Goal: Task Accomplishment & Management: Manage account settings

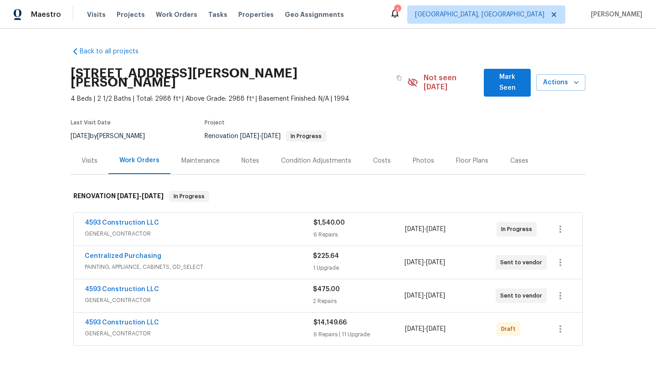
click at [467, 156] on div "Floor Plans" at bounding box center [472, 160] width 32 height 9
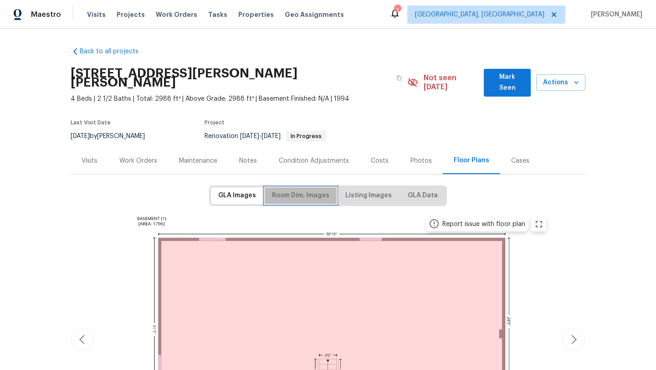
click at [296, 190] on span "Room Dim. Images" at bounding box center [300, 195] width 57 height 11
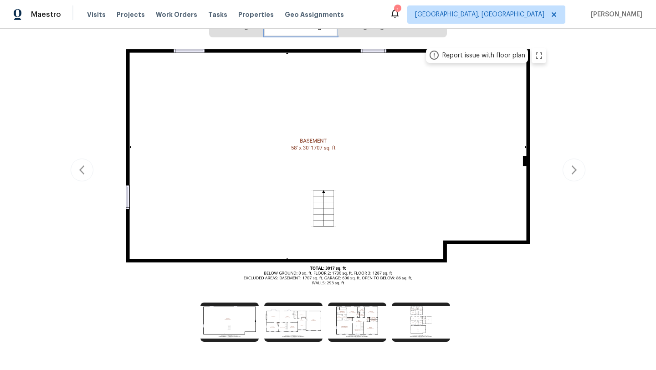
scroll to position [190, 0]
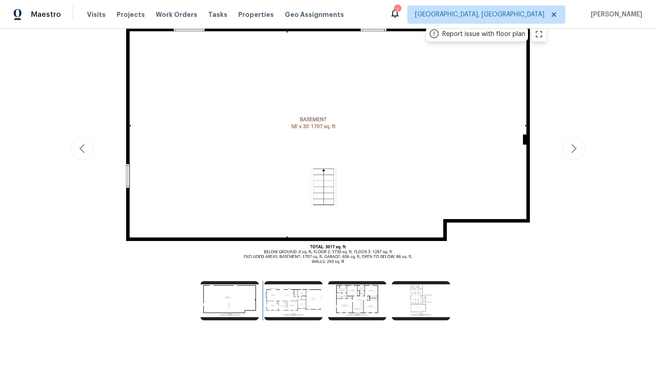
click at [288, 292] on img at bounding box center [293, 300] width 58 height 39
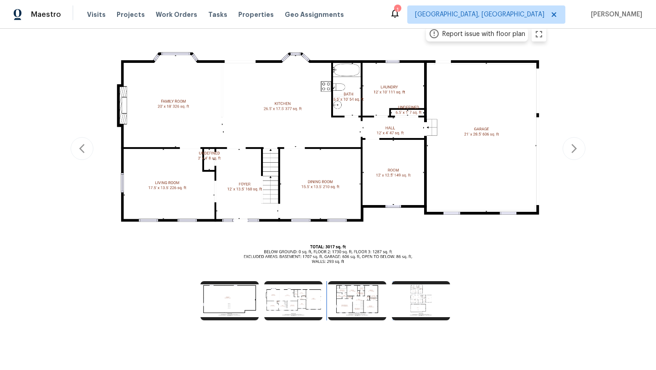
click at [359, 287] on img at bounding box center [357, 300] width 58 height 39
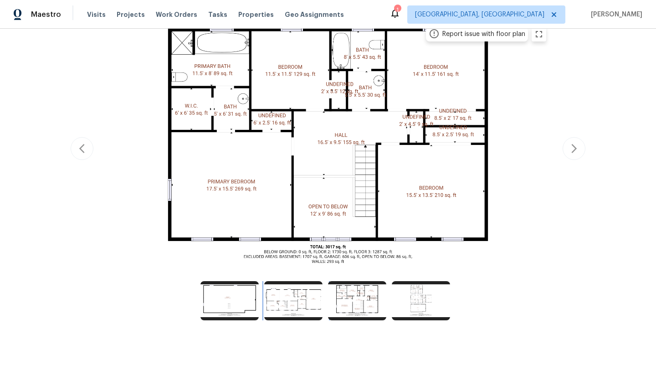
click at [303, 295] on img at bounding box center [293, 300] width 58 height 39
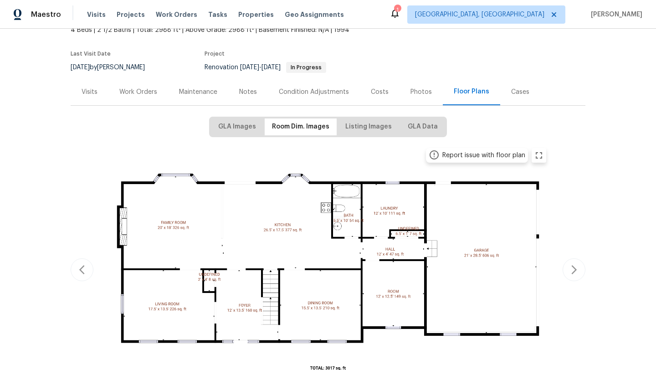
scroll to position [0, 0]
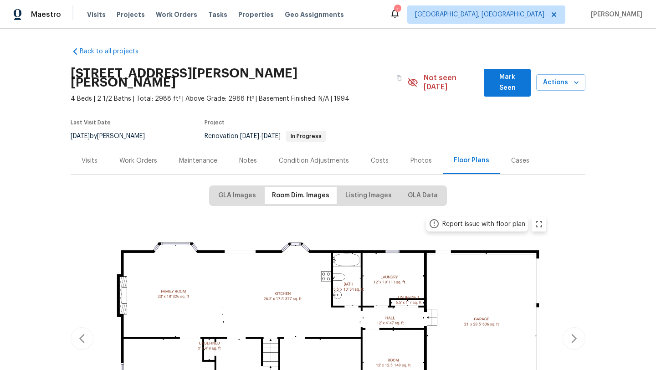
click at [138, 156] on div "Work Orders" at bounding box center [138, 160] width 38 height 9
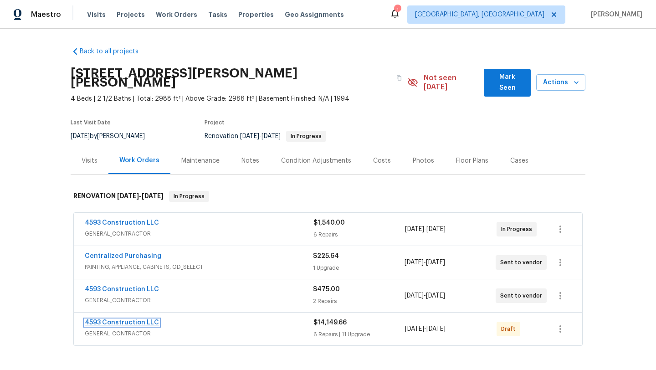
click at [125, 319] on link "4593 Construction LLC" at bounding box center [122, 322] width 74 height 6
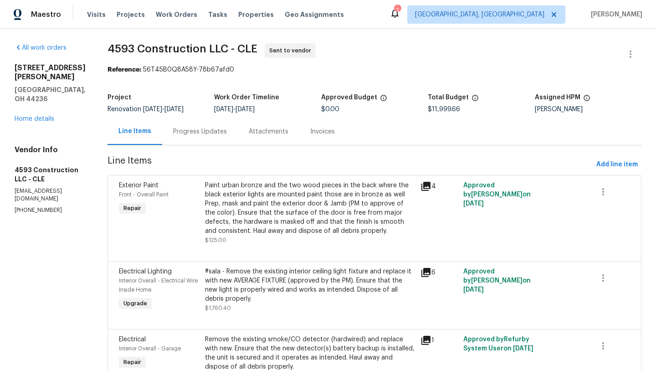
click at [219, 132] on div "Progress Updates" at bounding box center [200, 131] width 54 height 9
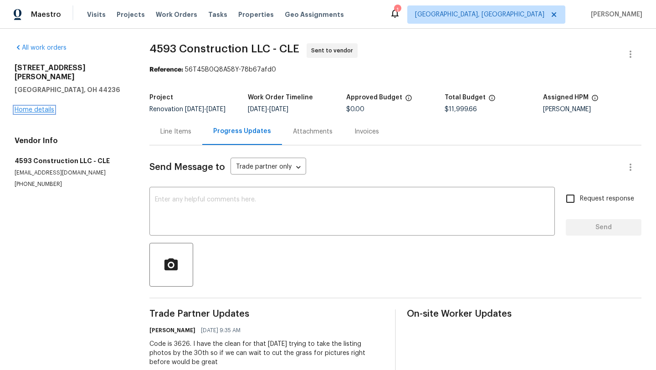
click at [28, 107] on link "Home details" at bounding box center [35, 110] width 40 height 6
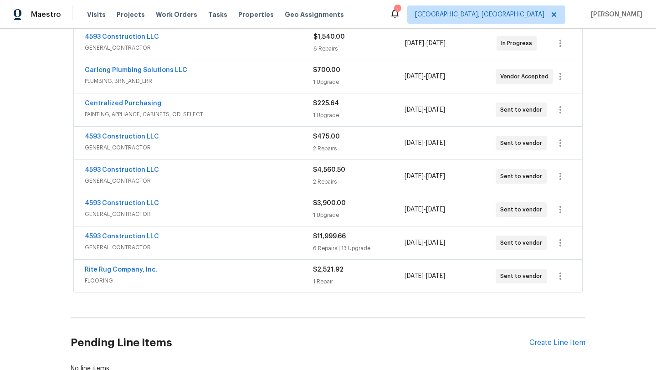
scroll to position [242, 0]
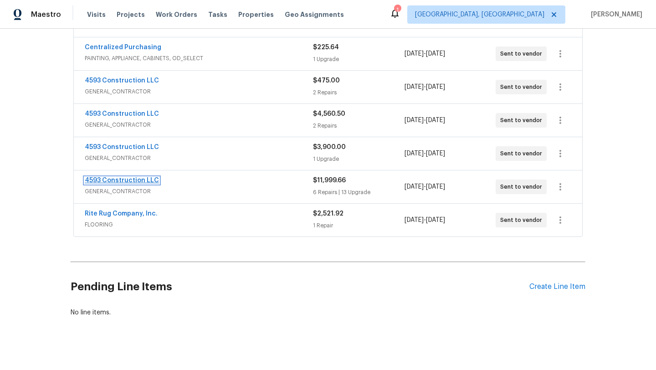
click at [118, 177] on link "4593 Construction LLC" at bounding box center [122, 180] width 74 height 6
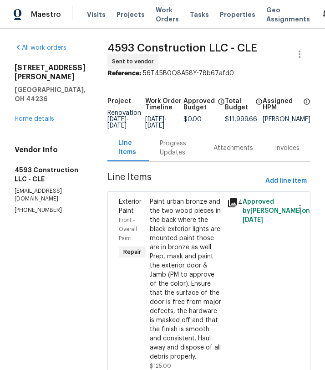
click at [268, 72] on div "Reference: 56T45B0Q8A58Y-78b67afd0" at bounding box center [209, 73] width 203 height 9
click at [69, 120] on div "All work orders 2844 Chamberlin Blvd Hudson, OH 44236 Home details Vendor Info …" at bounding box center [50, 128] width 71 height 171
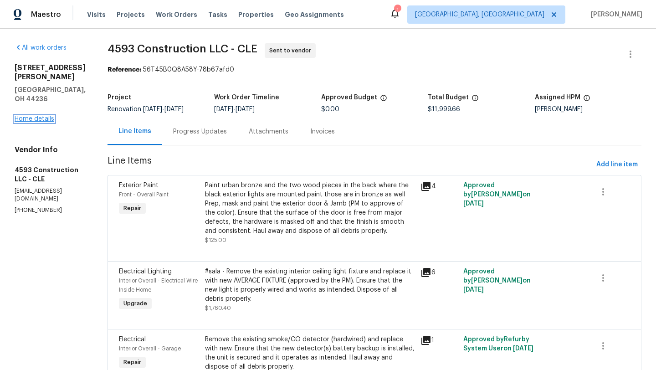
click at [48, 116] on link "Home details" at bounding box center [35, 119] width 40 height 6
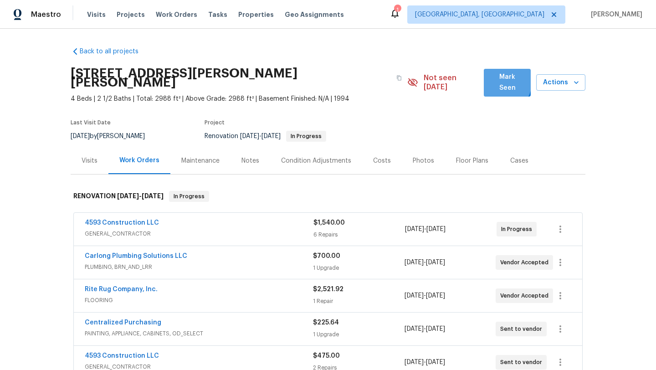
click at [493, 80] on span "Mark Seen" at bounding box center [507, 83] width 32 height 22
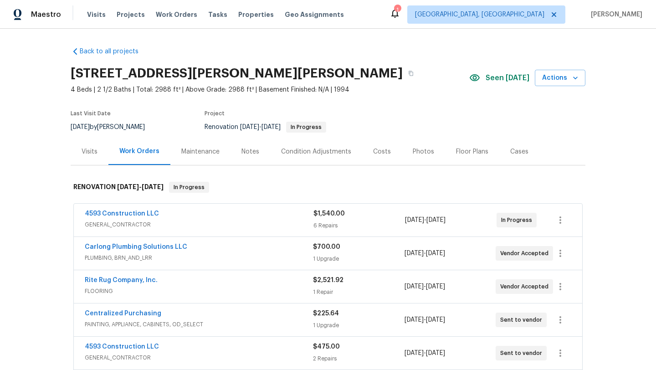
click at [247, 152] on div "Notes" at bounding box center [250, 151] width 18 height 9
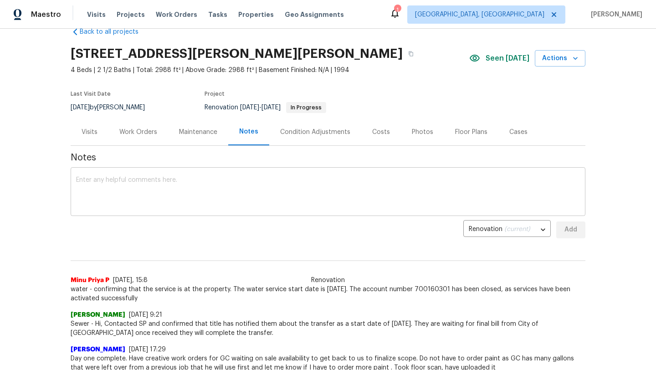
scroll to position [47, 0]
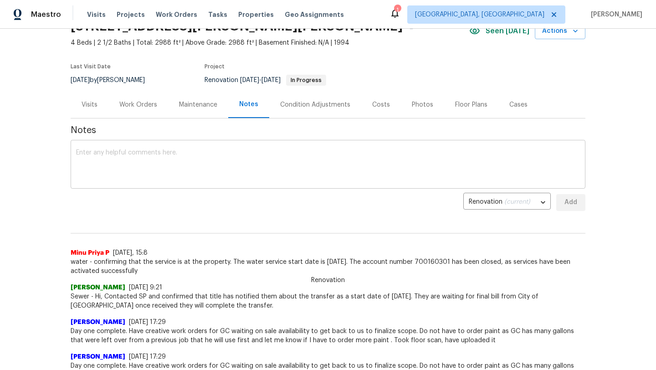
click at [101, 175] on textarea at bounding box center [328, 165] width 504 height 32
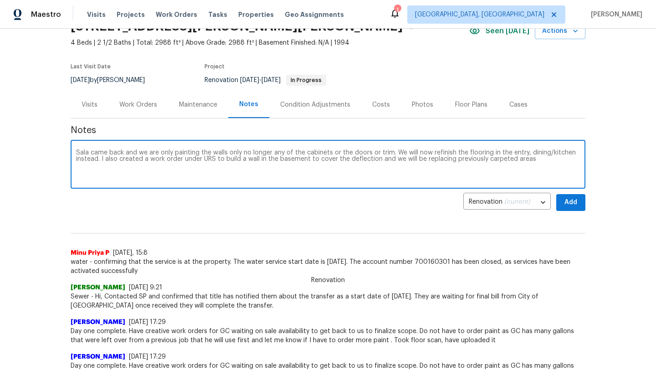
type textarea "Sala came back and we are only painting the walls only no longer any of the cab…"
click at [576, 201] on span "Add" at bounding box center [571, 202] width 15 height 11
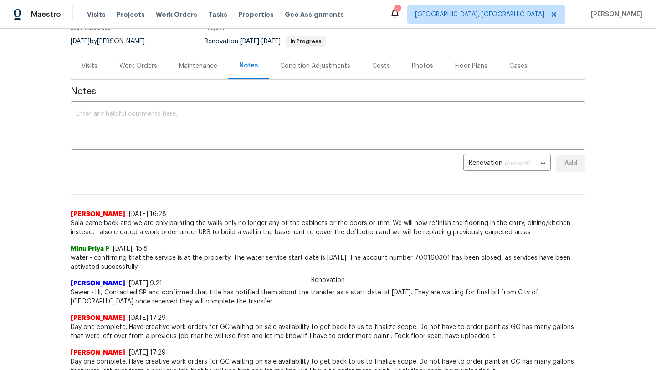
scroll to position [0, 0]
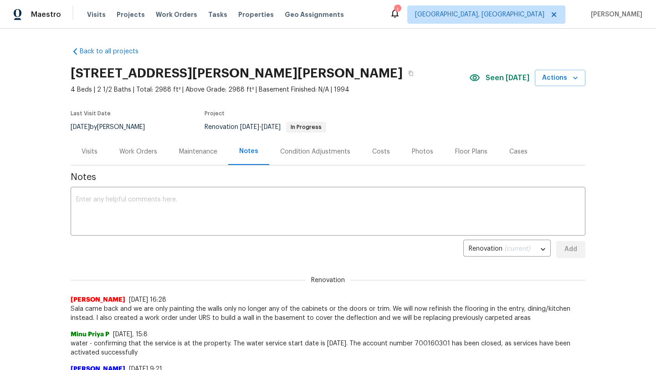
click at [317, 151] on div "Condition Adjustments" at bounding box center [315, 151] width 70 height 9
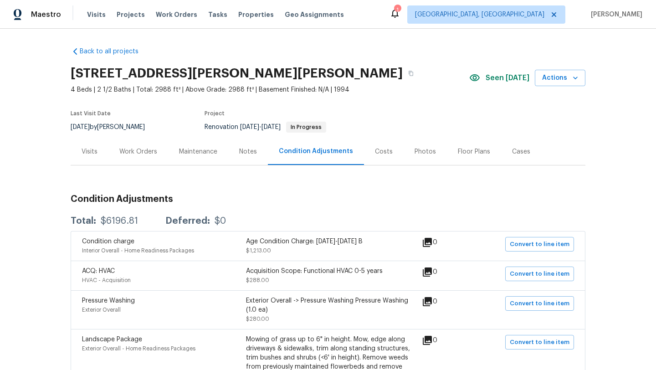
click at [135, 152] on div "Work Orders" at bounding box center [138, 151] width 38 height 9
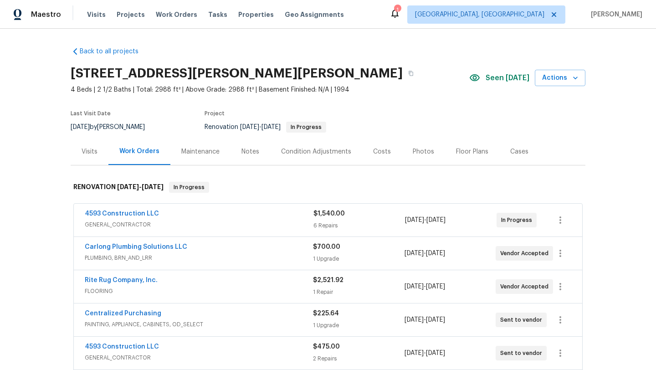
click at [249, 150] on div "Notes" at bounding box center [250, 151] width 18 height 9
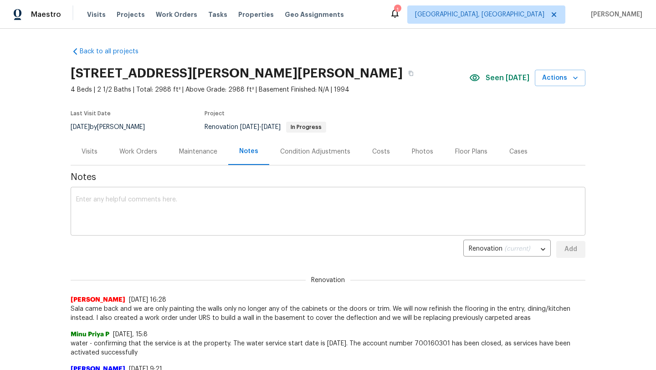
click at [144, 215] on textarea at bounding box center [328, 212] width 504 height 32
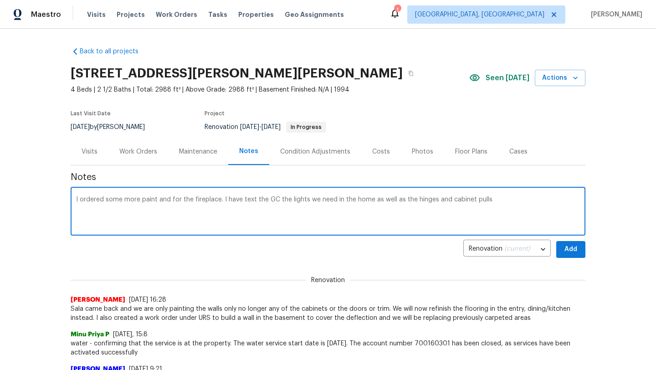
type textarea "I ordered some more paint and for the fireplace. I have text the GC the lights …"
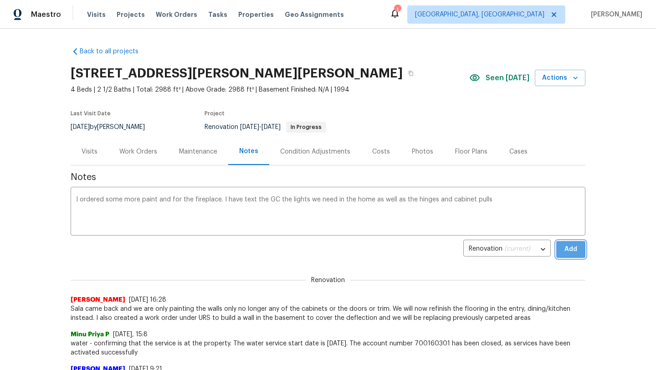
click at [575, 250] on span "Add" at bounding box center [571, 249] width 15 height 11
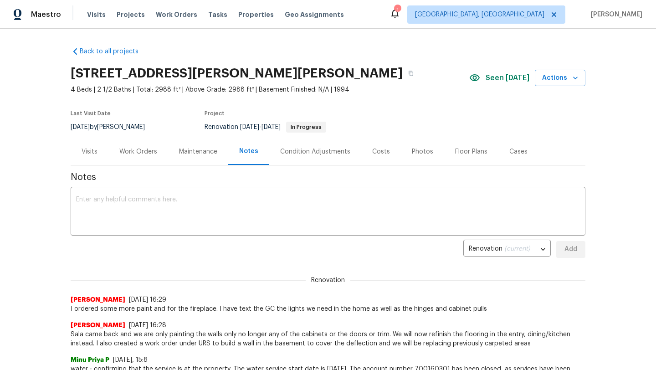
click at [89, 151] on div "Visits" at bounding box center [90, 151] width 16 height 9
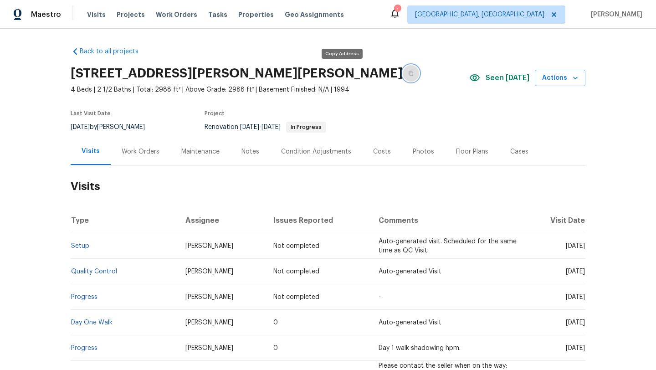
click at [403, 76] on button "button" at bounding box center [411, 73] width 16 height 16
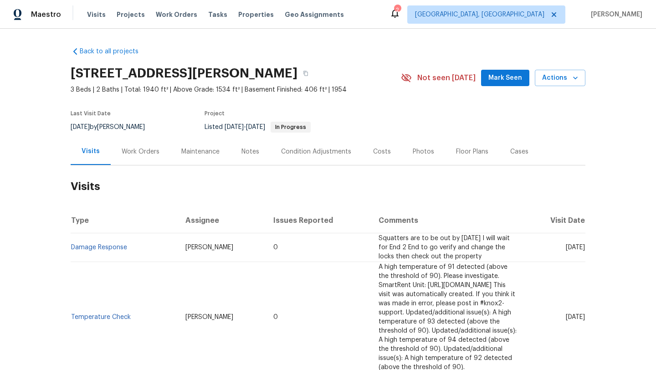
click at [249, 151] on div "Notes" at bounding box center [250, 151] width 18 height 9
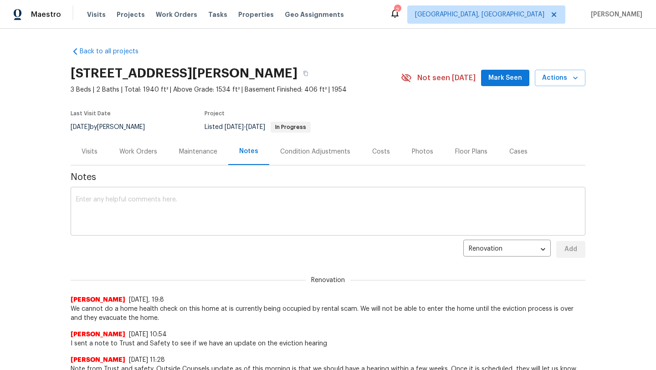
click at [156, 198] on textarea at bounding box center [328, 212] width 504 height 32
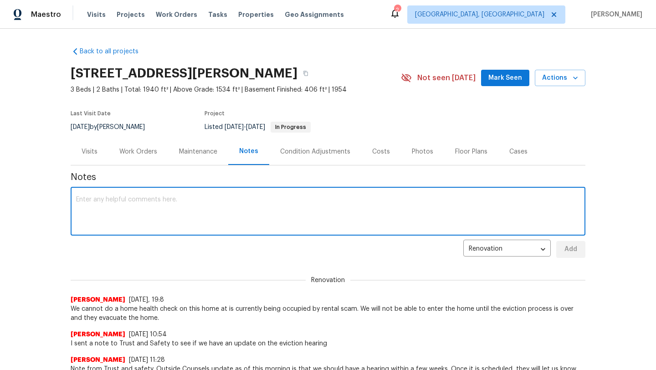
paste textarea "the hearing on 10/7at 3:30 PM. @DeRoos, Samantha I can schedule security to go …"
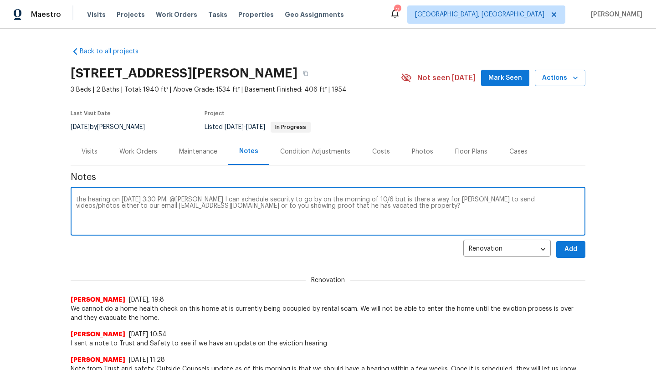
drag, startPoint x: 170, startPoint y: 199, endPoint x: 234, endPoint y: 200, distance: 64.2
click at [234, 200] on textarea "the hearing on 10/7at 3:30 PM. @DeRoos, Samantha I can schedule security to go …" at bounding box center [328, 212] width 504 height 32
drag, startPoint x: 358, startPoint y: 200, endPoint x: 417, endPoint y: 200, distance: 59.7
click at [307, 200] on textarea "the hearing on 10/7at 3:30 PM. T and S can schedule security to go by on the mo…" at bounding box center [328, 212] width 504 height 32
click at [307, 199] on textarea "the hearing on 10/7at 3:30 PM. T and S can schedule security to go by on the mo…" at bounding box center [328, 212] width 504 height 32
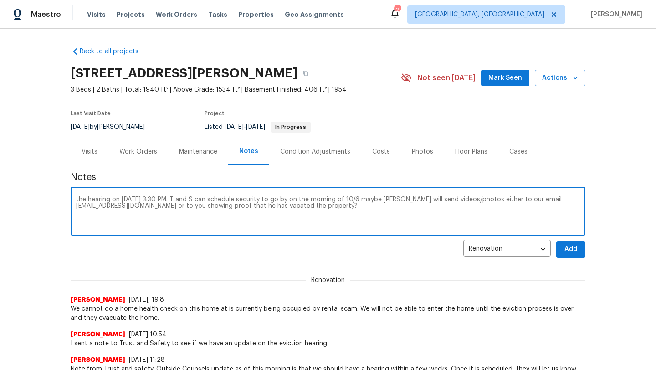
click at [307, 210] on textarea "the hearing on 10/7at 3:30 PM. T and S can schedule security to go by on the mo…" at bounding box center [328, 212] width 504 height 32
type textarea "the hearing on 10/7at 3:30 PM. T and S can schedule security to go by on the mo…"
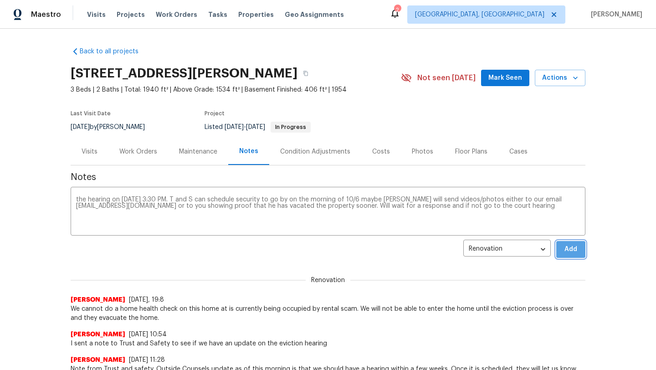
click at [307, 252] on span "Add" at bounding box center [571, 249] width 15 height 11
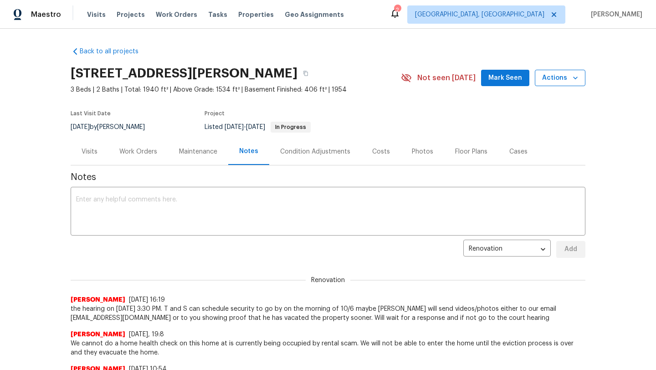
click at [307, 83] on button "Actions" at bounding box center [560, 78] width 51 height 17
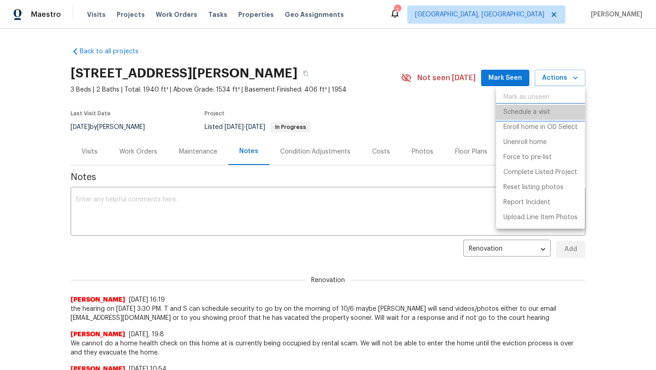
click at [307, 111] on p "Schedule a visit" at bounding box center [526, 113] width 47 height 10
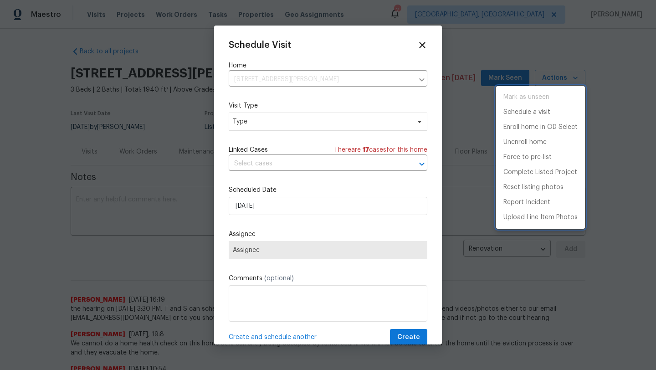
click at [262, 129] on div at bounding box center [328, 185] width 656 height 370
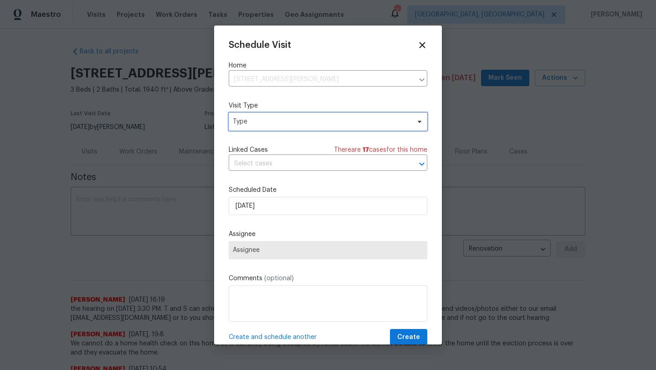
click at [262, 129] on span "Type" at bounding box center [328, 122] width 199 height 18
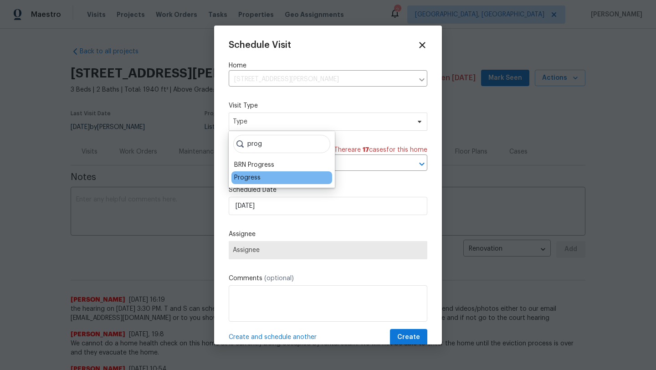
type input "prog"
click at [248, 176] on div "Progress" at bounding box center [247, 177] width 26 height 9
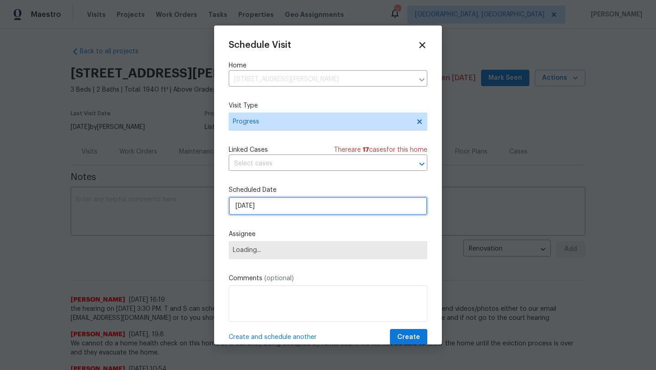
click at [245, 208] on input "9/23/2025" at bounding box center [328, 206] width 199 height 18
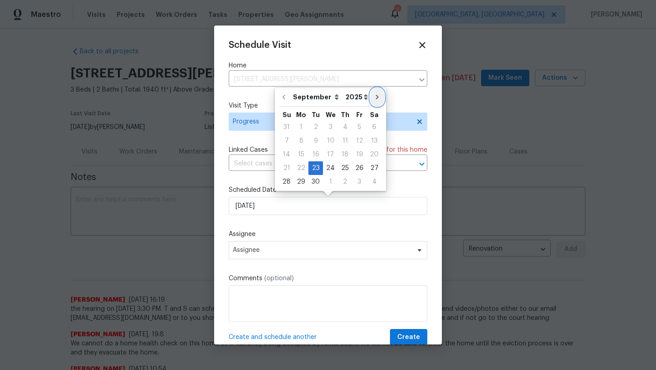
click at [307, 97] on icon "Go to next month" at bounding box center [377, 96] width 7 height 7
type input "10/23/2025"
select select "9"
click at [307, 137] on div "7" at bounding box center [315, 140] width 15 height 13
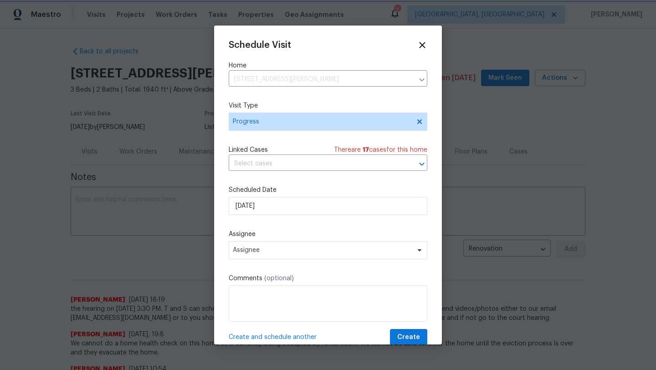
type input "10/7/2025"
click at [256, 254] on span "Assignee" at bounding box center [322, 249] width 179 height 7
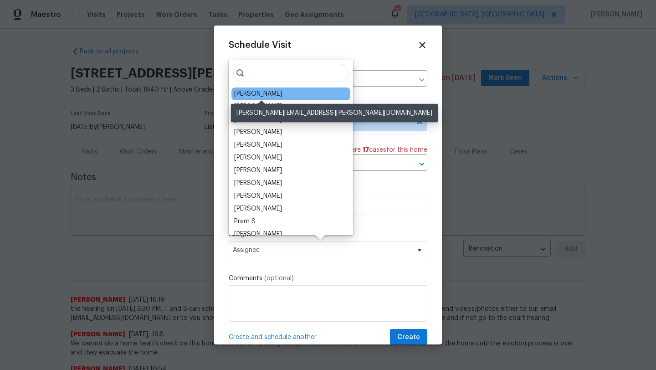
click at [257, 94] on div "[PERSON_NAME]" at bounding box center [258, 93] width 48 height 9
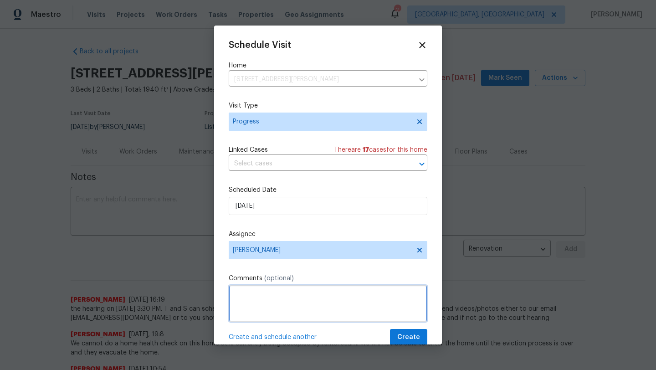
click at [248, 297] on textarea at bounding box center [328, 303] width 199 height 36
paste textarea "the hearing on 10/7at 3:30 PM. @DeRoos, Samantha I can schedule security to go …"
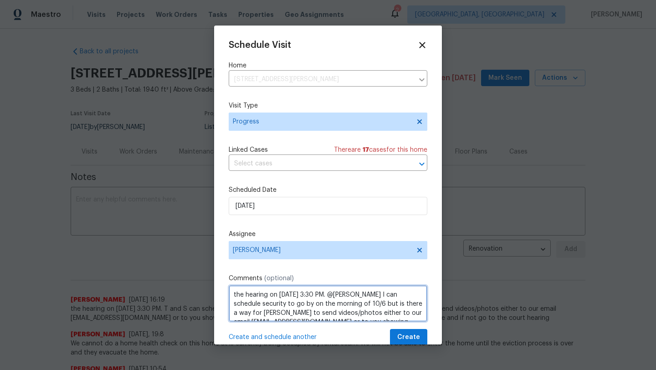
drag, startPoint x: 233, startPoint y: 293, endPoint x: 295, endPoint y: 294, distance: 62.0
click at [295, 294] on textarea "the hearing on 10/7at 3:30 PM. @DeRoos, Samantha I can schedule security to go …" at bounding box center [328, 303] width 199 height 36
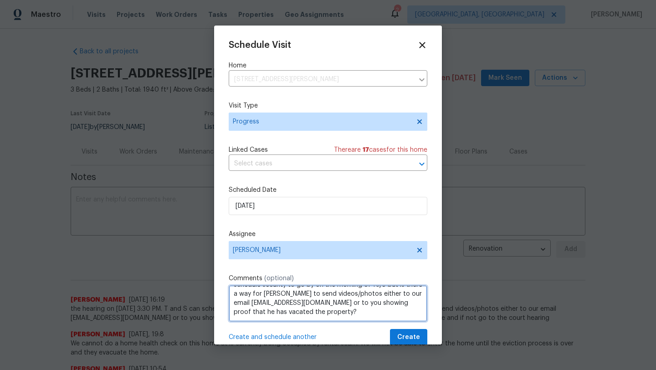
drag, startPoint x: 327, startPoint y: 295, endPoint x: 353, endPoint y: 325, distance: 39.7
click at [307, 325] on div "Schedule Visit Home 24451 Devoe Ave, Euclid, OH 44123 ​ Visit Type Progress Lin…" at bounding box center [328, 193] width 199 height 306
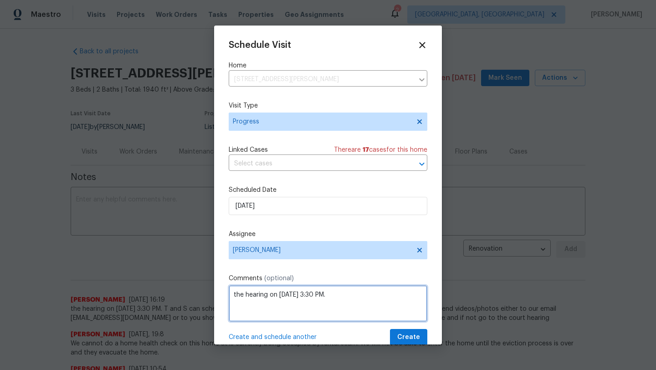
scroll to position [0, 0]
type textarea "the hearing on 10/7at 3:30 PM."
click at [307, 341] on span "Create" at bounding box center [408, 337] width 23 height 11
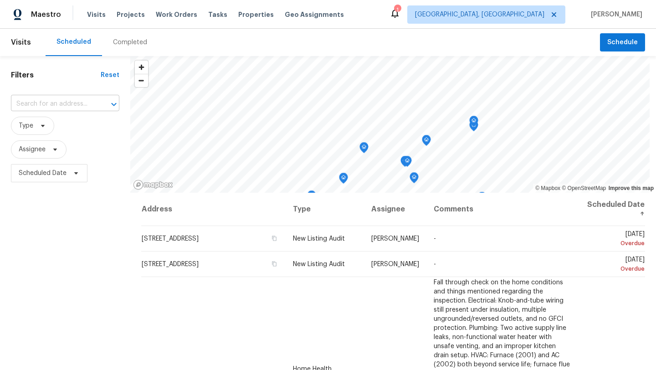
click at [33, 109] on input "text" at bounding box center [52, 104] width 83 height 14
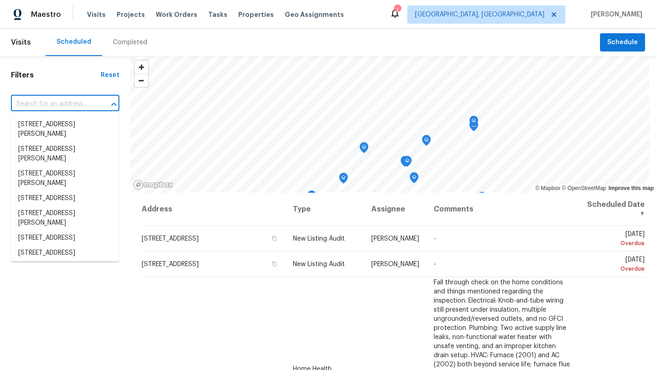
paste input "[STREET_ADDRESS][PERSON_NAME][PERSON_NAME]"
type input "[STREET_ADDRESS][PERSON_NAME][PERSON_NAME]"
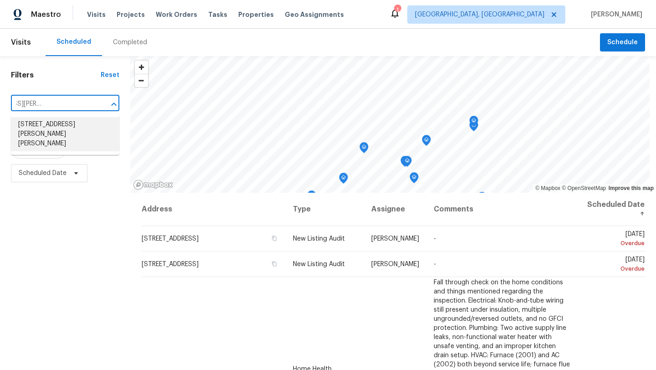
click at [41, 135] on li "2844 Chamberlin Blvd, Hudson, OH 44236" at bounding box center [65, 134] width 108 height 34
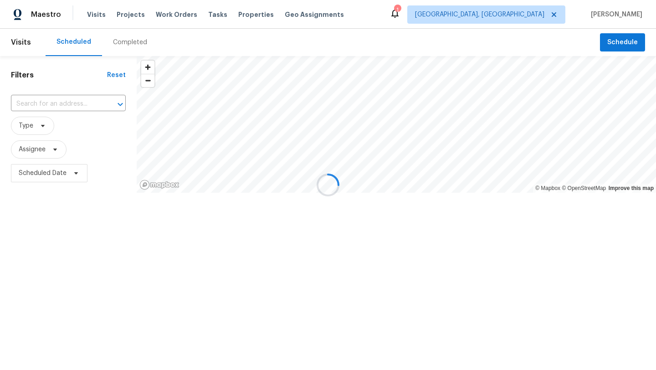
type input "2844 Chamberlin Blvd, Hudson, OH 44236"
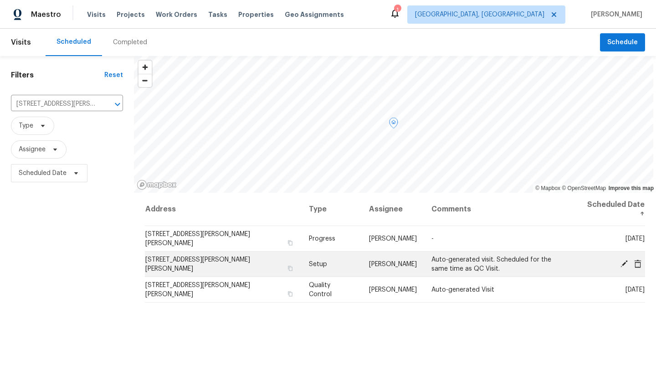
click at [622, 260] on icon at bounding box center [624, 263] width 7 height 7
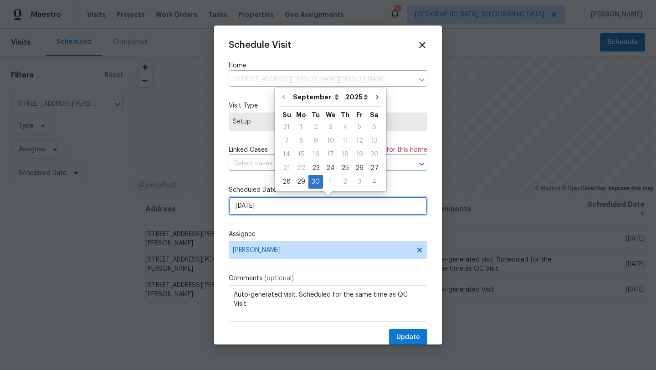
click at [279, 209] on input "9/30/2025" at bounding box center [328, 206] width 199 height 18
click at [329, 180] on div "1" at bounding box center [330, 181] width 15 height 13
type input "10/1/2025"
select select "9"
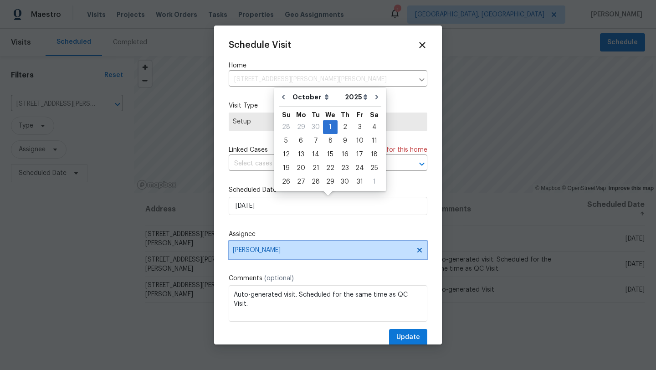
click at [267, 255] on span "[PERSON_NAME]" at bounding box center [328, 250] width 199 height 18
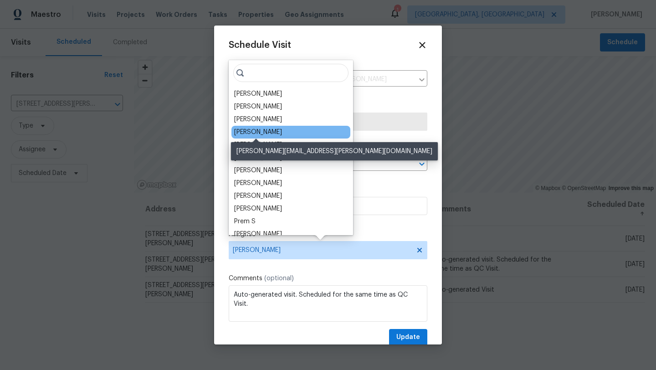
click at [270, 132] on div "[PERSON_NAME]" at bounding box center [258, 132] width 48 height 9
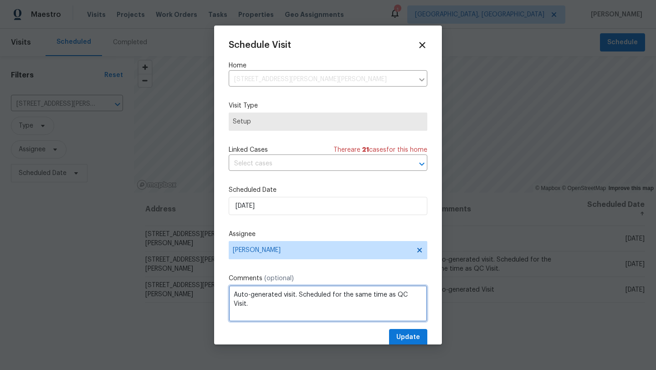
drag, startPoint x: 297, startPoint y: 295, endPoint x: 426, endPoint y: 296, distance: 128.9
click at [426, 296] on textarea "Auto-generated visit. Scheduled for the same time as QC Visit." at bounding box center [328, 303] width 199 height 36
type textarea "Auto-generated visit."
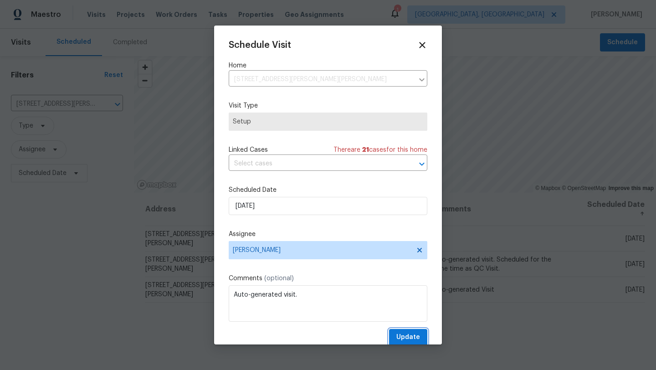
click at [403, 338] on span "Update" at bounding box center [408, 337] width 24 height 11
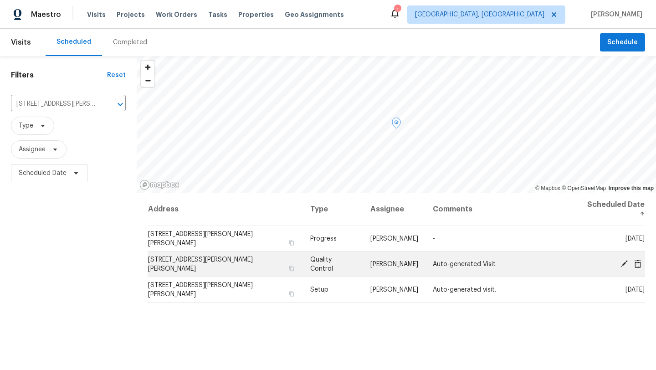
click at [622, 260] on icon at bounding box center [624, 263] width 7 height 7
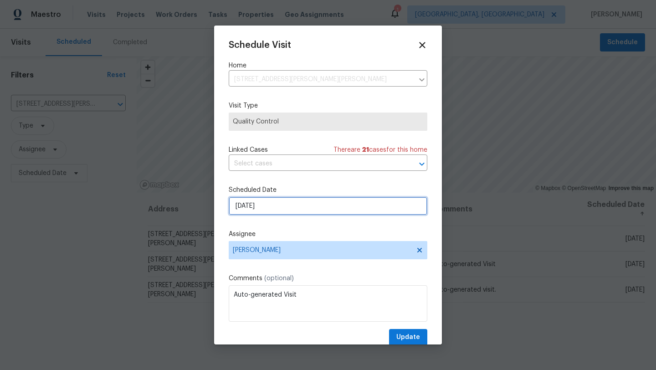
click at [276, 211] on input "9/30/2025" at bounding box center [328, 206] width 199 height 18
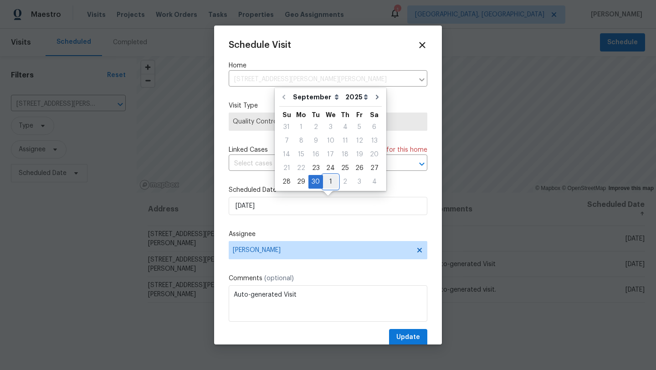
click at [328, 180] on div "1" at bounding box center [330, 181] width 15 height 13
type input "10/1/2025"
select select "9"
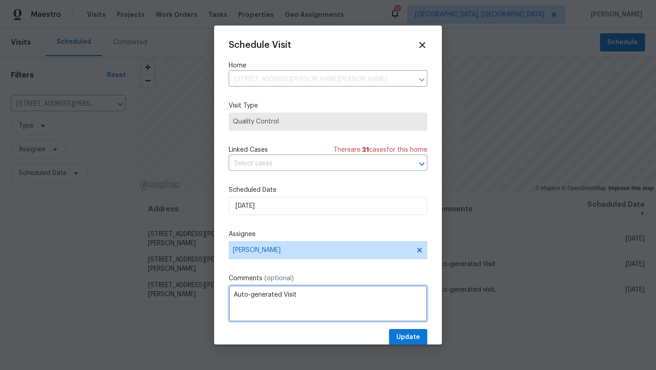
click at [303, 298] on textarea "Auto-generated Visit" at bounding box center [328, 303] width 199 height 36
type textarea "Auto-generated Visit Take listing photos and Nav AI"
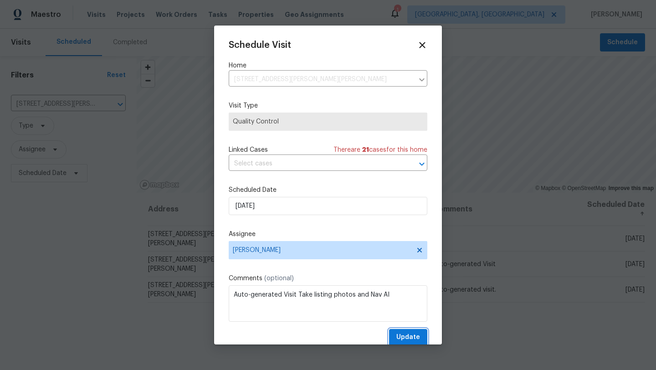
click at [402, 339] on span "Update" at bounding box center [408, 337] width 24 height 11
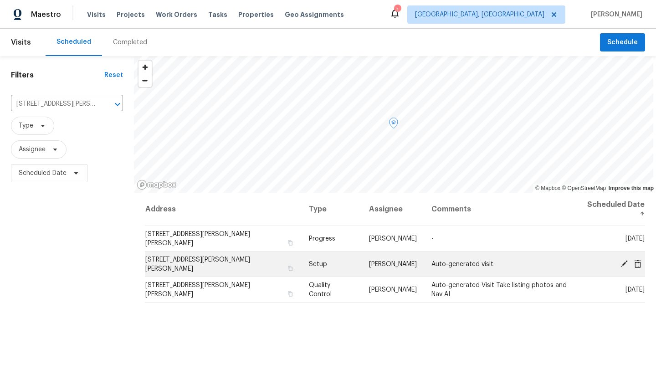
click at [624, 259] on icon at bounding box center [624, 263] width 8 height 8
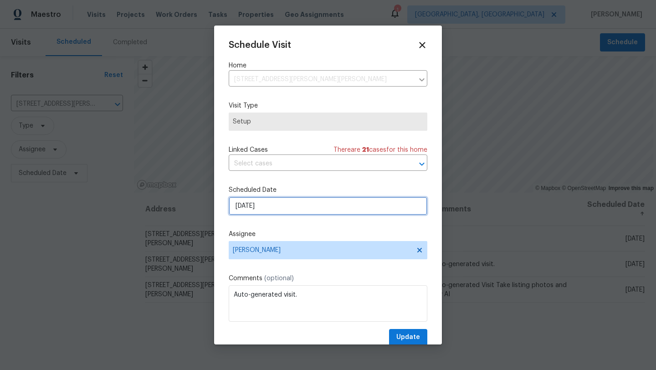
click at [262, 210] on input "10/1/2025" at bounding box center [328, 206] width 199 height 18
select select "9"
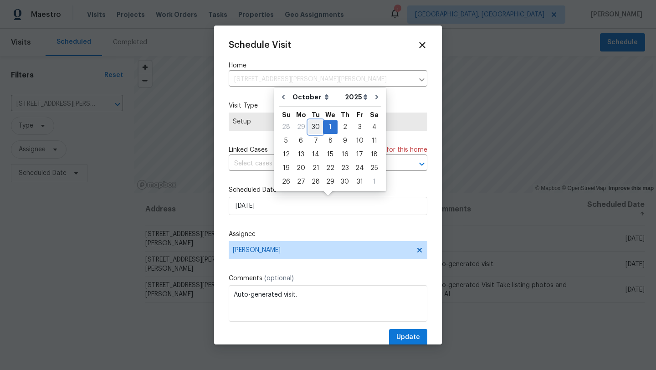
click at [315, 125] on div "30" at bounding box center [315, 127] width 15 height 13
type input "9/30/2025"
select select "8"
click at [405, 335] on span "Update" at bounding box center [408, 337] width 24 height 11
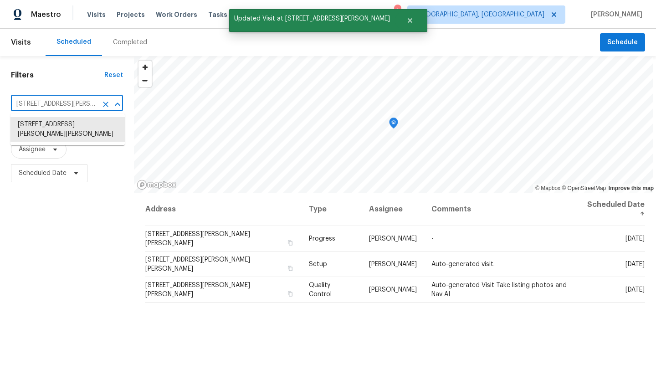
click at [91, 103] on input "2844 Chamberlin Blvd, Hudson, OH 44236" at bounding box center [54, 104] width 87 height 14
click at [79, 132] on li "2844 Chamberlin Blvd, Hudson, OH 44236" at bounding box center [67, 129] width 114 height 25
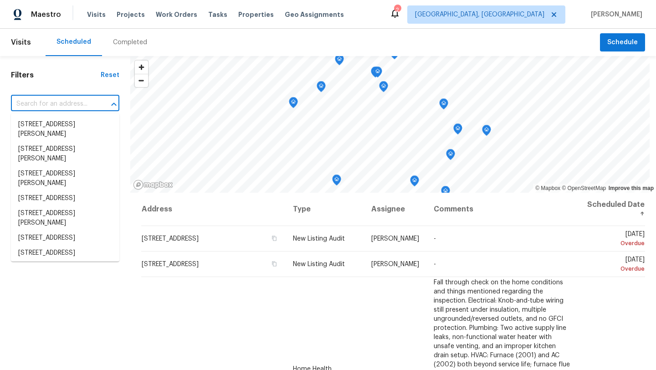
click at [69, 101] on input "text" at bounding box center [52, 104] width 83 height 14
paste input "[STREET_ADDRESS][PERSON_NAME][PERSON_NAME]"
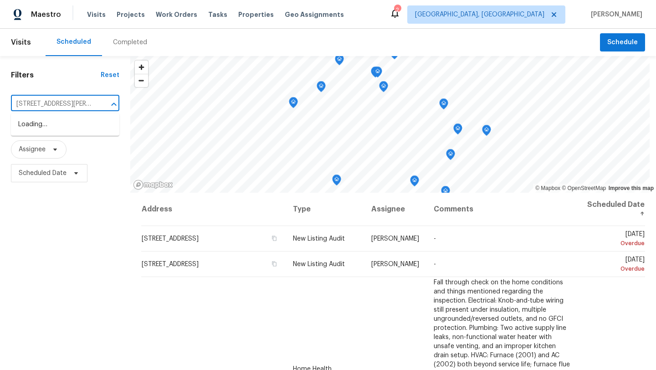
scroll to position [0, 50]
type input "[STREET_ADDRESS][PERSON_NAME][PERSON_NAME]"
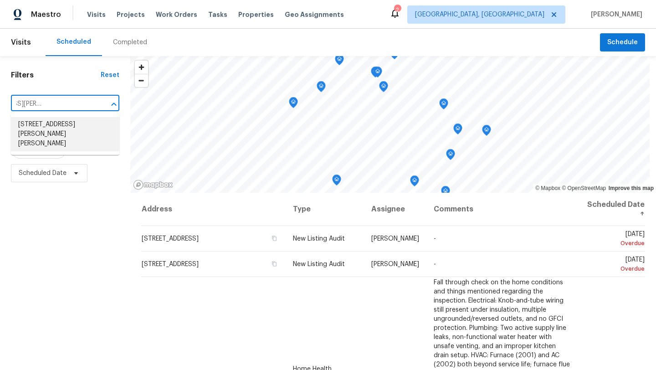
click at [58, 131] on li "2844 Chamberlin Blvd, Hudson, OH 44236" at bounding box center [65, 134] width 108 height 34
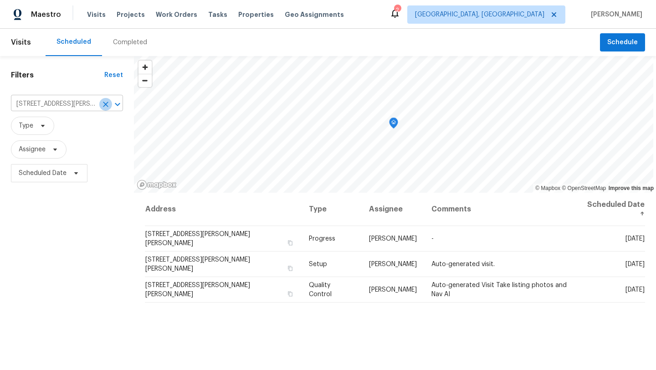
click at [105, 103] on icon "Clear" at bounding box center [105, 104] width 9 height 9
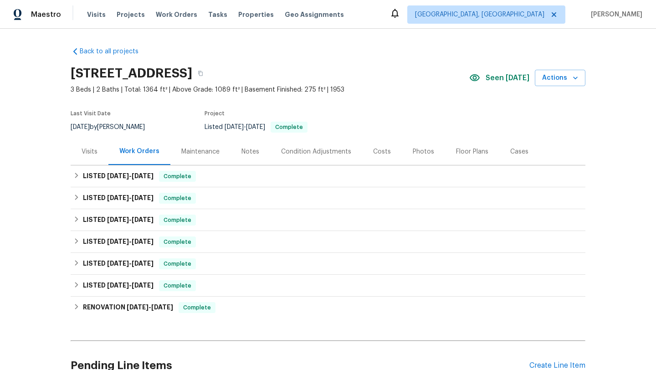
scroll to position [41, 0]
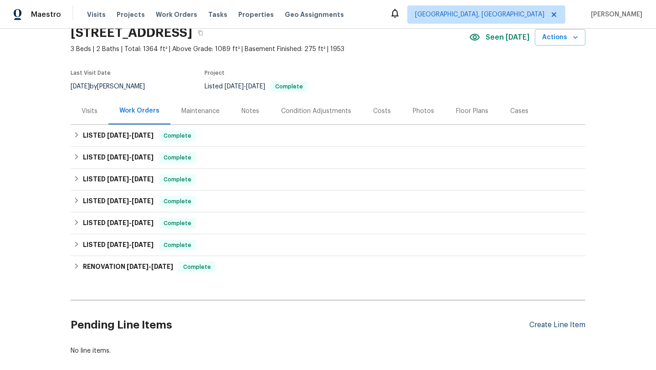
click at [538, 328] on div "Create Line Item" at bounding box center [557, 325] width 56 height 9
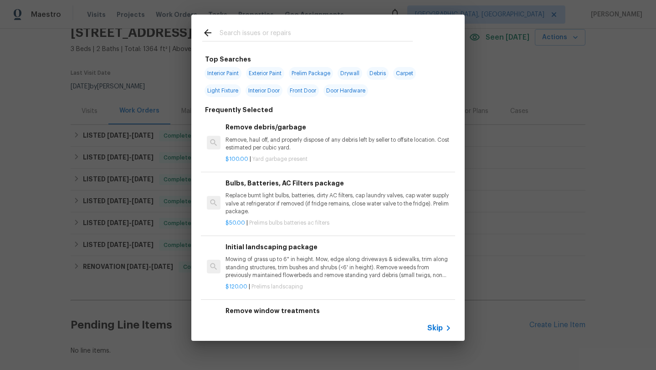
click at [235, 34] on input "text" at bounding box center [316, 34] width 193 height 14
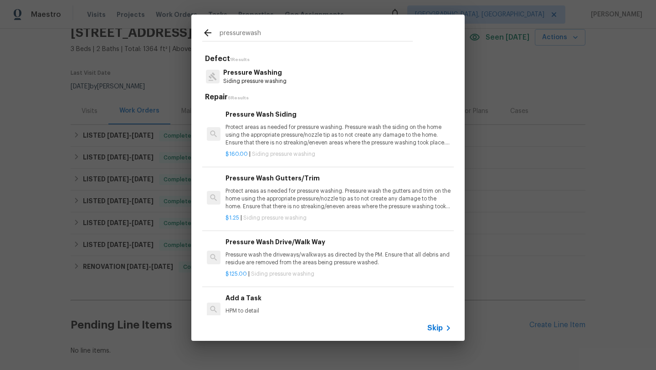
type input "pressurewash"
click at [249, 257] on p "Pressure wash the driveways/walkways as directed by the PM. Ensure that all deb…" at bounding box center [339, 258] width 226 height 15
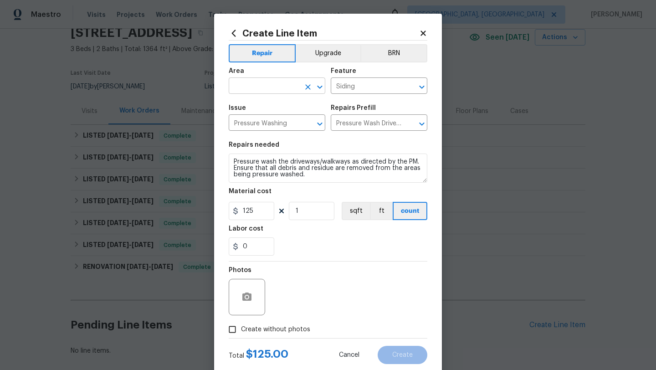
click at [262, 83] on input "text" at bounding box center [264, 87] width 71 height 14
click at [275, 126] on li "Exterior Overall" at bounding box center [277, 122] width 97 height 15
type input "Exterior Overall"
click at [300, 216] on input "1" at bounding box center [312, 211] width 46 height 18
type input "2"
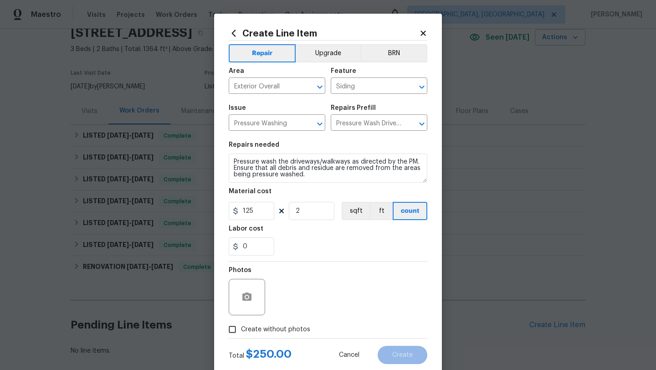
click at [232, 331] on input "Create without photos" at bounding box center [232, 329] width 17 height 17
checkbox input "true"
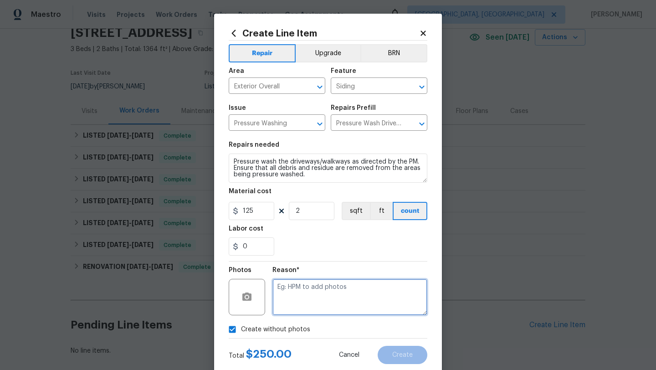
click at [307, 301] on textarea at bounding box center [349, 297] width 155 height 36
type textarea "desk"
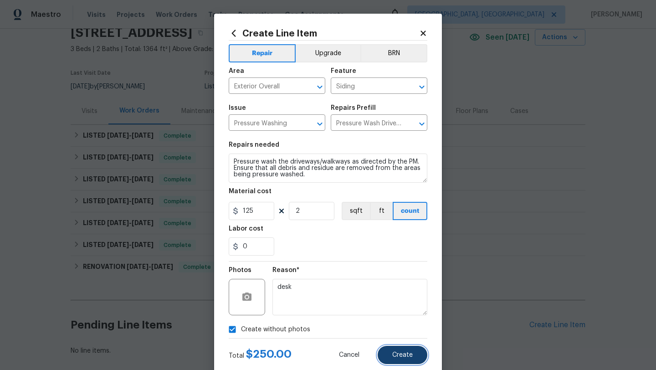
click at [412, 358] on span "Create" at bounding box center [402, 355] width 21 height 7
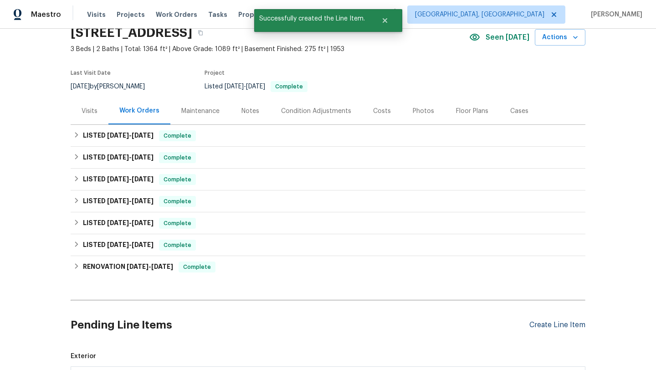
click at [568, 326] on div "Create Line Item" at bounding box center [557, 325] width 56 height 9
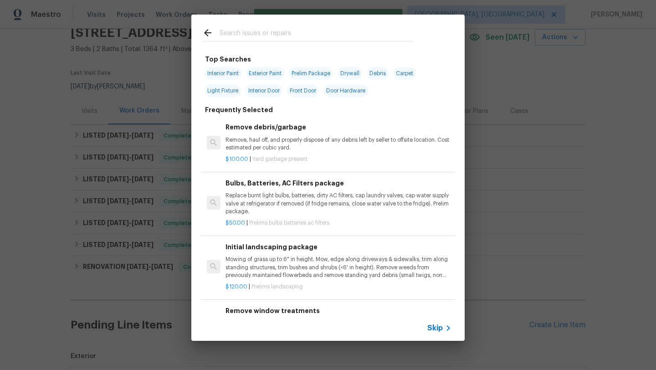
click at [259, 35] on input "text" at bounding box center [316, 34] width 193 height 14
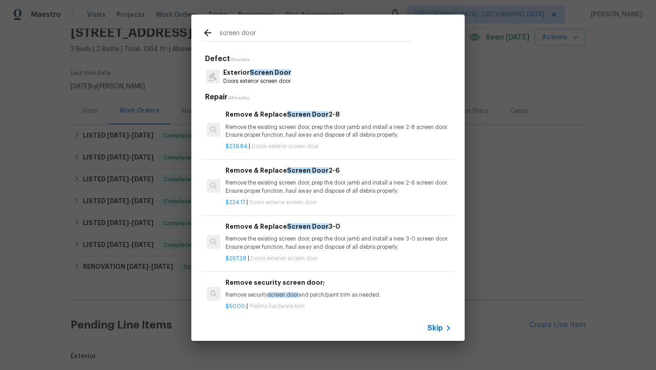
type input "screen door"
click at [240, 295] on p "Remove security screen door and patch/paint trim as needed." at bounding box center [339, 295] width 226 height 8
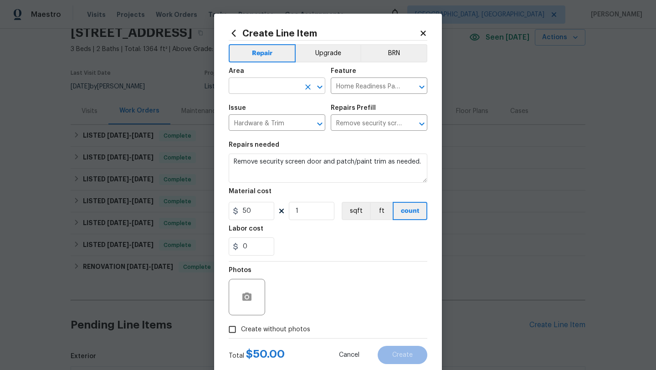
click at [261, 89] on input "text" at bounding box center [264, 87] width 71 height 14
type input "s"
click at [264, 126] on li "Exterior Overall" at bounding box center [277, 122] width 97 height 15
type input "Exterior Overall"
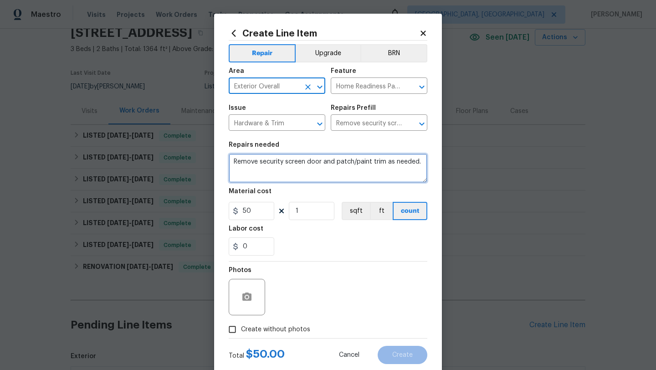
click at [231, 163] on textarea "Remove security screen door and patch/paint trim as needed." at bounding box center [328, 168] width 199 height 29
drag, startPoint x: 232, startPoint y: 168, endPoint x: 247, endPoint y: 174, distance: 15.7
click at [247, 174] on textarea "Side door the pump arm is bent replace with a new one. Remove security screen d…" at bounding box center [328, 168] width 199 height 29
type textarea "Side door the pump arm is bent replace with a new one."
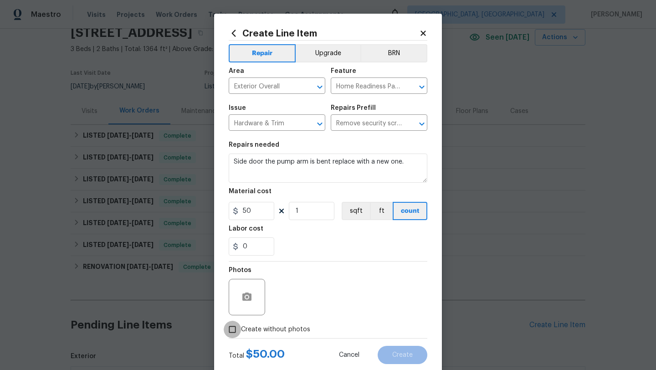
click at [232, 329] on input "Create without photos" at bounding box center [232, 329] width 17 height 17
checkbox input "true"
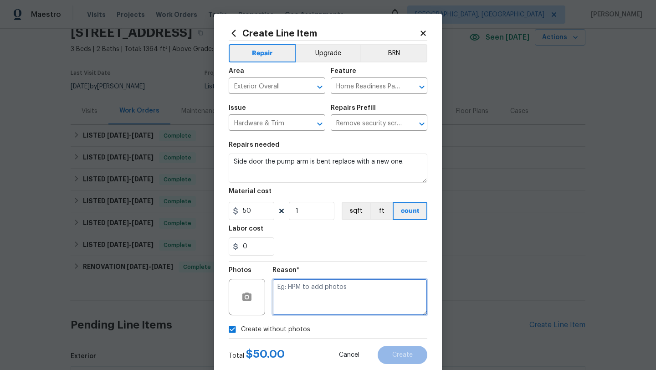
click at [303, 305] on textarea at bounding box center [349, 297] width 155 height 36
type textarea "desk"
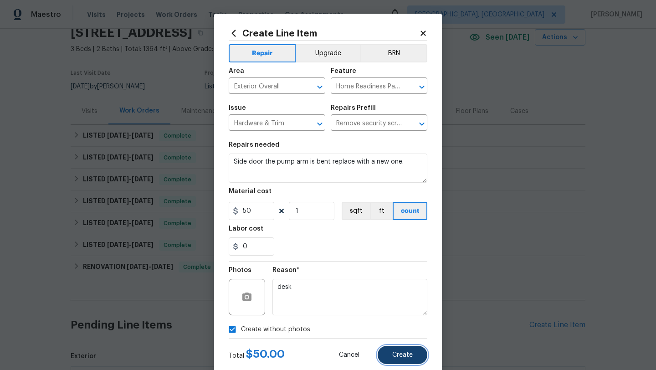
click at [395, 356] on span "Create" at bounding box center [402, 355] width 21 height 7
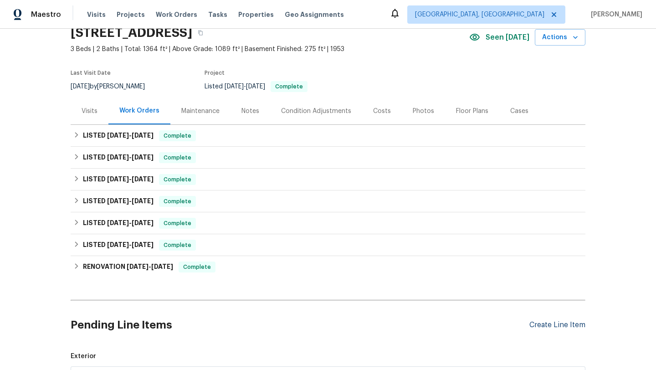
click at [544, 324] on div "Create Line Item" at bounding box center [557, 325] width 56 height 9
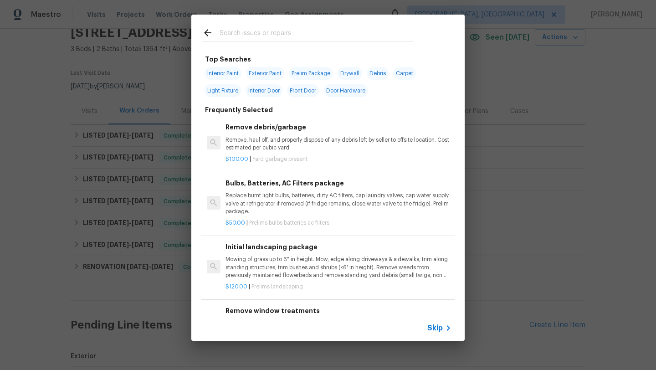
click at [221, 37] on input "text" at bounding box center [316, 34] width 193 height 14
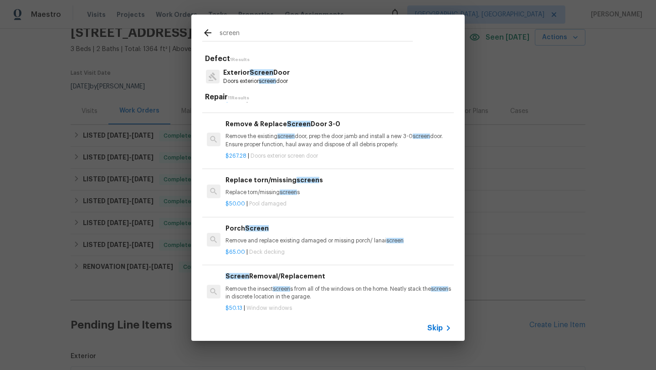
scroll to position [103, 0]
type input "screen"
click at [260, 289] on p "Remove the insect screen s from all of the windows on the home. Neatly stack th…" at bounding box center [339, 291] width 226 height 15
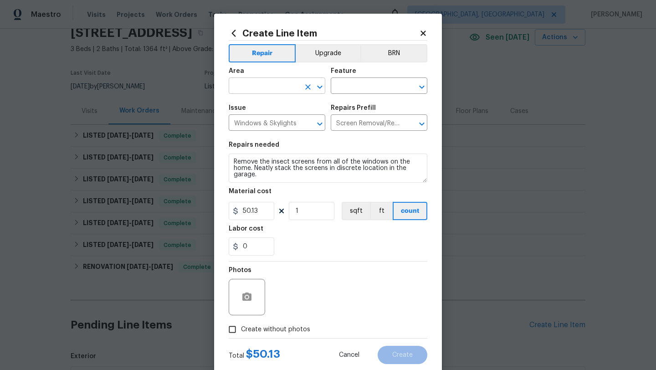
click at [246, 85] on input "text" at bounding box center [264, 87] width 71 height 14
click at [242, 107] on li "Back" at bounding box center [277, 107] width 97 height 15
type input "Back"
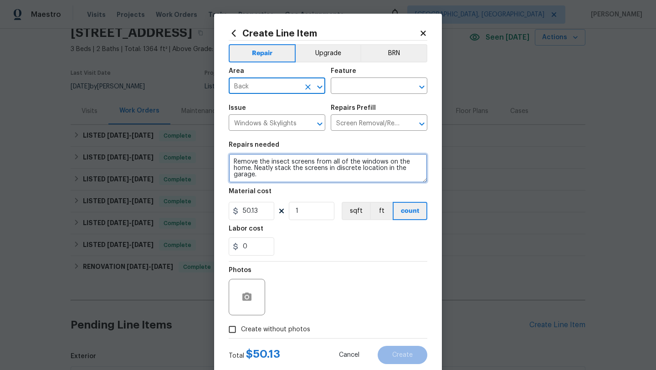
click at [230, 162] on textarea "Remove the insect screens from all of the windows on the home. Neatly stack the…" at bounding box center [328, 168] width 199 height 29
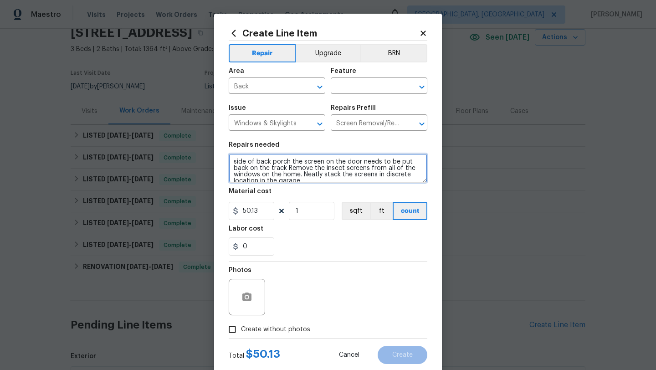
scroll to position [6, 0]
drag, startPoint x: 287, startPoint y: 169, endPoint x: 302, endPoint y: 180, distance: 18.1
click at [302, 180] on textarea "side of back porch the screen on the door needs to be put back on the track Rem…" at bounding box center [328, 168] width 199 height 29
type textarea "side of back porch the screen on the door needs to be put back on the track"
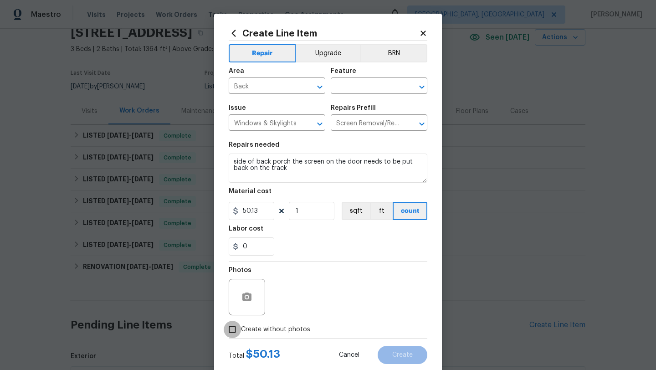
click at [233, 328] on input "Create without photos" at bounding box center [232, 329] width 17 height 17
checkbox input "true"
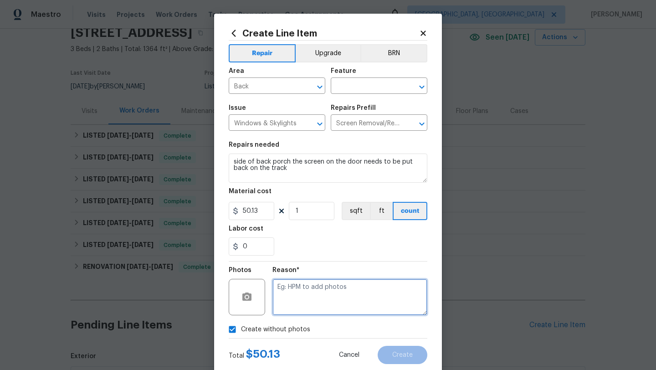
click at [319, 293] on textarea at bounding box center [349, 297] width 155 height 36
type textarea "desk"
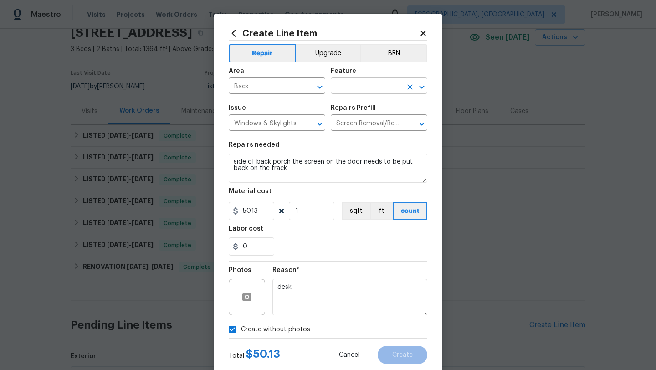
click at [385, 86] on input "text" at bounding box center [366, 87] width 71 height 14
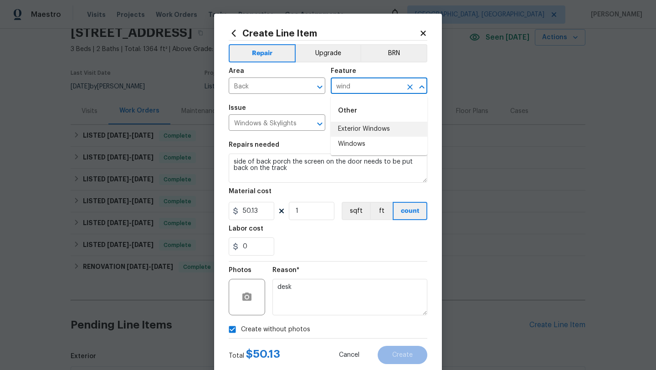
click at [369, 132] on li "Exterior Windows" at bounding box center [379, 129] width 97 height 15
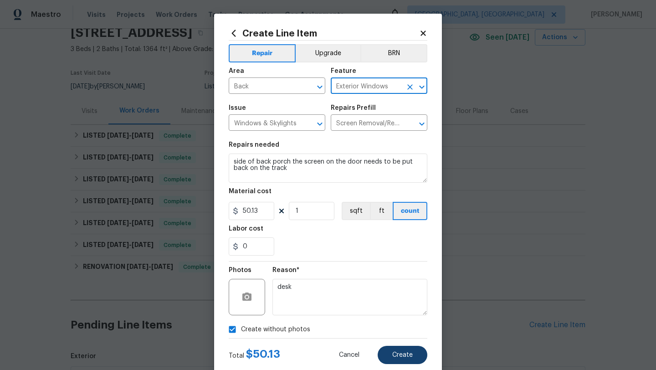
type input "Exterior Windows"
click at [392, 359] on button "Create" at bounding box center [403, 355] width 50 height 18
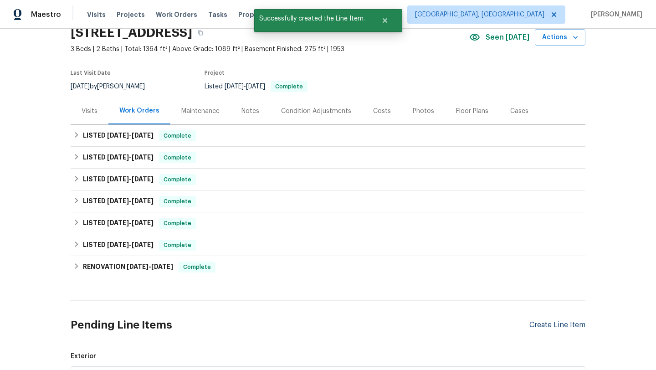
click at [546, 322] on div "Create Line Item" at bounding box center [557, 325] width 56 height 9
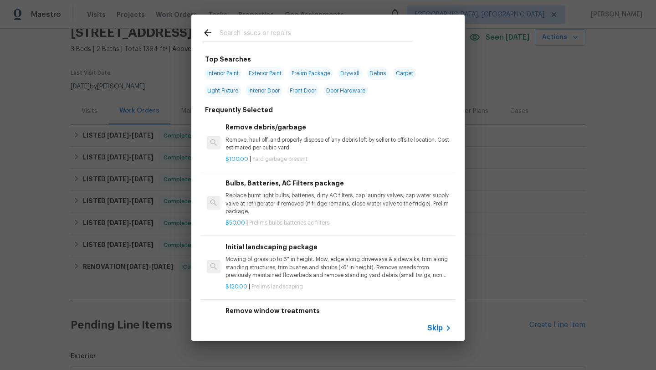
click at [251, 35] on input "text" at bounding box center [316, 34] width 193 height 14
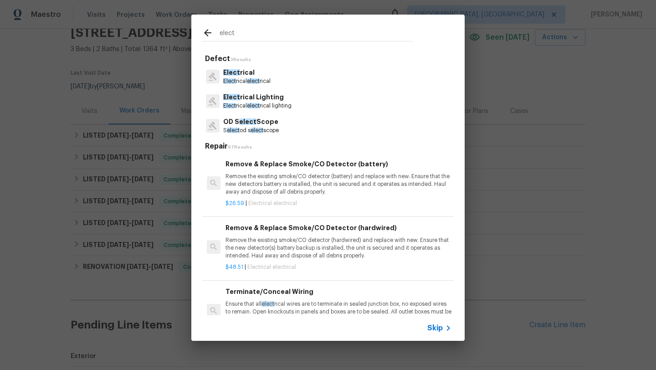
type input "elect"
click at [300, 300] on p "Ensure that all elect rical wires are to terminate in sealed junction box, no e…" at bounding box center [339, 311] width 226 height 23
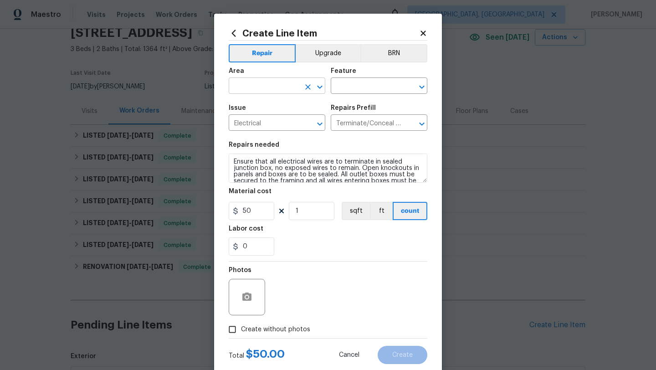
click at [240, 88] on input "text" at bounding box center [264, 87] width 71 height 14
click at [253, 111] on li "Garage" at bounding box center [277, 107] width 97 height 15
type input "Garage"
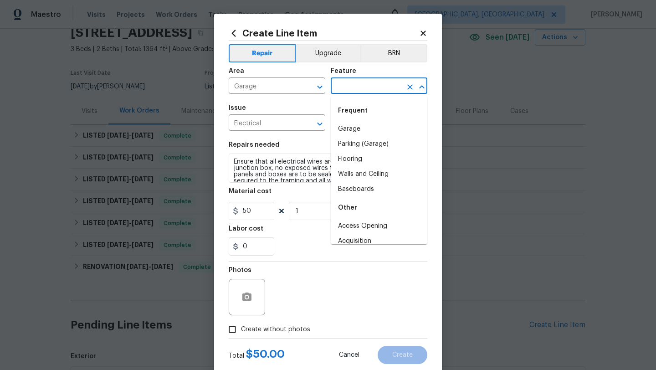
click at [363, 88] on input "text" at bounding box center [366, 87] width 71 height 14
click at [349, 132] on li "Garage" at bounding box center [379, 129] width 97 height 15
type input "Garage"
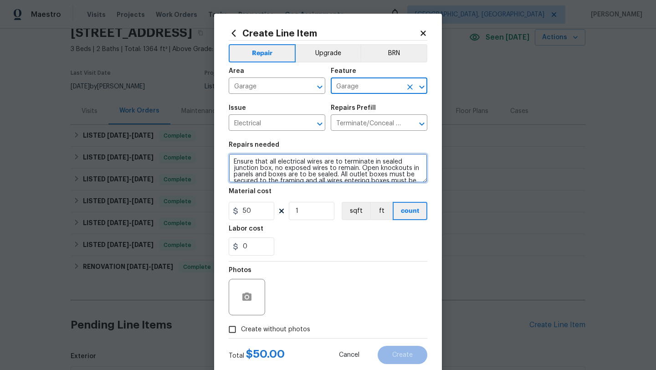
click at [233, 162] on textarea "Ensure that all electrical wires are to terminate in sealed junction box, no ex…" at bounding box center [328, 168] width 199 height 29
click at [230, 160] on textarea "On the back of the garage there used to be a light Ensure that all electrical w…" at bounding box center [328, 168] width 199 height 29
type textarea "Next to the deck on the back by the concrete there is a grey box that needs att…"
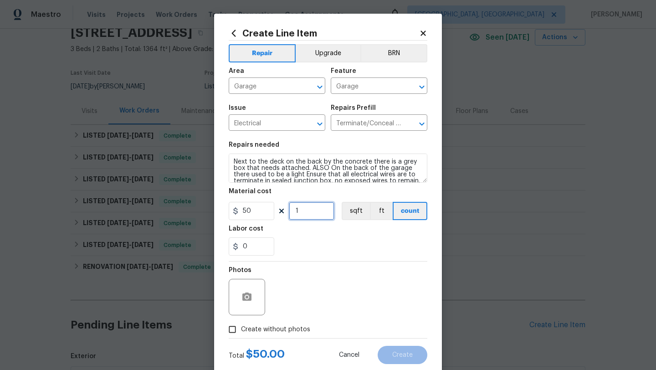
drag, startPoint x: 308, startPoint y: 215, endPoint x: 288, endPoint y: 215, distance: 19.6
click at [288, 215] on div "50 1 sqft ft count" at bounding box center [328, 211] width 199 height 18
type input "2"
click at [231, 328] on input "Create without photos" at bounding box center [232, 329] width 17 height 17
checkbox input "true"
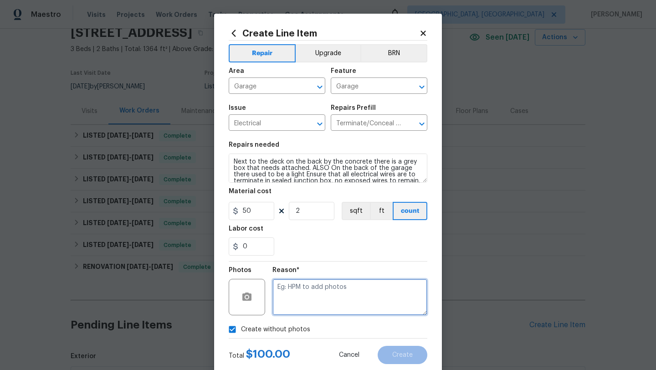
click at [308, 306] on textarea at bounding box center [349, 297] width 155 height 36
type textarea "desk"
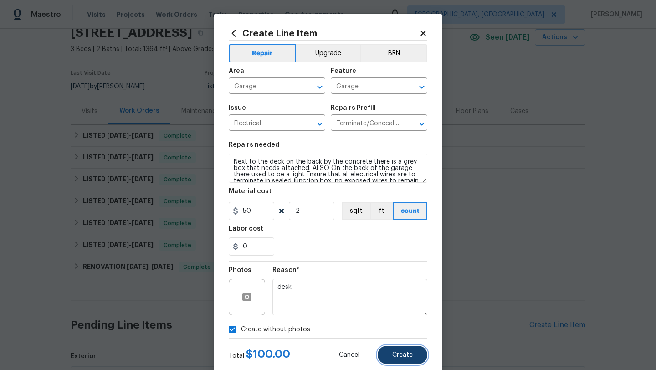
click at [411, 359] on span "Create" at bounding box center [402, 355] width 21 height 7
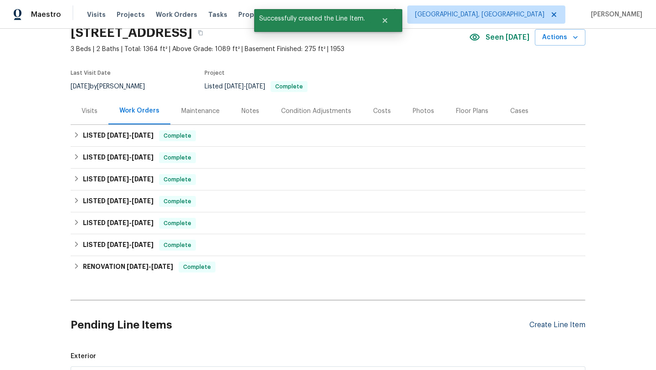
click at [544, 323] on div "Create Line Item" at bounding box center [557, 325] width 56 height 9
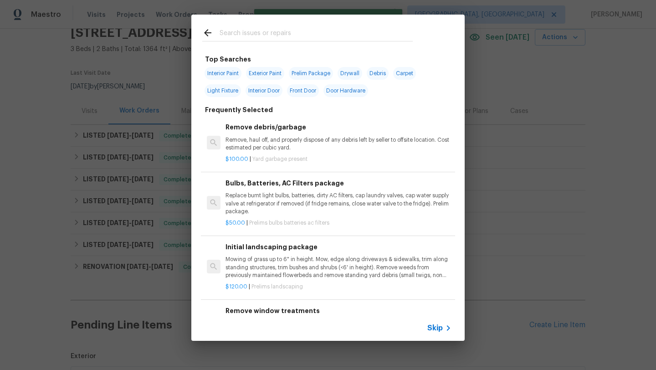
click at [262, 34] on input "text" at bounding box center [316, 34] width 193 height 14
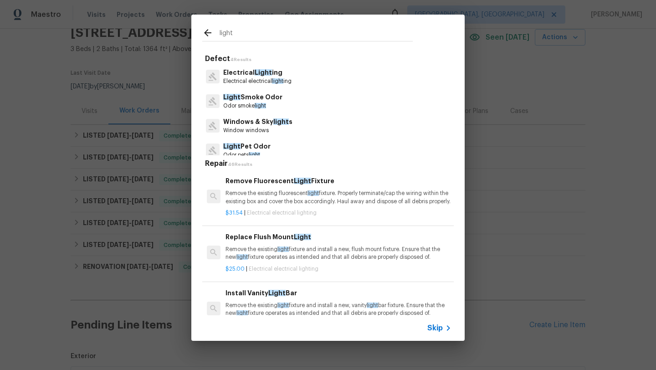
type input "light"
click at [263, 261] on p "Remove the existing light fixture and install a new, flush mount fixture. Ensur…" at bounding box center [339, 253] width 226 height 15
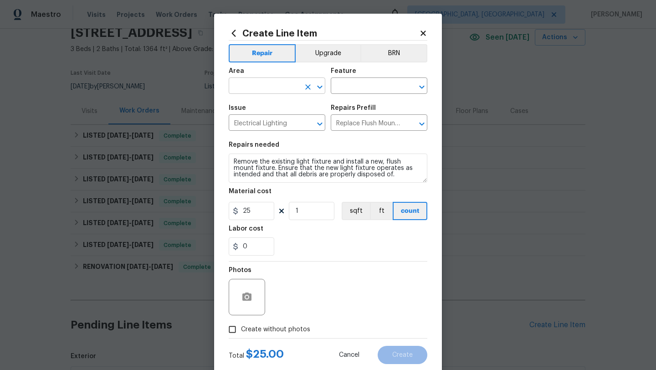
click at [257, 87] on input "text" at bounding box center [264, 87] width 71 height 14
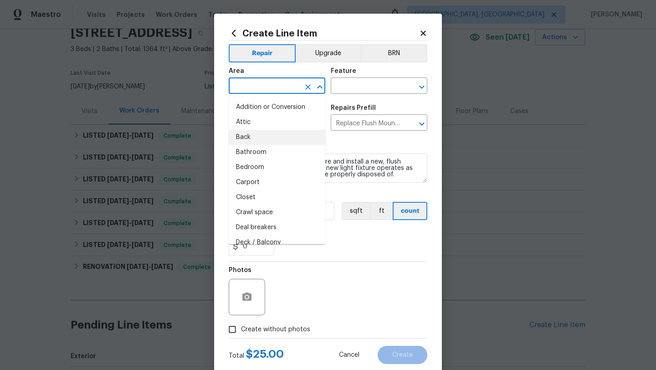
click at [245, 139] on li "Back" at bounding box center [277, 137] width 97 height 15
type input "Back"
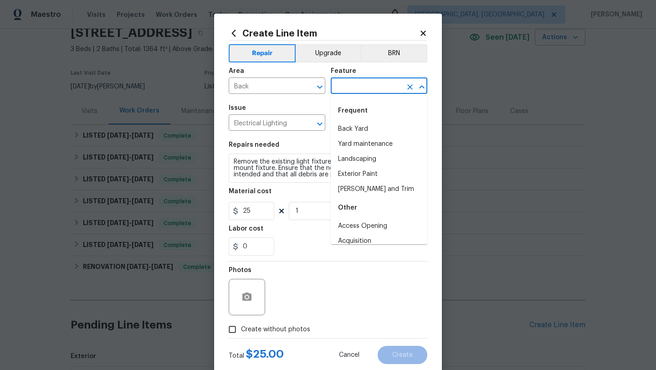
click at [369, 87] on input "text" at bounding box center [366, 87] width 71 height 14
click at [356, 130] on li "Back Yard" at bounding box center [379, 129] width 97 height 15
type input "Back Yard"
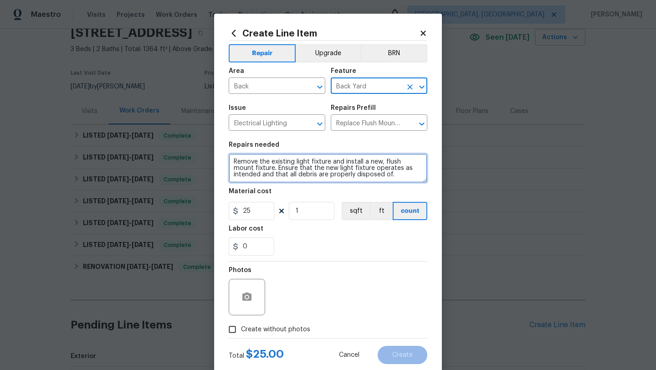
click at [231, 163] on textarea "Remove the existing light fixture and install a new, flush mount fixture. Ensur…" at bounding box center [328, 168] width 199 height 29
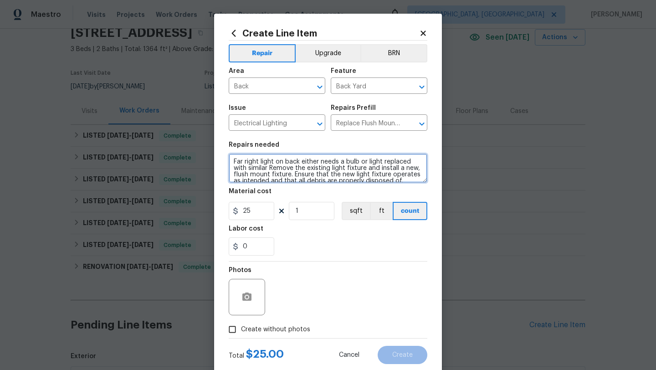
type textarea "Far right light on back either needs a bulb or light replaced with similar Remo…"
click at [232, 328] on input "Create without photos" at bounding box center [232, 329] width 17 height 17
checkbox input "true"
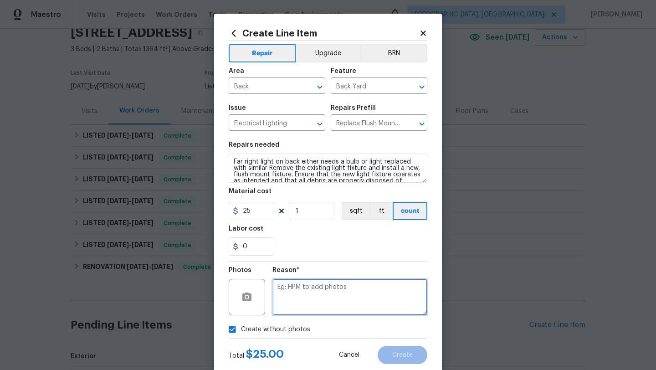
click at [293, 296] on textarea at bounding box center [349, 297] width 155 height 36
type textarea "desk"
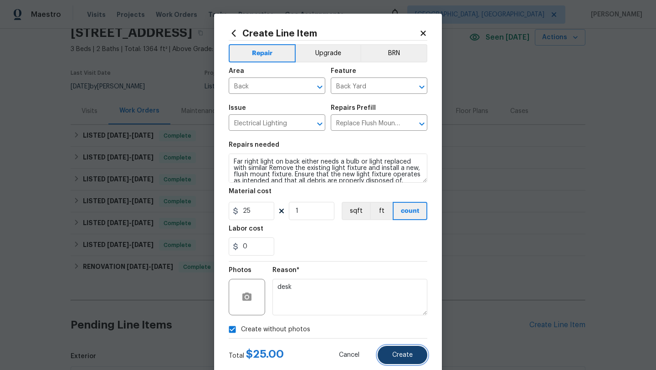
click at [404, 357] on span "Create" at bounding box center [402, 355] width 21 height 7
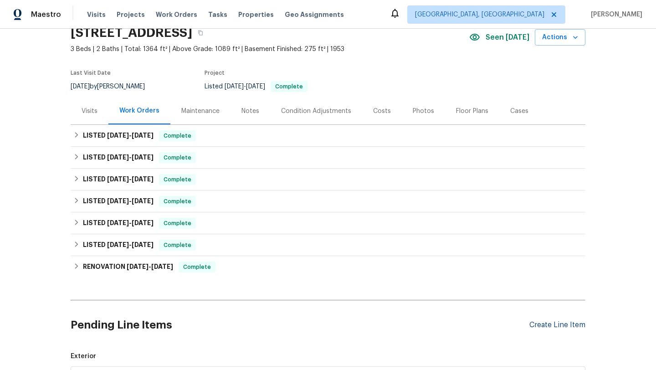
click at [544, 327] on div "Create Line Item" at bounding box center [557, 325] width 56 height 9
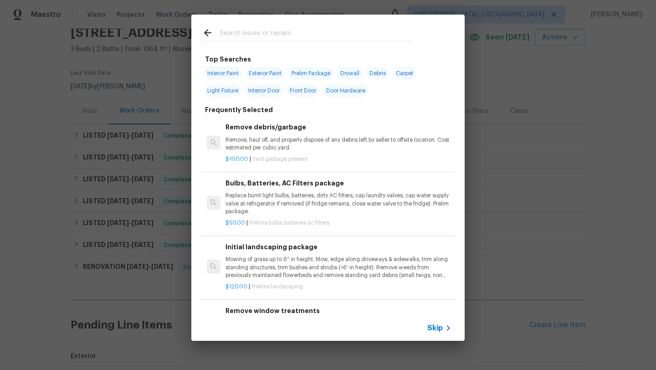
click at [250, 34] on input "text" at bounding box center [316, 34] width 193 height 14
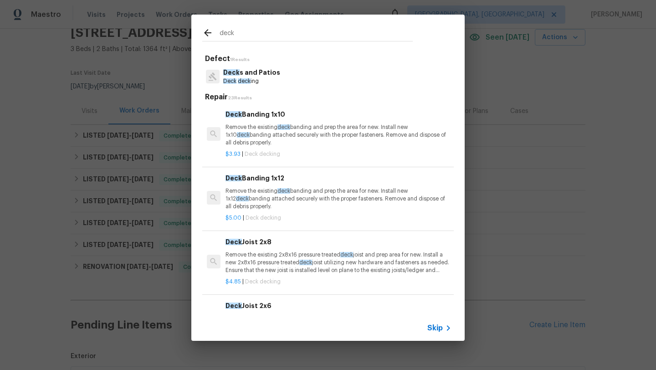
type input "deck"
click at [269, 70] on p "Deck s and Patios" at bounding box center [251, 73] width 57 height 10
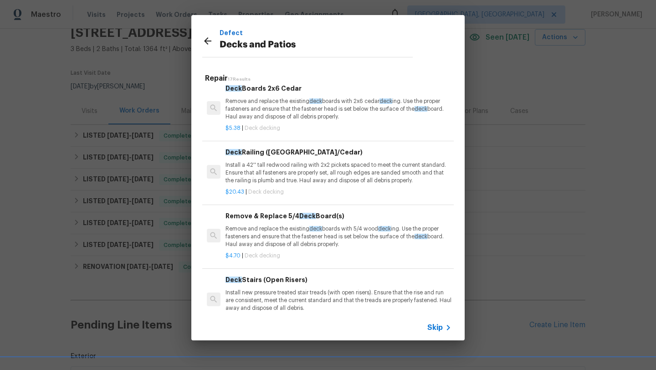
scroll to position [341, 0]
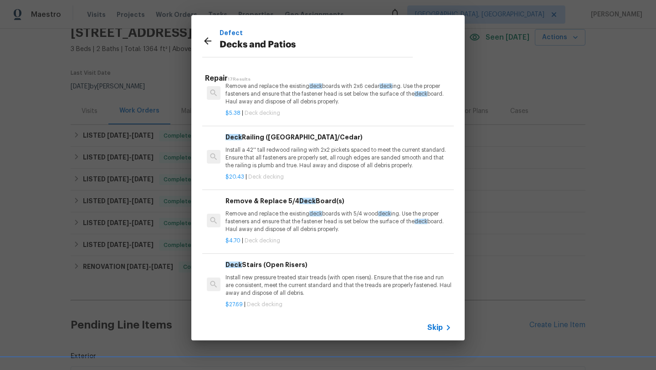
click at [255, 220] on p "Remove and replace the existing deck boards with 5/4 wood deck ing. Use the pro…" at bounding box center [339, 221] width 226 height 23
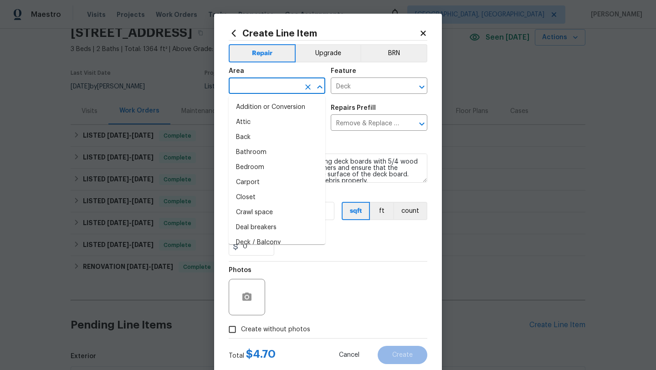
click at [256, 85] on input "text" at bounding box center [264, 87] width 71 height 14
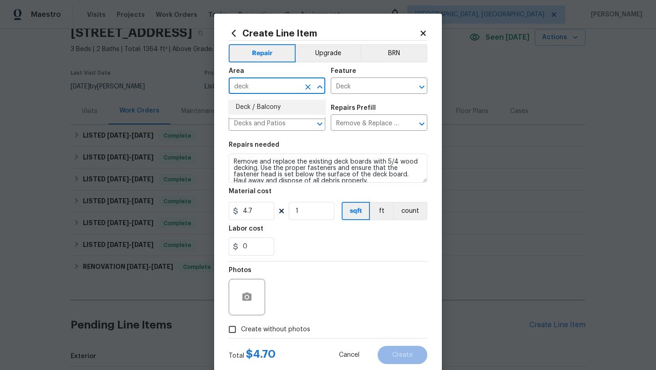
click at [269, 110] on li "Deck / Balcony" at bounding box center [277, 107] width 97 height 15
type input "Deck / Balcony"
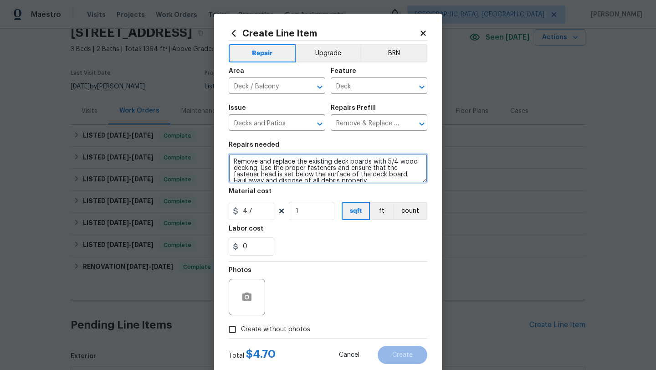
click at [231, 163] on textarea "Remove and replace the existing deck boards with 5/4 wood decking. Use the prop…" at bounding box center [328, 168] width 199 height 29
type textarea "One of the deck boars was lifted up please secure Remove and replace the existi…"
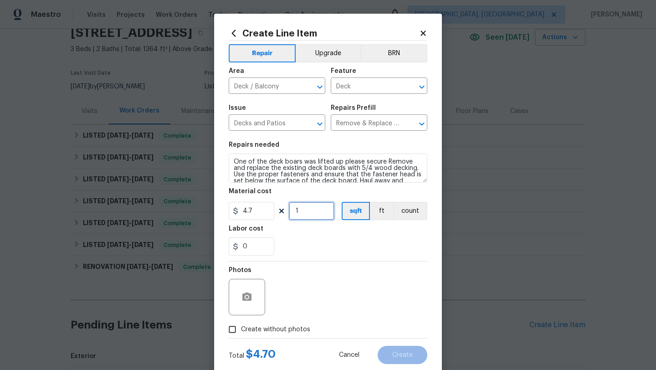
click at [311, 210] on input "1" at bounding box center [312, 211] width 46 height 18
type input "5"
drag, startPoint x: 248, startPoint y: 246, endPoint x: 233, endPoint y: 247, distance: 15.1
click at [233, 247] on div "0" at bounding box center [252, 246] width 46 height 18
type input "1.5"
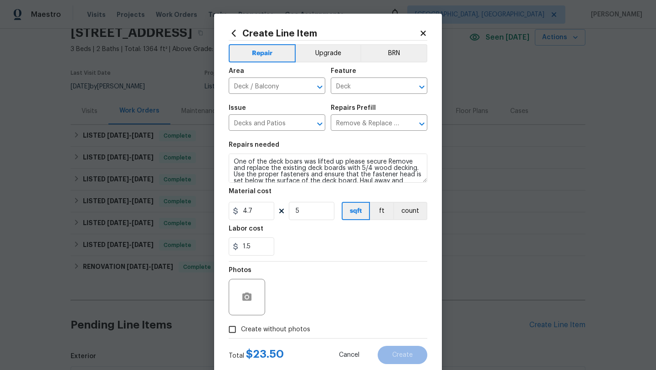
click at [305, 295] on div "Photos" at bounding box center [328, 291] width 199 height 59
click at [227, 329] on input "Create without photos" at bounding box center [232, 329] width 17 height 17
checkbox input "true"
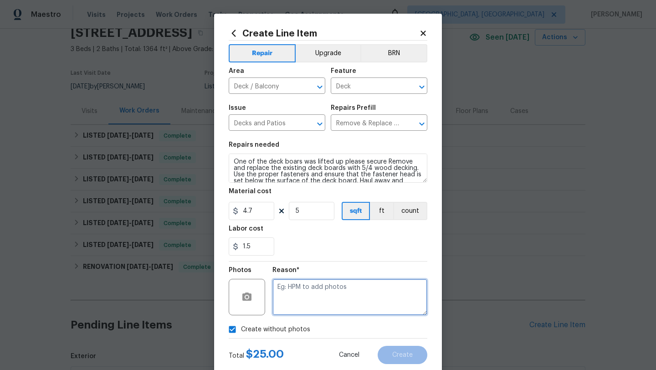
click at [324, 301] on textarea at bounding box center [349, 297] width 155 height 36
type textarea "desk"
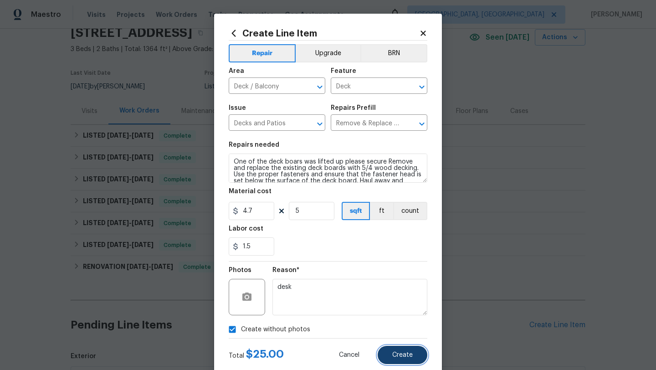
click at [408, 352] on span "Create" at bounding box center [402, 355] width 21 height 7
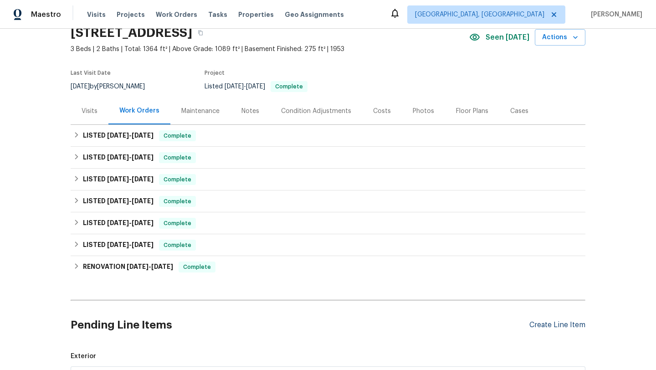
click at [555, 323] on div "Create Line Item" at bounding box center [557, 325] width 56 height 9
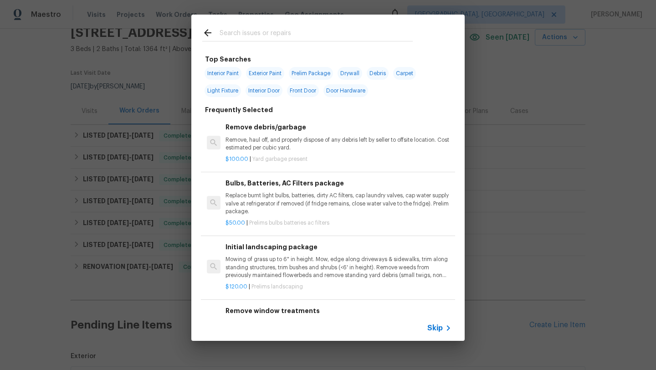
click at [250, 36] on input "text" at bounding box center [316, 34] width 193 height 14
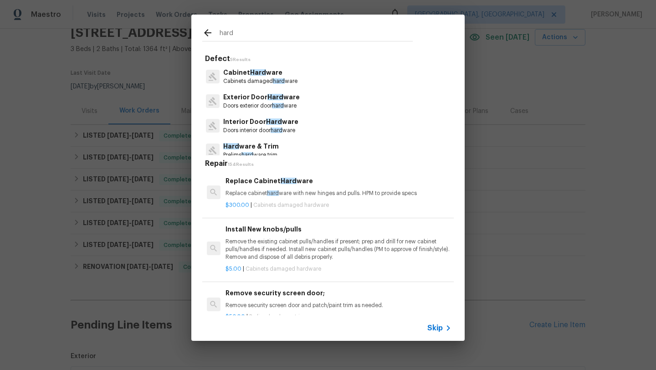
type input "hard"
click at [250, 102] on p "Doors exterior door hard ware" at bounding box center [261, 106] width 77 height 8
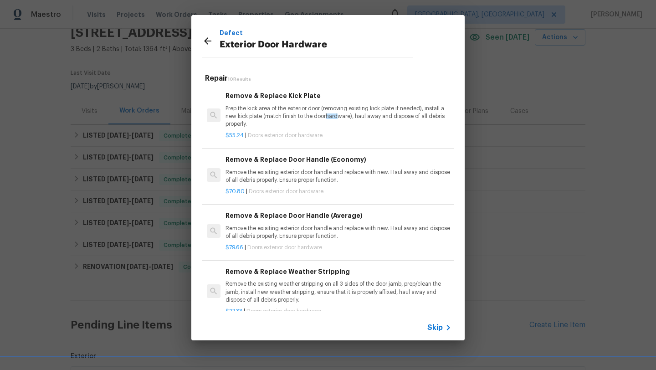
click at [247, 175] on p "Remove the exisiting exterior door handle and replace with new. Haul away and d…" at bounding box center [339, 176] width 226 height 15
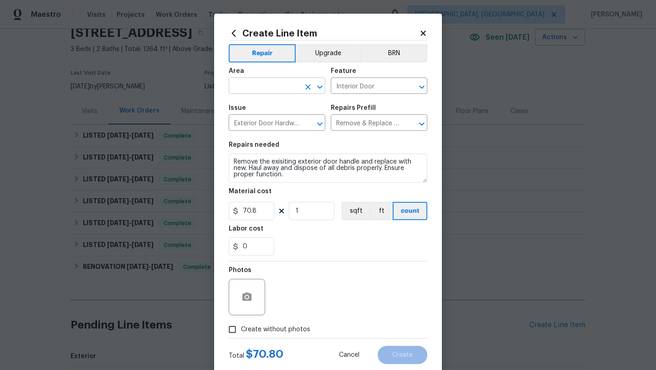
click at [239, 83] on input "text" at bounding box center [264, 87] width 71 height 14
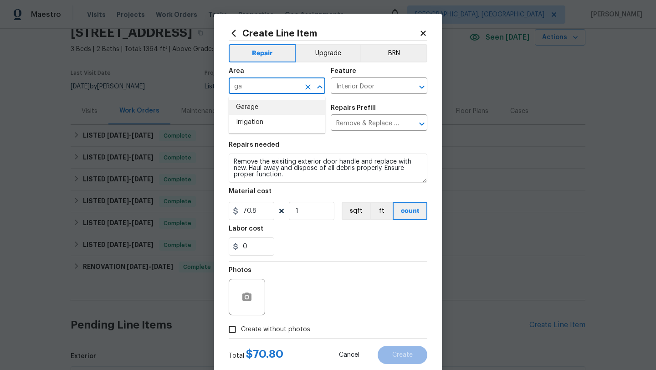
click at [249, 108] on li "Garage" at bounding box center [277, 107] width 97 height 15
type input "Garage"
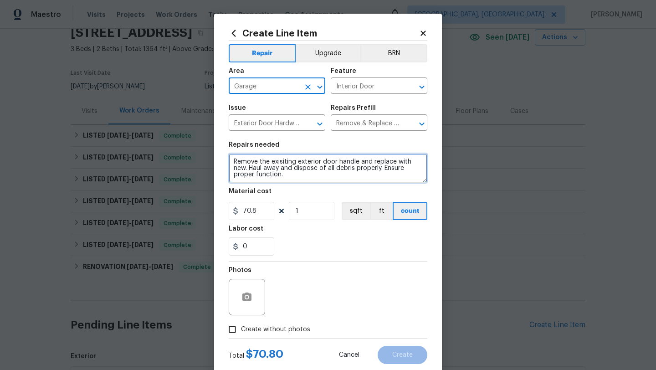
click at [232, 160] on textarea "Remove the exisiting exterior door handle and replace with new. Haul away and d…" at bounding box center [328, 168] width 199 height 29
click at [233, 163] on textarea "Leave open once replaced. Remove the exisiting exterior door handle and replace…" at bounding box center [328, 168] width 199 height 29
type textarea "garage man door Leave open once replaced. Remove the exisiting exterior door ha…"
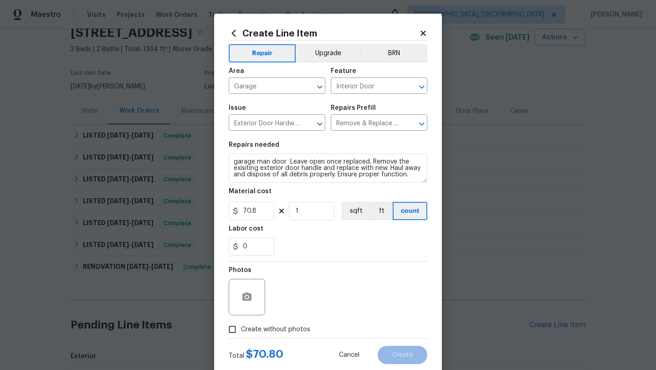
click at [231, 328] on input "Create without photos" at bounding box center [232, 329] width 17 height 17
checkbox input "true"
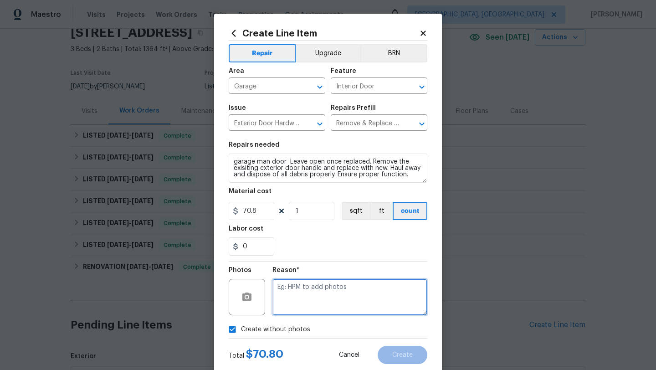
click at [279, 310] on textarea at bounding box center [349, 297] width 155 height 36
type textarea "desk"
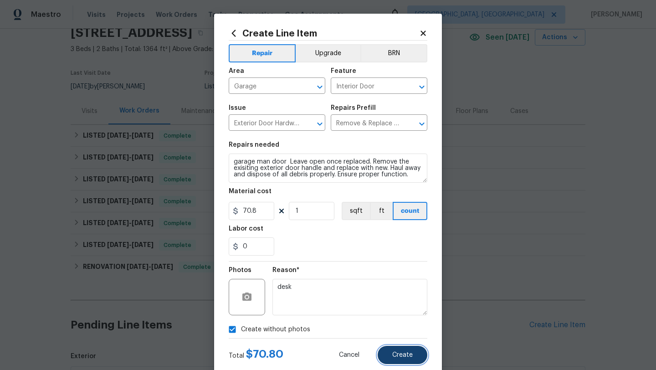
click at [397, 355] on span "Create" at bounding box center [402, 355] width 21 height 7
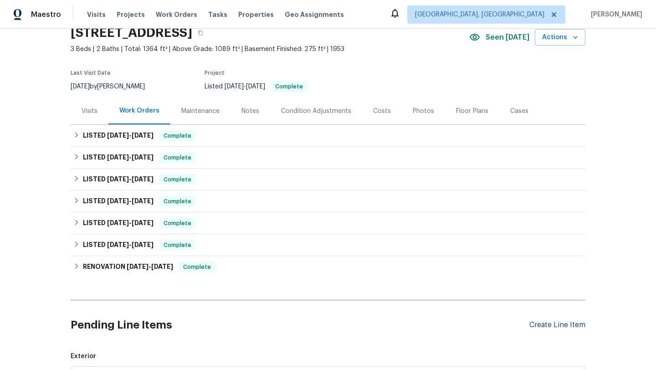
click at [546, 325] on div "Create Line Item" at bounding box center [557, 325] width 56 height 9
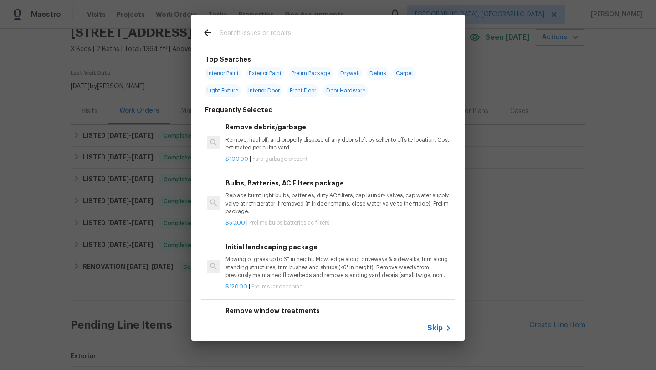
click at [250, 31] on input "text" at bounding box center [316, 34] width 193 height 14
click at [383, 72] on span "Debris" at bounding box center [378, 73] width 22 height 13
type input "Debris"
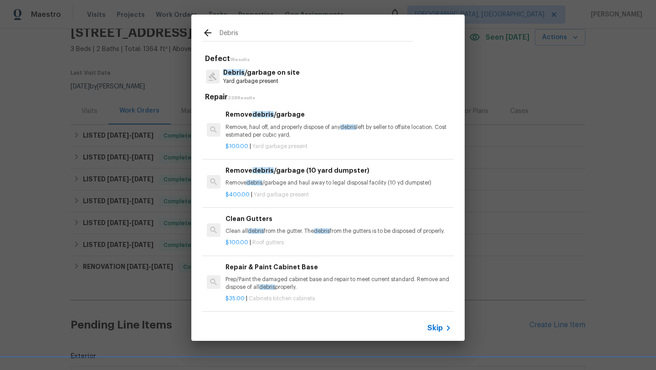
click at [228, 288] on p "Prep/Paint the damaged cabinet base and repair to meet current standard. Remove…" at bounding box center [339, 283] width 226 height 15
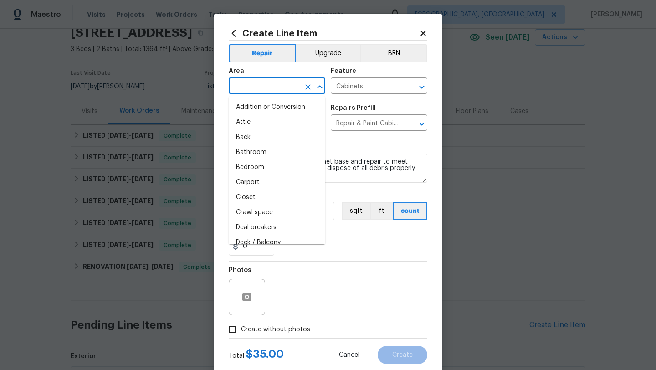
click at [253, 92] on input "text" at bounding box center [264, 87] width 71 height 14
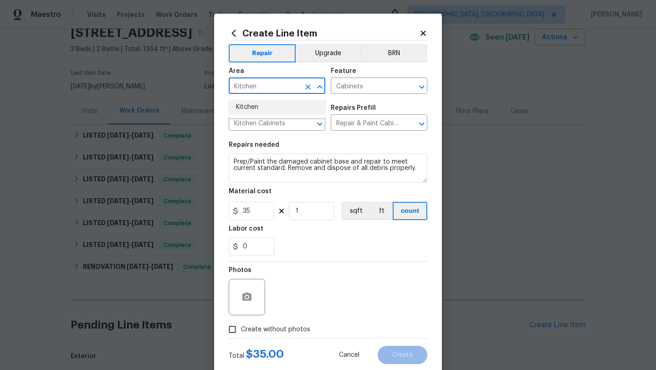
click at [256, 106] on li "Kitchen" at bounding box center [277, 107] width 97 height 15
type input "Kitchen"
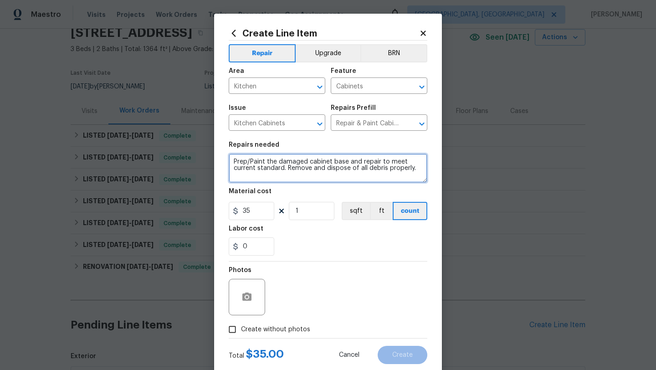
drag, startPoint x: 232, startPoint y: 159, endPoint x: 258, endPoint y: 177, distance: 31.4
click at [258, 177] on textarea "Prep/Paint the damaged cabinet base and repair to meet current standard. Remove…" at bounding box center [328, 168] width 199 height 29
click at [410, 165] on textarea "The island in the kitchen move it to the garage or basement to make it look big…" at bounding box center [328, 168] width 199 height 29
click at [411, 161] on textarea "The island in the kitchen move it to the garage or basement to make it look big…" at bounding box center [328, 168] width 199 height 29
type textarea "The island in the kitchen move it to the garage or basement where it wont get d…"
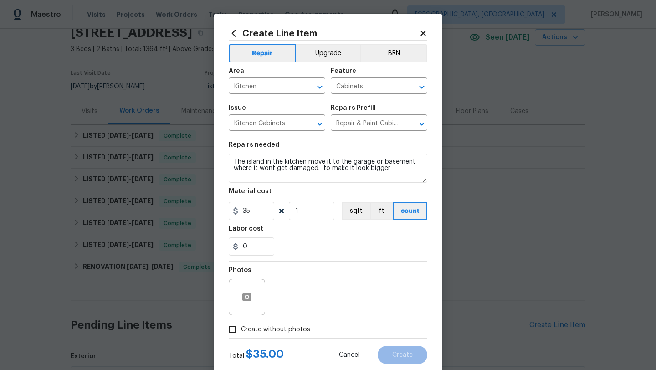
click at [232, 330] on input "Create without photos" at bounding box center [232, 329] width 17 height 17
checkbox input "true"
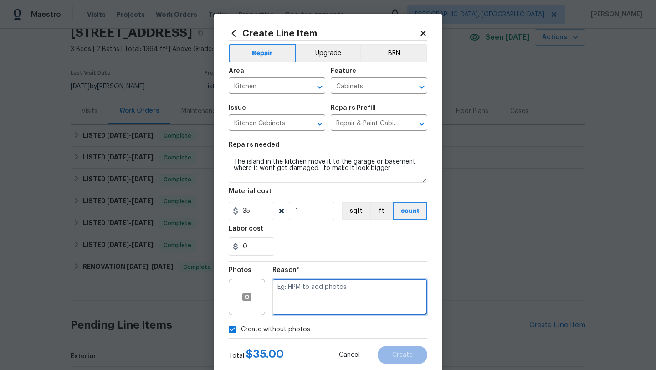
click at [304, 305] on textarea at bounding box center [349, 297] width 155 height 36
type textarea "desk"
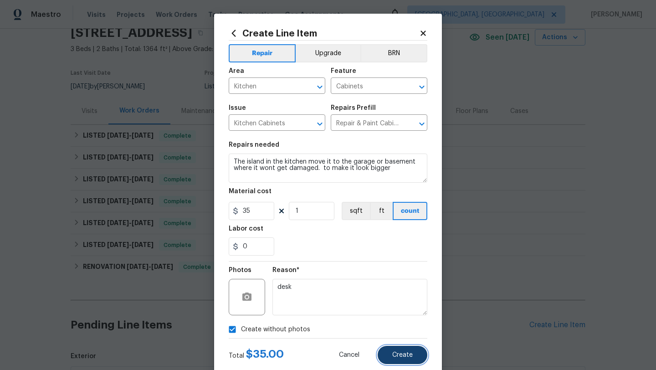
click at [400, 358] on span "Create" at bounding box center [402, 355] width 21 height 7
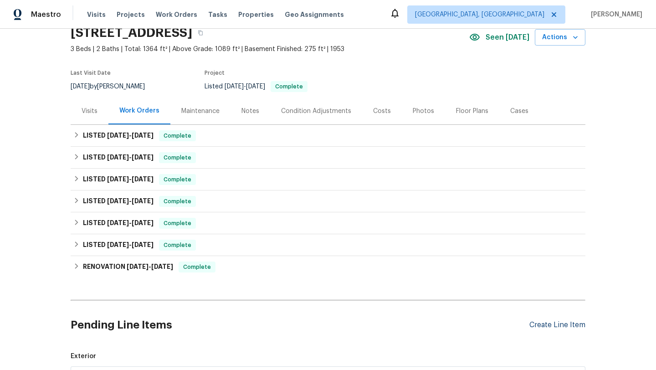
click at [554, 323] on div "Create Line Item" at bounding box center [557, 325] width 56 height 9
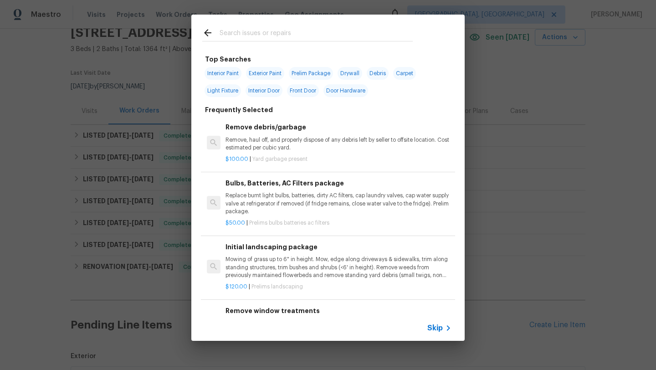
click at [256, 35] on input "text" at bounding box center [316, 34] width 193 height 14
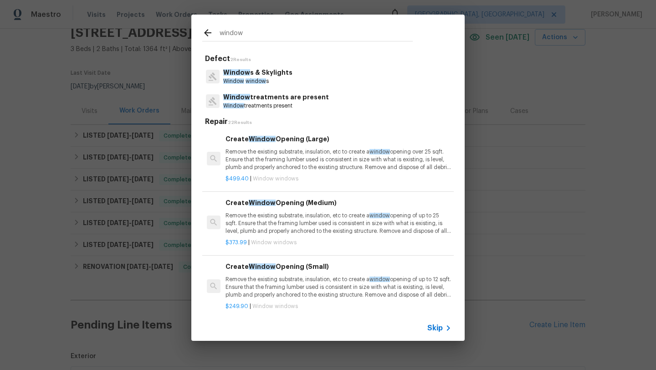
type input "window"
click at [267, 74] on p "Window s & Skylights" at bounding box center [257, 73] width 69 height 10
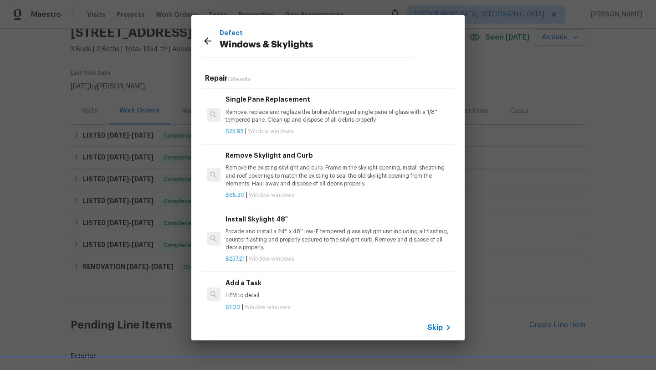
scroll to position [564, 0]
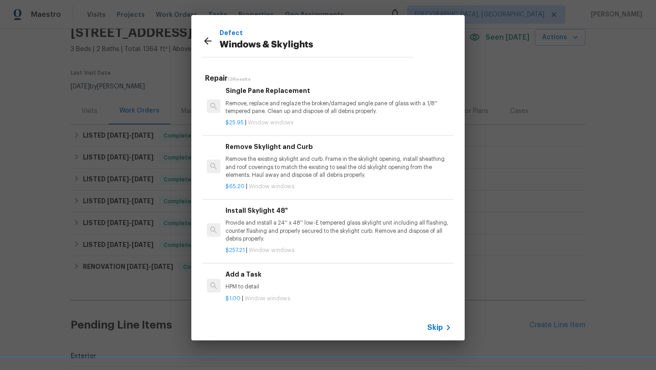
click at [246, 276] on h6 "Add a Task" at bounding box center [339, 274] width 226 height 10
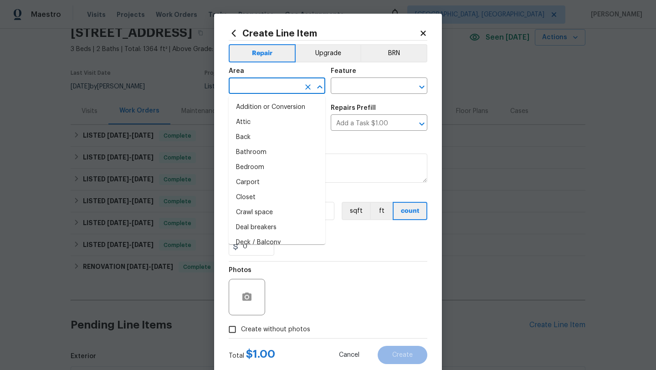
click at [253, 85] on input "text" at bounding box center [264, 87] width 71 height 14
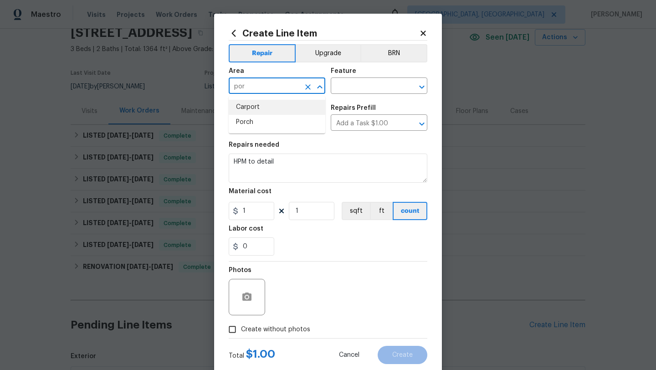
click at [254, 108] on li "Carport" at bounding box center [277, 107] width 97 height 15
type input "Carport"
click at [352, 87] on input "text" at bounding box center [366, 87] width 71 height 14
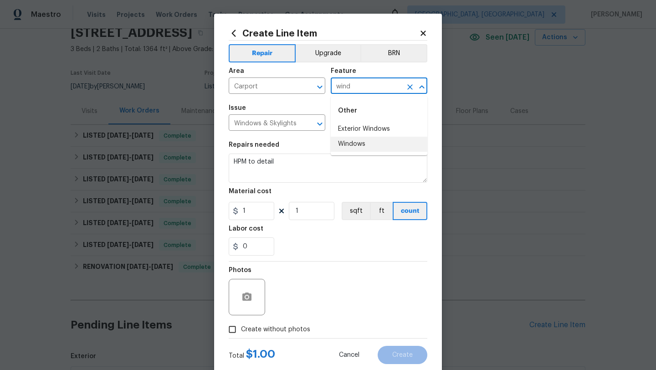
click at [359, 144] on li "Windows" at bounding box center [379, 144] width 97 height 15
type input "Windows"
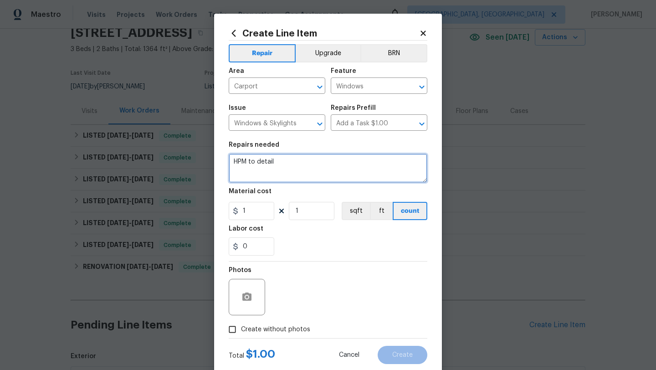
drag, startPoint x: 284, startPoint y: 166, endPoint x: 210, endPoint y: 157, distance: 74.8
click at [210, 157] on div "Create Line Item Repair Upgrade BRN Area Carport ​ Feature Windows ​ Issue Wind…" at bounding box center [328, 185] width 656 height 370
click at [231, 162] on textarea "Make sure that all the sliding door handles are present and will lock. After th…" at bounding box center [328, 168] width 199 height 29
click at [287, 178] on textarea "The one in the kitchen and all on the covered porch Make sure that all the slid…" at bounding box center [328, 168] width 199 height 29
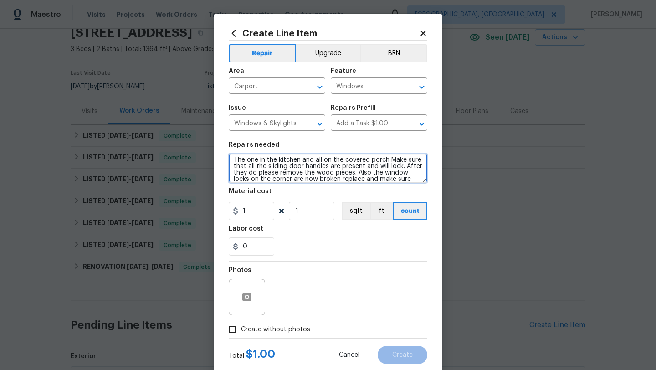
scroll to position [8, 0]
type textarea "The one in the kitchen and all on the covered porch Make sure that all the slid…"
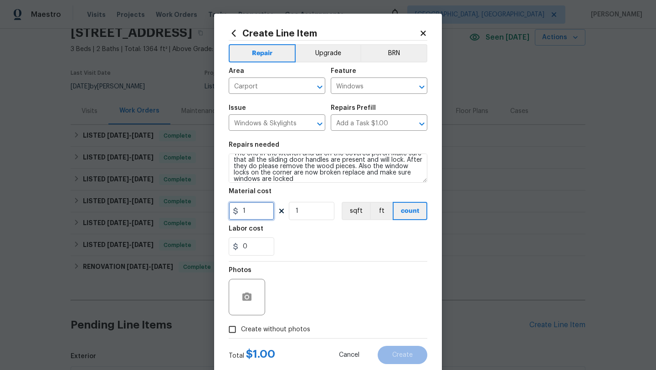
drag, startPoint x: 256, startPoint y: 210, endPoint x: 234, endPoint y: 210, distance: 21.9
click at [234, 210] on div "1" at bounding box center [252, 211] width 46 height 18
type input "40"
click at [298, 211] on input "1" at bounding box center [312, 211] width 46 height 18
type input "8"
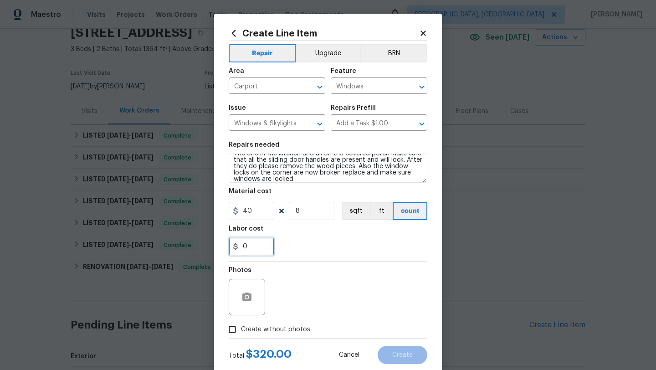
drag, startPoint x: 255, startPoint y: 246, endPoint x: 226, endPoint y: 246, distance: 29.2
click at [226, 246] on div "Create Line Item Repair Upgrade BRN Area Carport ​ Feature Windows ​ Issue Wind…" at bounding box center [328, 196] width 228 height 365
type input "200"
click at [316, 277] on div "Photos" at bounding box center [328, 291] width 199 height 59
click at [232, 327] on input "Create without photos" at bounding box center [232, 329] width 17 height 17
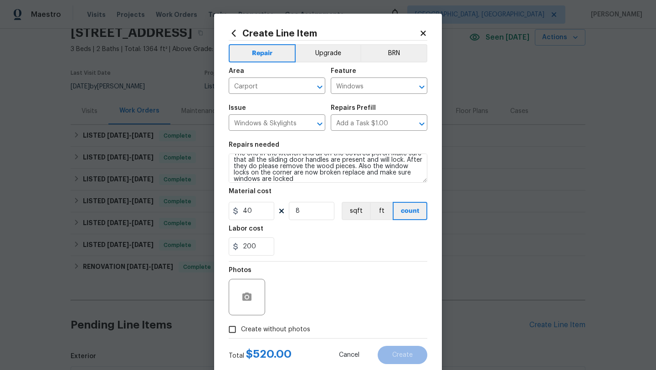
checkbox input "true"
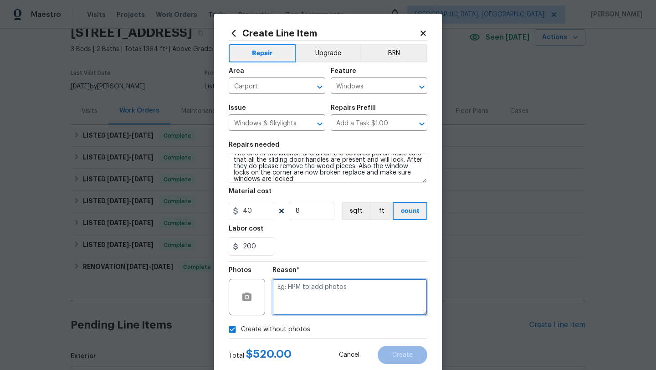
click at [331, 300] on textarea at bounding box center [349, 297] width 155 height 36
type textarea "desk"
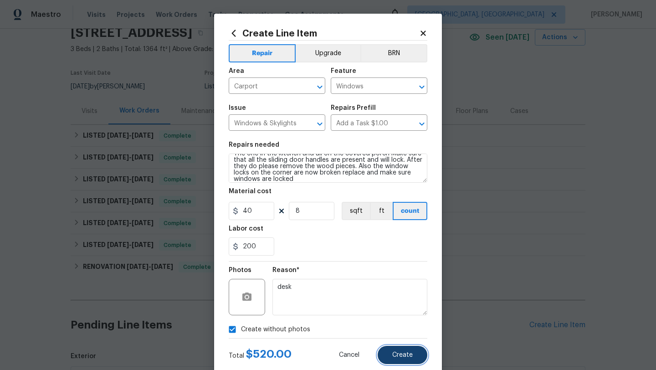
click at [417, 357] on button "Create" at bounding box center [403, 355] width 50 height 18
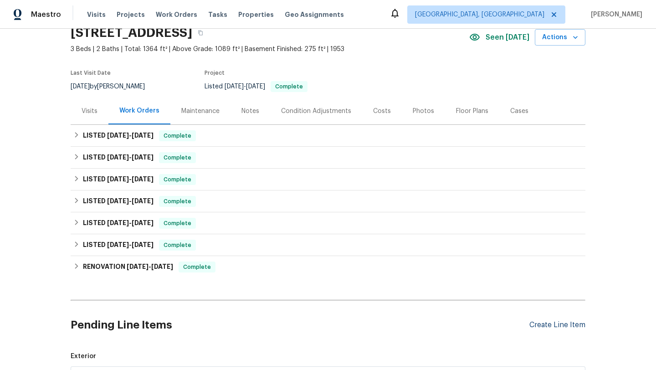
click at [554, 324] on div "Create Line Item" at bounding box center [557, 325] width 56 height 9
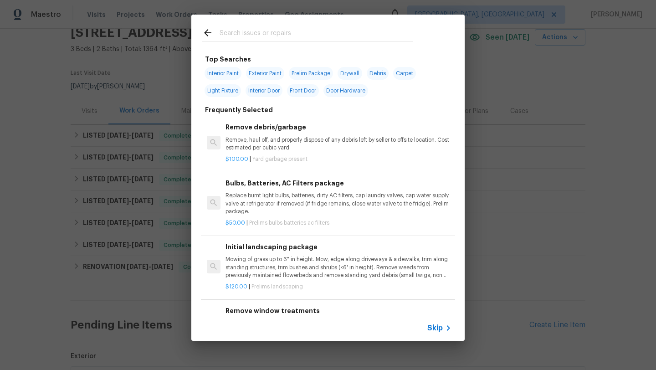
click at [254, 32] on input "text" at bounding box center [316, 34] width 193 height 14
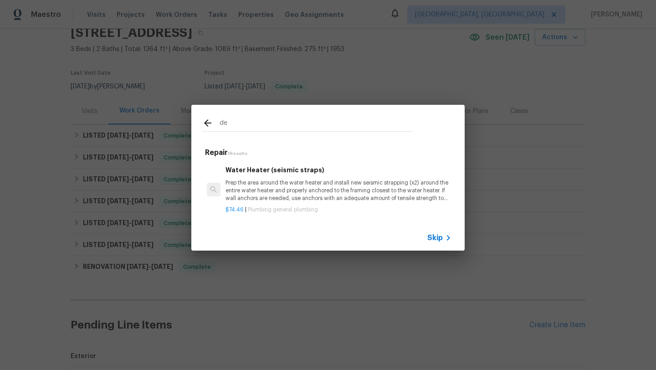
type input "d"
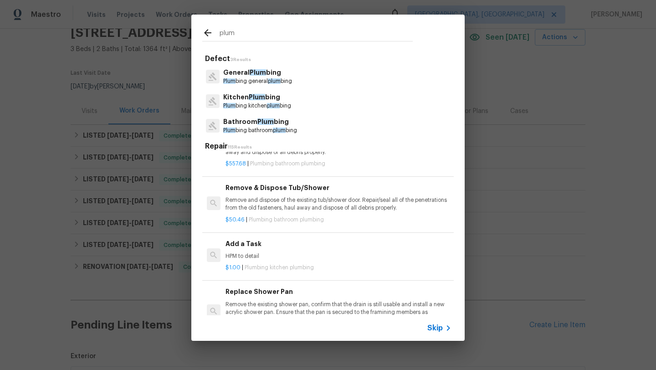
scroll to position [825, 0]
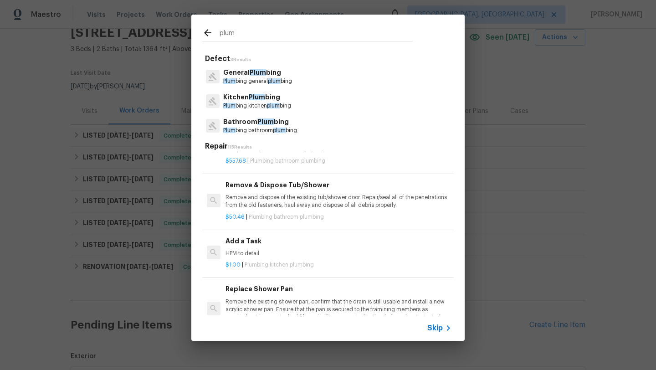
type input "plum"
click at [246, 236] on h6 "Add a Task" at bounding box center [339, 241] width 226 height 10
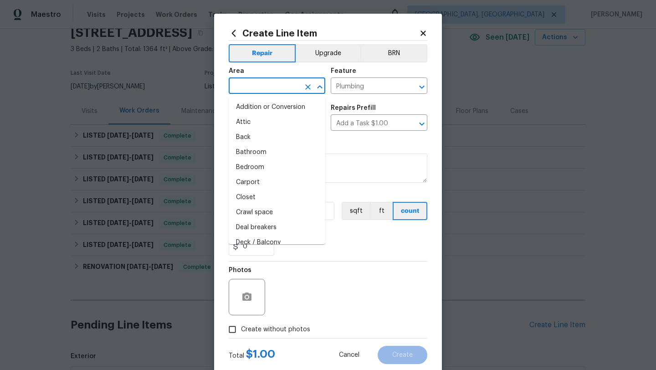
click at [259, 88] on input "text" at bounding box center [264, 87] width 71 height 14
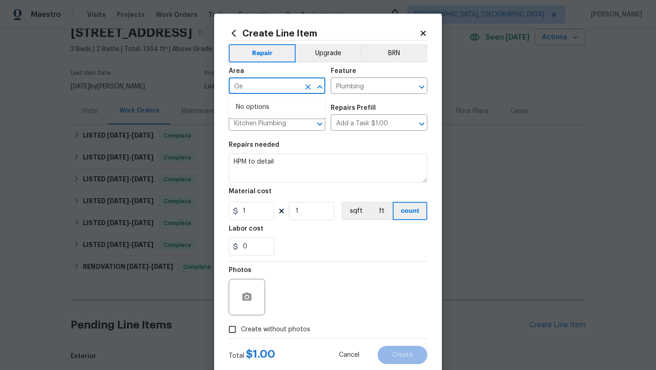
type input "G"
click at [261, 109] on li "Unfinished basement" at bounding box center [277, 107] width 97 height 15
type input "Unfinished basement"
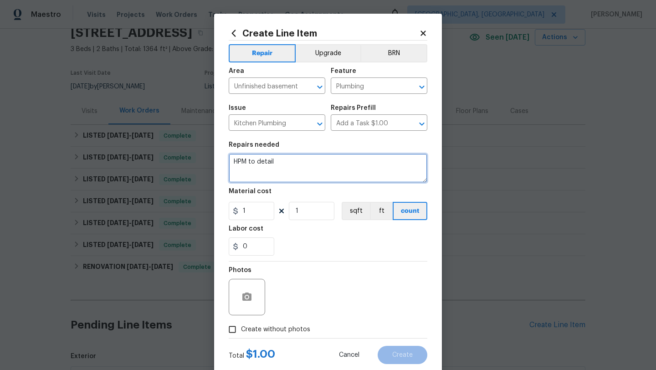
drag, startPoint x: 280, startPoint y: 165, endPoint x: 204, endPoint y: 156, distance: 76.2
click at [204, 156] on div "Create Line Item Repair Upgrade BRN Area Unfinished basement ​ Feature Plumbing…" at bounding box center [328, 185] width 656 height 370
type textarea "Get a dehumidifiers"
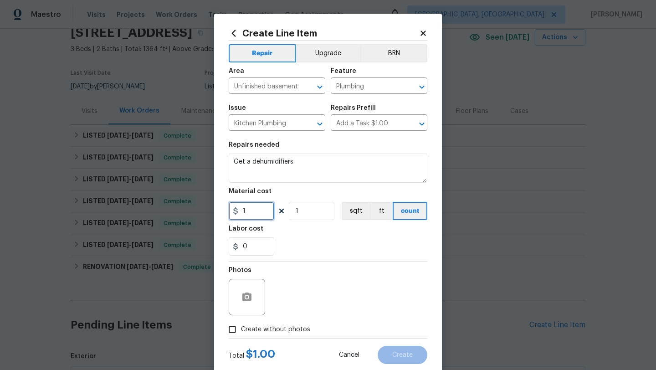
drag, startPoint x: 250, startPoint y: 214, endPoint x: 224, endPoint y: 206, distance: 26.8
click at [224, 206] on div "Create Line Item Repair Upgrade BRN Area Unfinished basement ​ Feature Plumbing…" at bounding box center [328, 196] width 228 height 365
type input "300"
click at [314, 53] on button "Upgrade" at bounding box center [328, 53] width 65 height 18
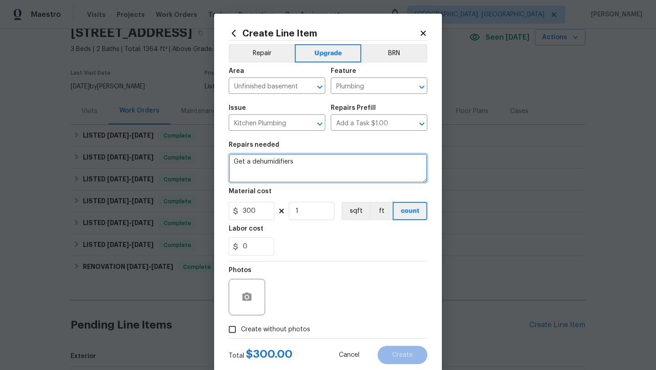
click at [304, 169] on textarea "Get a dehumidifiers" at bounding box center [328, 168] width 199 height 29
type textarea "Get a dehumidifier for the musty basement with a hose that drains in the slop s…"
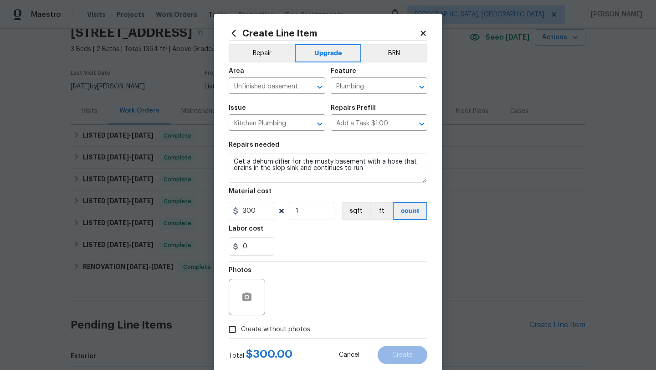
click at [234, 329] on input "Create without photos" at bounding box center [232, 329] width 17 height 17
checkbox input "true"
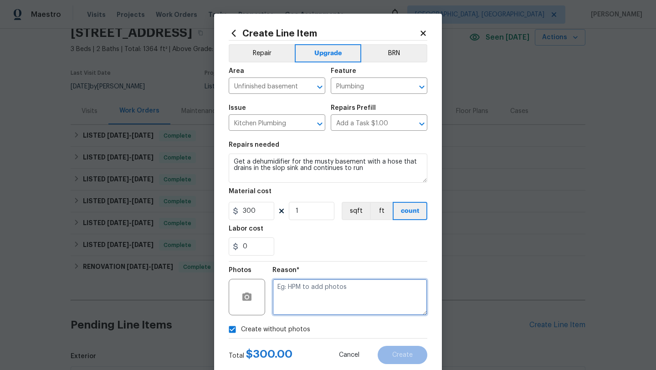
click at [321, 299] on textarea at bounding box center [349, 297] width 155 height 36
type textarea "desk"
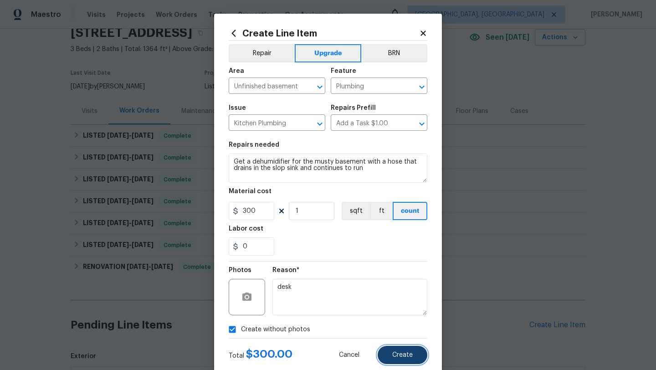
click at [414, 359] on button "Create" at bounding box center [403, 355] width 50 height 18
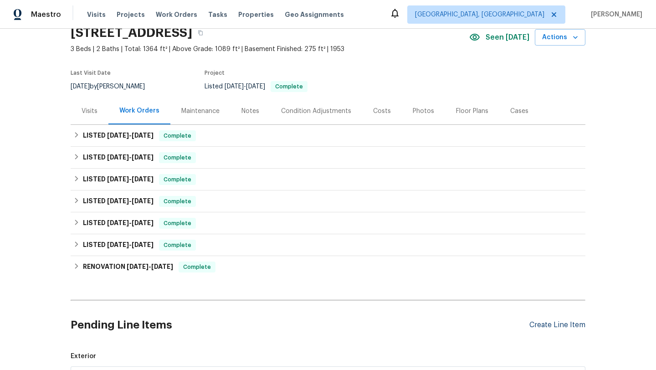
click at [554, 323] on div "Create Line Item" at bounding box center [557, 325] width 56 height 9
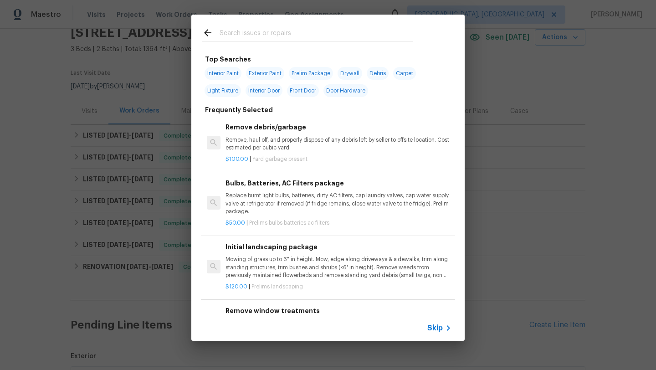
click at [223, 32] on input "text" at bounding box center [316, 34] width 193 height 14
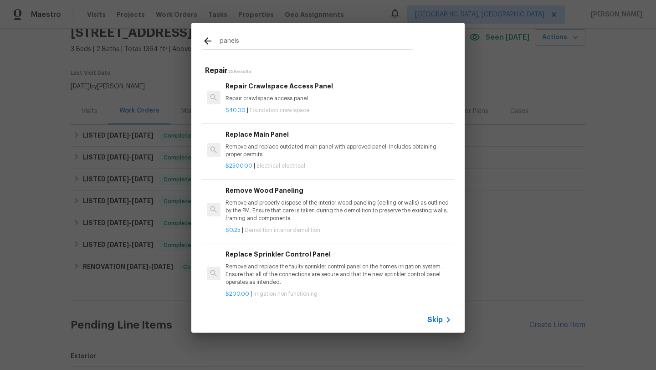
scroll to position [120, 0]
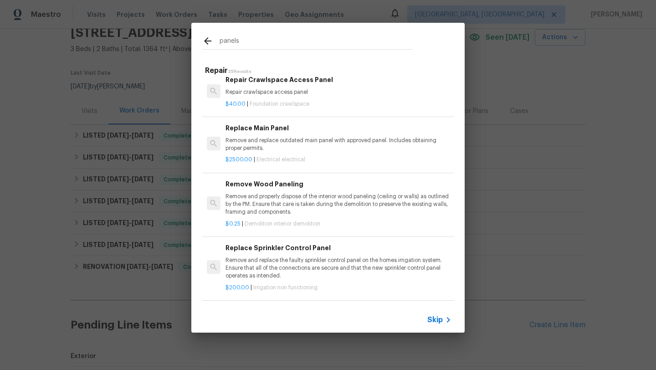
type input "panels"
click at [268, 204] on p "Remove and properly dispose of the interior wood paneling (ceiling or walls) as…" at bounding box center [339, 204] width 226 height 23
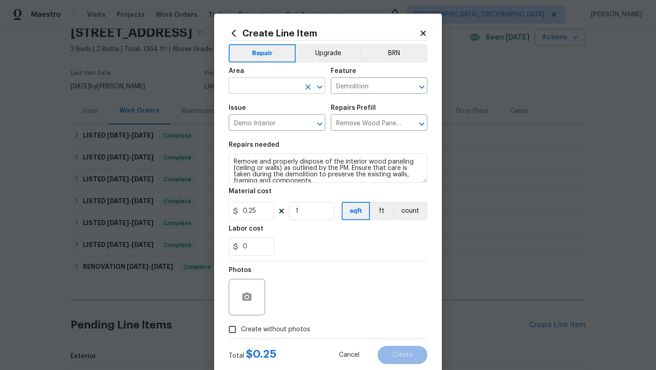
click at [254, 87] on input "text" at bounding box center [264, 87] width 71 height 14
click at [259, 108] on li "Carport" at bounding box center [277, 107] width 97 height 15
type input "Carport"
click at [232, 163] on textarea "Remove and properly dispose of the interior wood paneling (ceiling or walls) as…" at bounding box center [328, 168] width 199 height 29
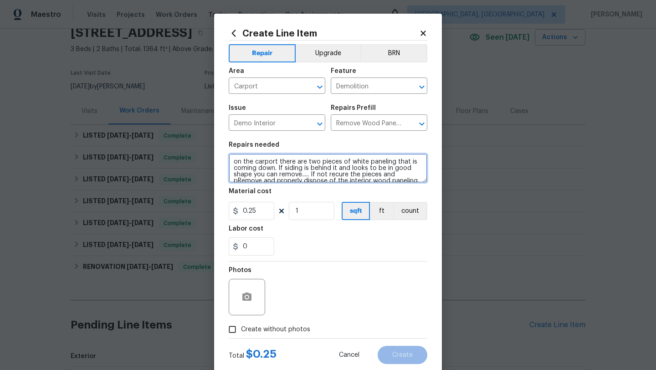
scroll to position [2, 0]
type textarea "on the carport there are two pieces of white paneling that is coming down. If s…"
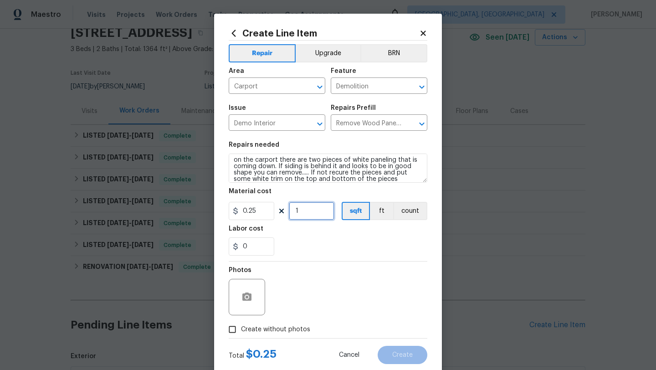
click at [315, 210] on input "1" at bounding box center [312, 211] width 46 height 18
type input "100"
drag, startPoint x: 256, startPoint y: 247, endPoint x: 230, endPoint y: 247, distance: 26.0
click at [230, 247] on input "0" at bounding box center [252, 246] width 46 height 18
type input "100"
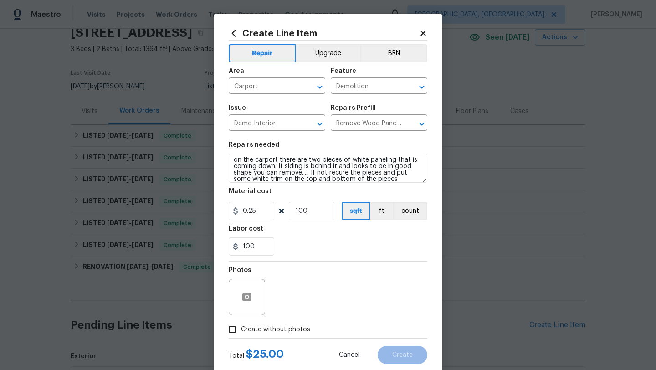
click at [320, 260] on section "Repairs needed on the carport there are two pieces of white paneling that is co…" at bounding box center [328, 198] width 199 height 125
click at [235, 333] on input "Create without photos" at bounding box center [232, 329] width 17 height 17
checkbox input "true"
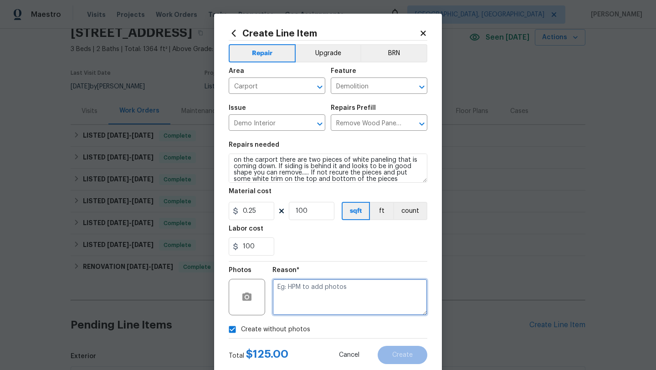
click at [311, 297] on textarea at bounding box center [349, 297] width 155 height 36
type textarea "desk"
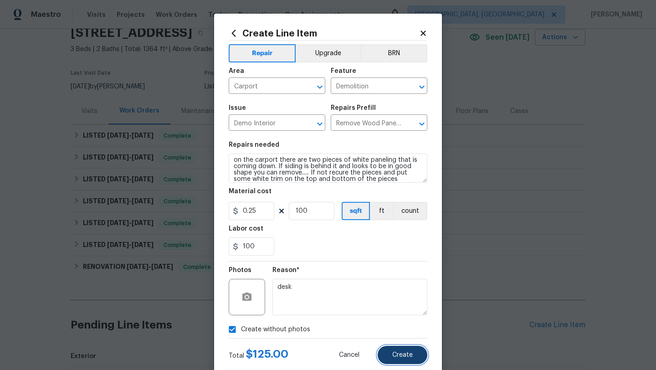
click at [395, 351] on button "Create" at bounding box center [403, 355] width 50 height 18
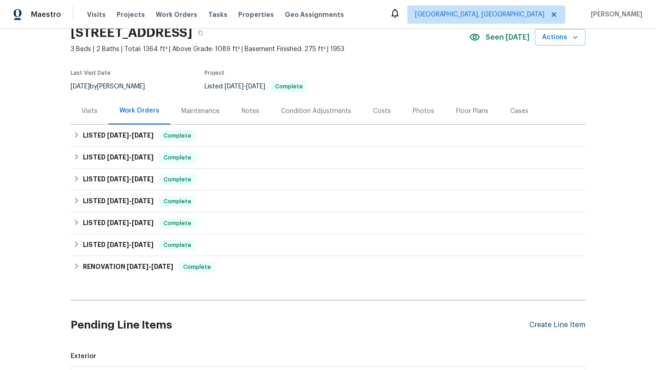
click at [562, 324] on div "Create Line Item" at bounding box center [557, 325] width 56 height 9
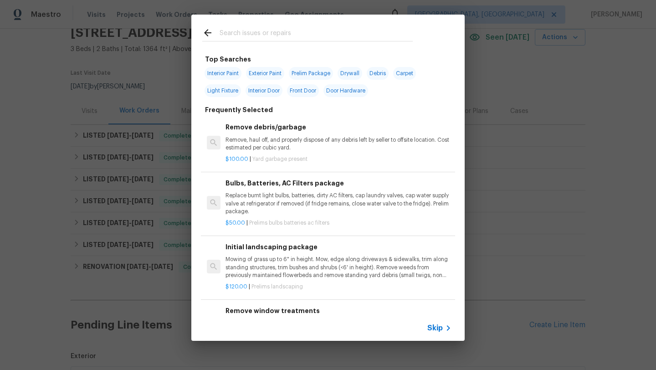
click at [282, 35] on input "text" at bounding box center [316, 34] width 193 height 14
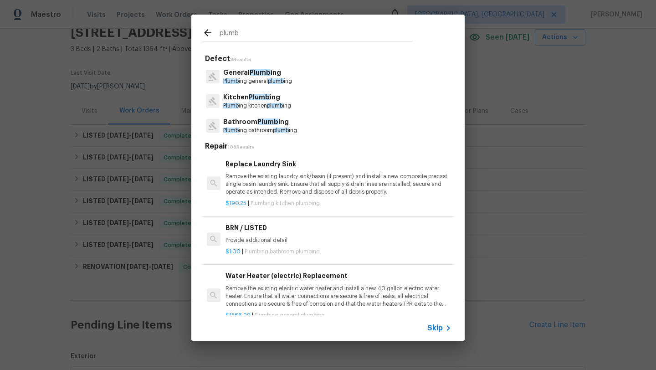
type input "plumb"
click at [239, 127] on p "Plumb ing bathroom plumb ing" at bounding box center [260, 131] width 74 height 8
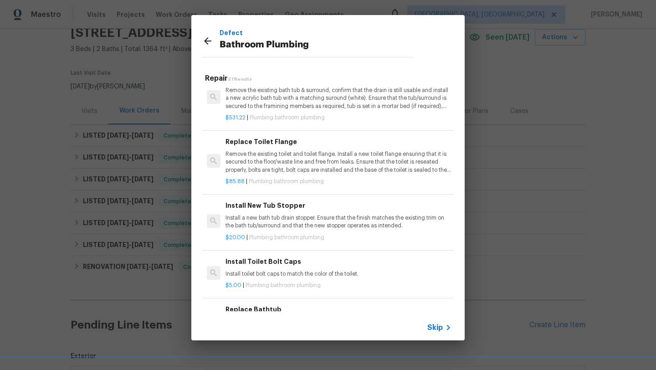
scroll to position [626, 0]
click at [260, 270] on p "Install toilet bolt caps to match the color of the toilet." at bounding box center [339, 273] width 226 height 8
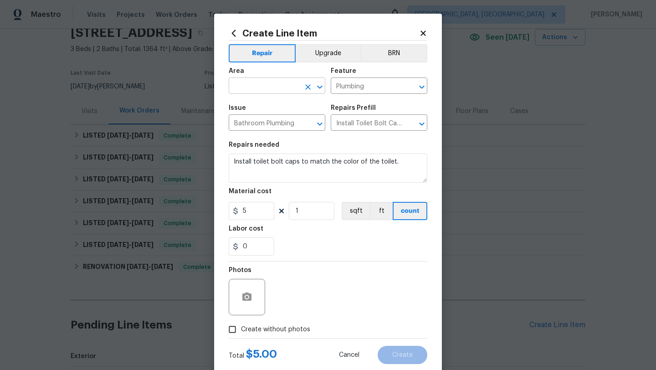
click at [244, 87] on input "text" at bounding box center [264, 87] width 71 height 14
click at [249, 108] on li "Unfinished basement" at bounding box center [277, 107] width 97 height 15
type input "Unfinished basement"
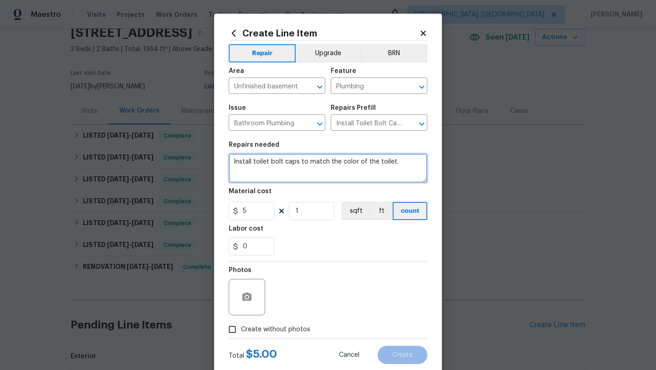
drag, startPoint x: 230, startPoint y: 162, endPoint x: 422, endPoint y: 168, distance: 192.4
click at [422, 168] on textarea "Install toilet bolt caps to match the color of the toilet." at bounding box center [328, 168] width 199 height 29
type textarea "N"
click at [249, 170] on textarea "Make sure that the toilet is not confinually running and if so diagnois" at bounding box center [328, 168] width 199 height 29
drag, startPoint x: 277, startPoint y: 168, endPoint x: 262, endPoint y: 169, distance: 15.6
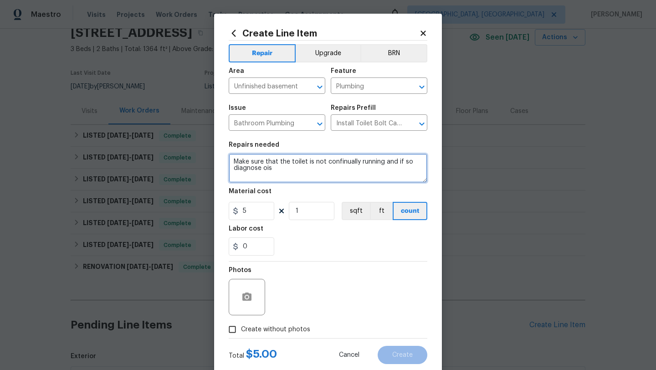
click at [262, 169] on textarea "Make sure that the toilet is not confinually running and if so diagnose ois" at bounding box center [328, 168] width 199 height 29
click at [341, 167] on textarea "Make sure that the toilet is not confinually running and if so diagnose and let…" at bounding box center [328, 168] width 199 height 29
click at [341, 159] on textarea "Make sure that the toilet is not confinually running and if so diagnose and let…" at bounding box center [328, 168] width 199 height 29
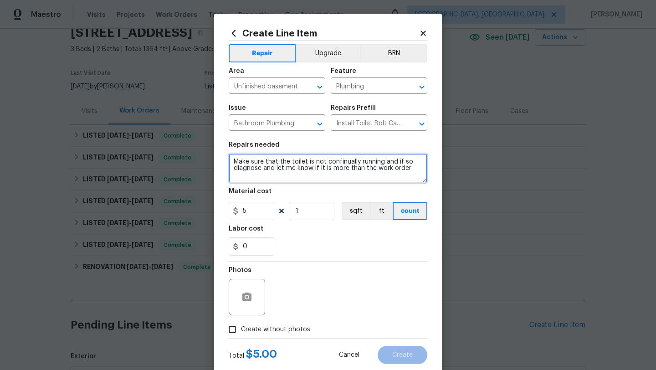
click at [341, 159] on textarea "Make sure that the toilet is not confinually running and if so diagnose and let…" at bounding box center [328, 168] width 199 height 29
drag, startPoint x: 359, startPoint y: 163, endPoint x: 326, endPoint y: 161, distance: 32.9
click at [326, 161] on textarea "Make sure that the toilet is not confinually running and if so diagnose and let…" at bounding box center [328, 168] width 199 height 29
type textarea "Make sure that the toilet is not continuousl running and if so diagnose and let…"
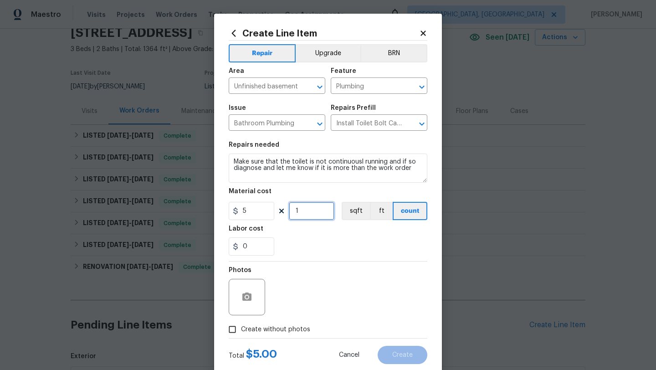
drag, startPoint x: 304, startPoint y: 212, endPoint x: 286, endPoint y: 212, distance: 17.8
click at [286, 212] on div "5 1 sqft ft count" at bounding box center [328, 211] width 199 height 18
type input "5"
drag, startPoint x: 255, startPoint y: 246, endPoint x: 233, endPoint y: 247, distance: 21.9
click at [233, 247] on div "0" at bounding box center [252, 246] width 46 height 18
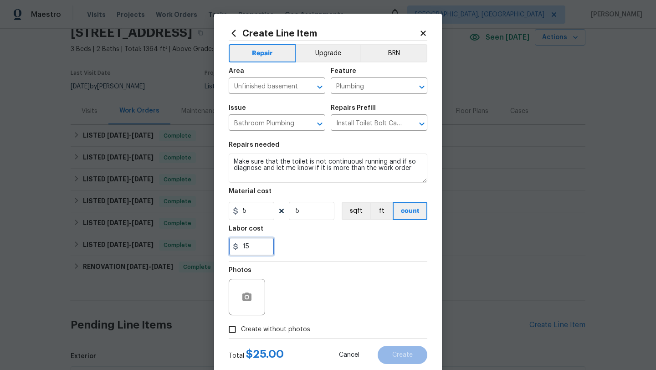
type input "15"
click at [303, 281] on div "Photos" at bounding box center [328, 291] width 199 height 59
click at [231, 329] on input "Create without photos" at bounding box center [232, 329] width 17 height 17
checkbox input "true"
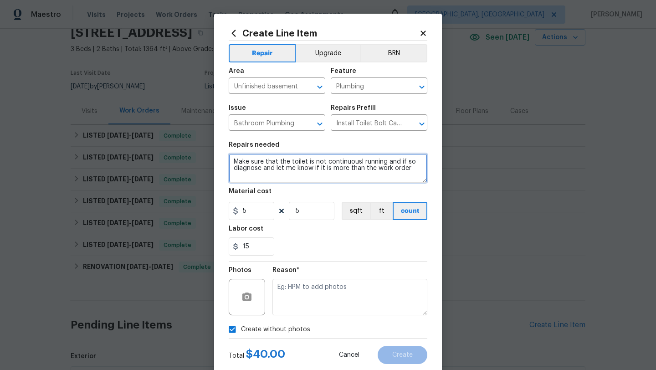
click at [411, 169] on textarea "Make sure that the toilet is not continuousl running and if so diagnose and let…" at bounding box center [328, 168] width 199 height 29
type textarea "Make sure that the toilet is not continuousl running and if so diagnose and let…"
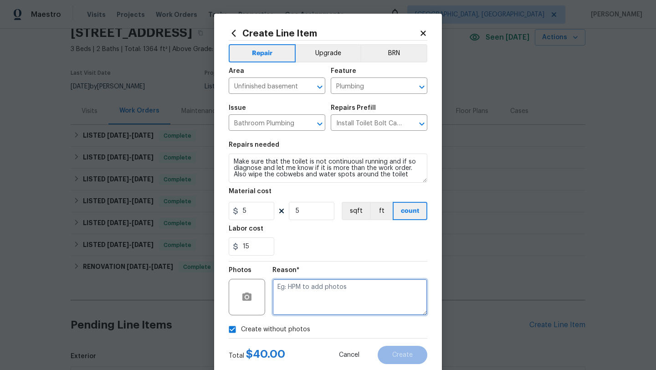
click at [369, 303] on textarea at bounding box center [349, 297] width 155 height 36
type textarea "desk"
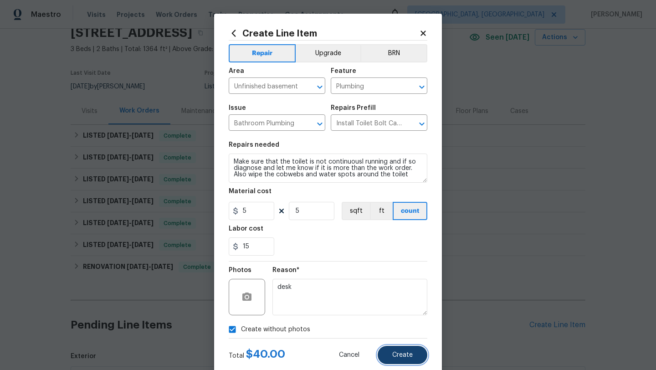
click at [410, 359] on button "Create" at bounding box center [403, 355] width 50 height 18
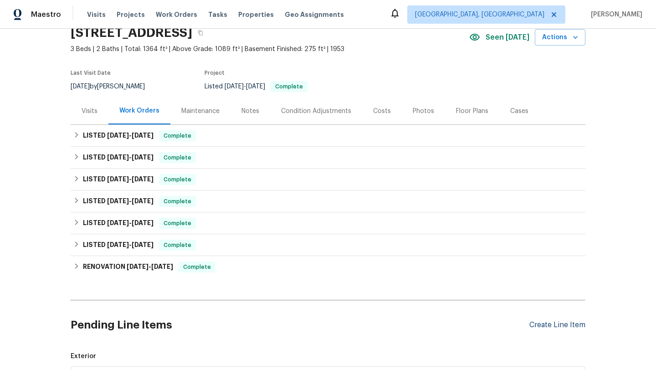
click at [557, 327] on div "Create Line Item" at bounding box center [557, 325] width 56 height 9
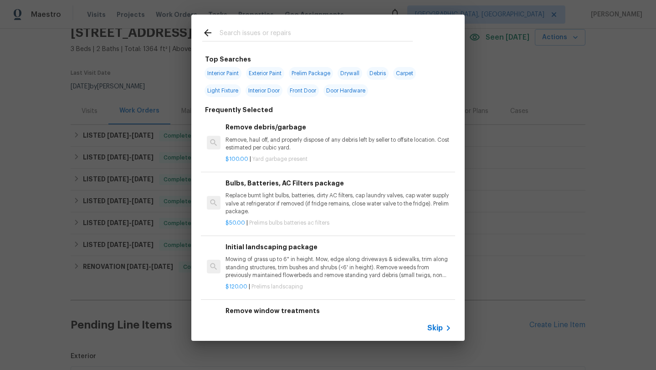
click at [249, 31] on input "text" at bounding box center [316, 34] width 193 height 14
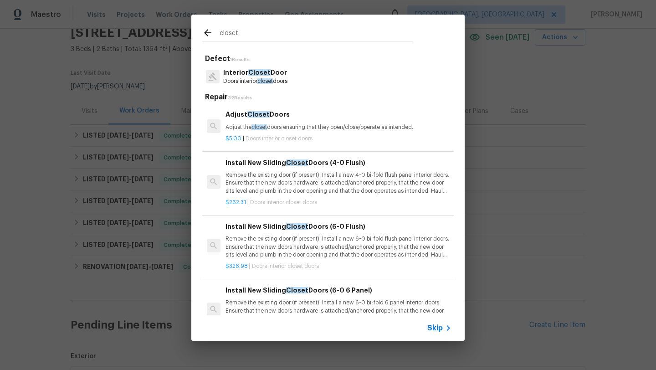
type input "closet"
click at [281, 125] on p "Adjust the closet doors ensuring that they open/close/operate as intended." at bounding box center [339, 127] width 226 height 8
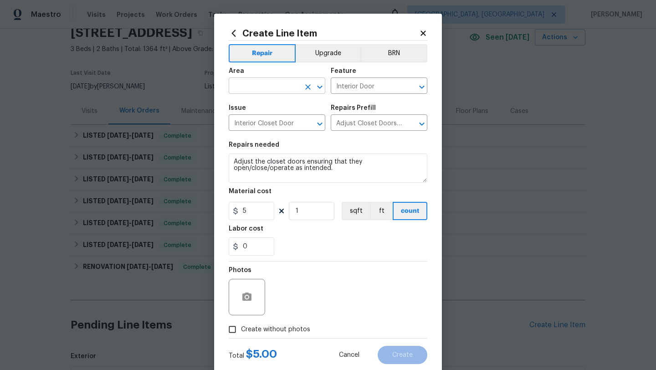
click at [250, 85] on input "text" at bounding box center [264, 87] width 71 height 14
type input "u"
click at [256, 106] on li "Hallway" at bounding box center [277, 107] width 97 height 15
type input "Hallway"
drag, startPoint x: 304, startPoint y: 162, endPoint x: 309, endPoint y: 174, distance: 13.0
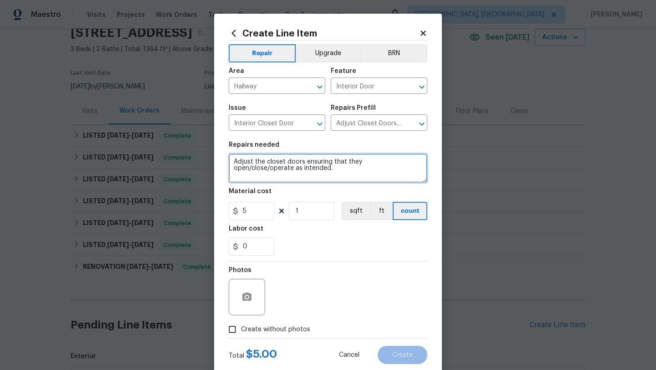
click at [309, 174] on textarea "Adjust the closet doors ensuring that they open/close/operate as intended." at bounding box center [328, 168] width 199 height 29
type textarea "Adjust the closet doors handle"
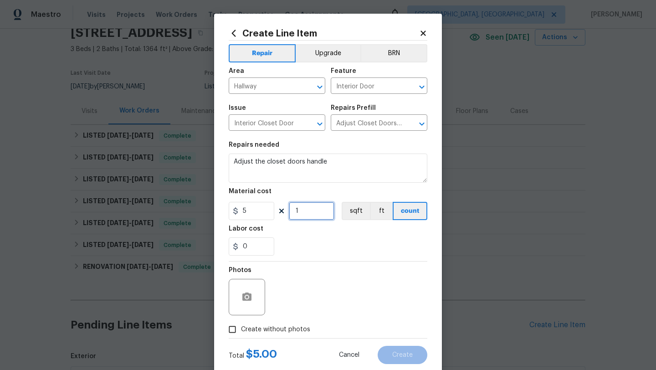
click at [322, 212] on input "1" at bounding box center [312, 211] width 46 height 18
type input "2"
click at [234, 329] on input "Create without photos" at bounding box center [232, 329] width 17 height 17
checkbox input "true"
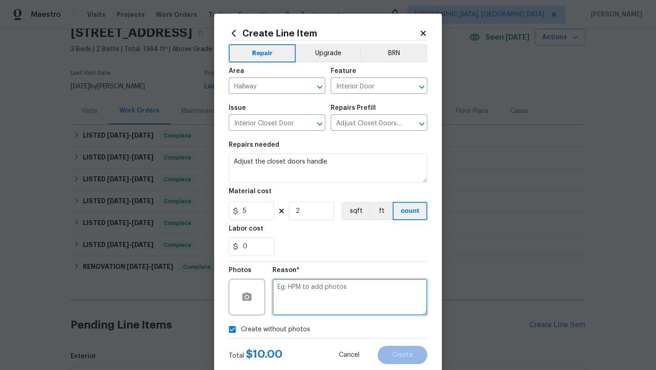
click at [294, 303] on textarea at bounding box center [349, 297] width 155 height 36
type textarea "desk"
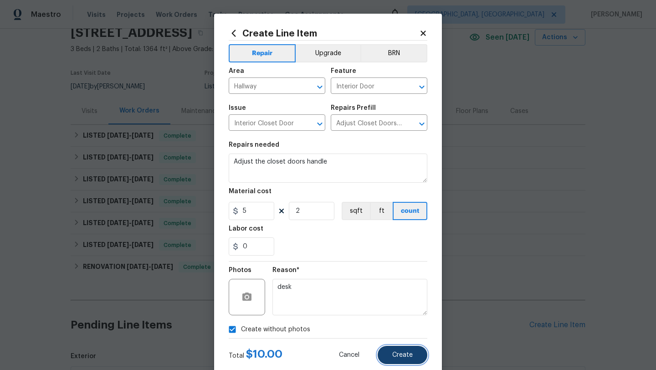
click at [409, 357] on span "Create" at bounding box center [402, 355] width 21 height 7
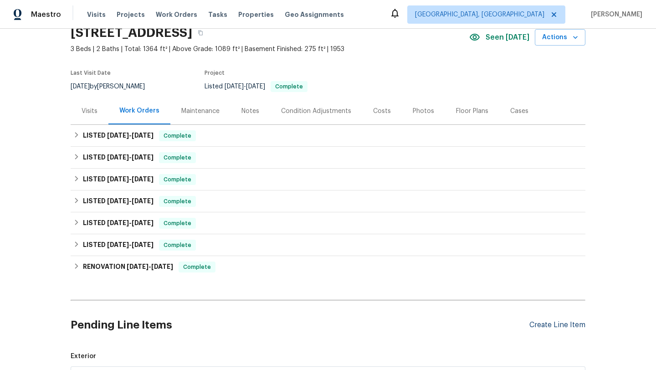
click at [541, 324] on div "Create Line Item" at bounding box center [557, 325] width 56 height 9
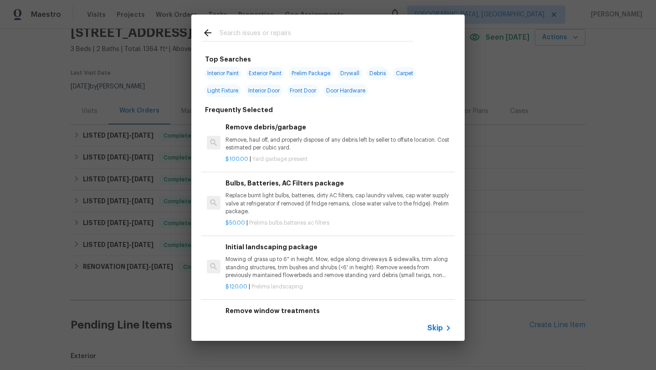
click at [255, 27] on input "text" at bounding box center [316, 34] width 193 height 14
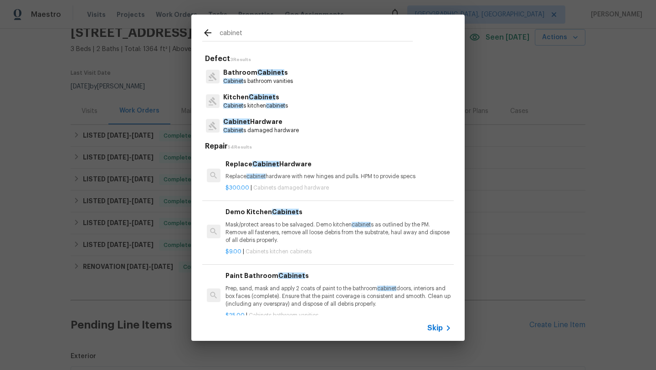
type input "cabinet"
click at [209, 32] on icon at bounding box center [207, 32] width 7 height 7
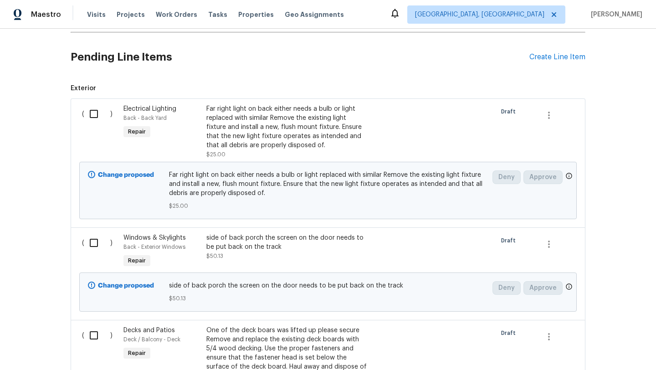
scroll to position [291, 0]
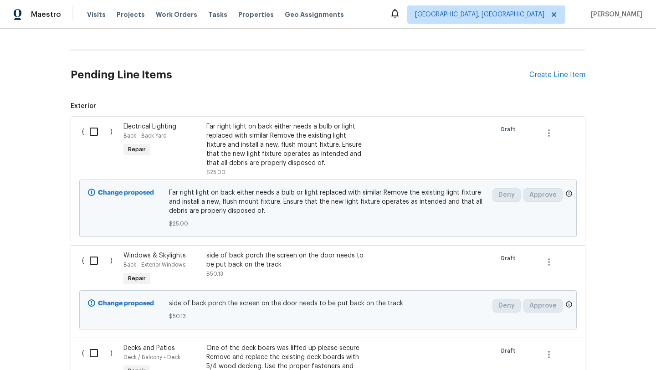
click at [92, 132] on input "checkbox" at bounding box center [97, 131] width 26 height 19
checkbox input "true"
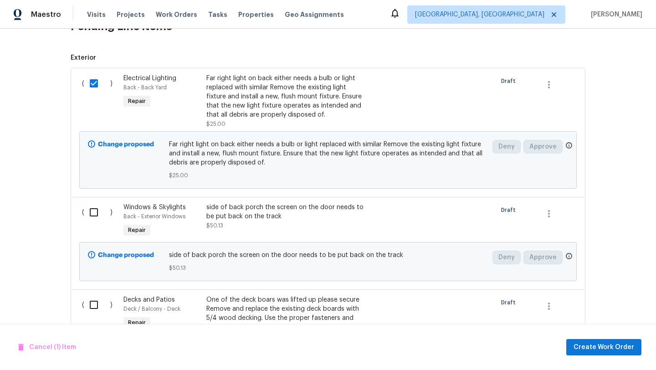
scroll to position [342, 0]
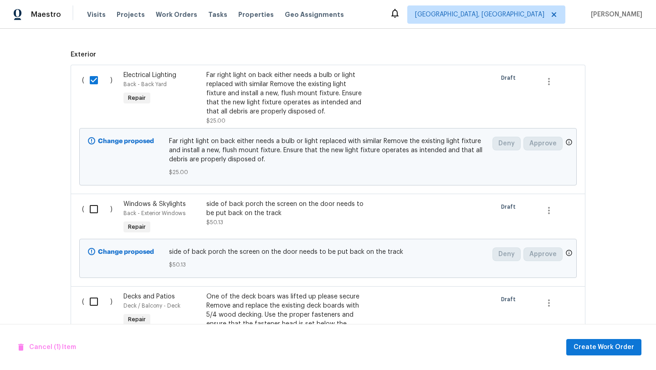
click at [95, 208] on input "checkbox" at bounding box center [97, 209] width 26 height 19
checkbox input "true"
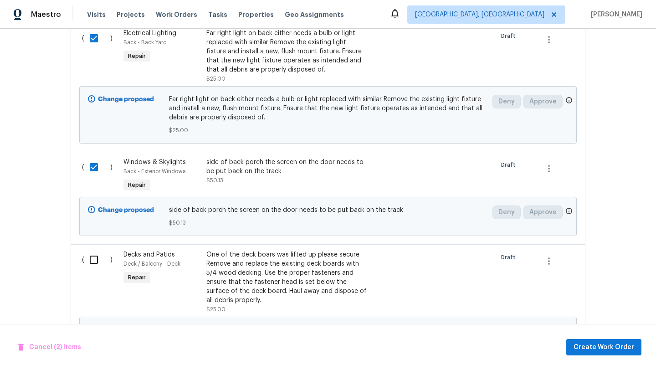
scroll to position [388, 0]
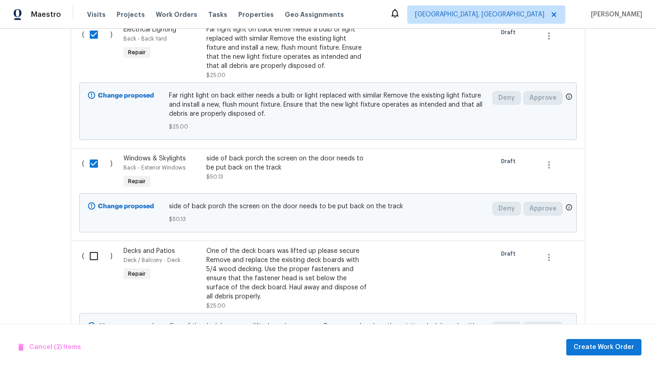
click at [93, 257] on input "checkbox" at bounding box center [97, 255] width 26 height 19
checkbox input "true"
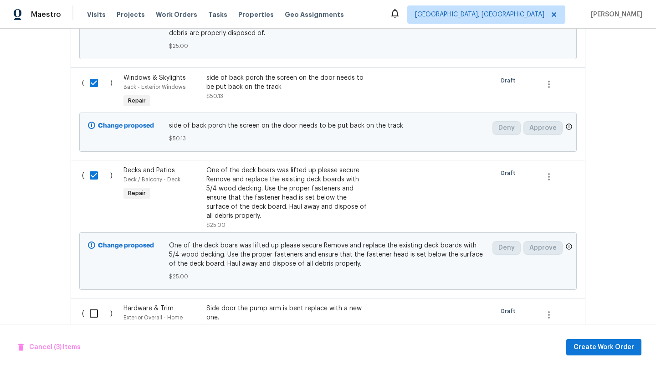
scroll to position [482, 0]
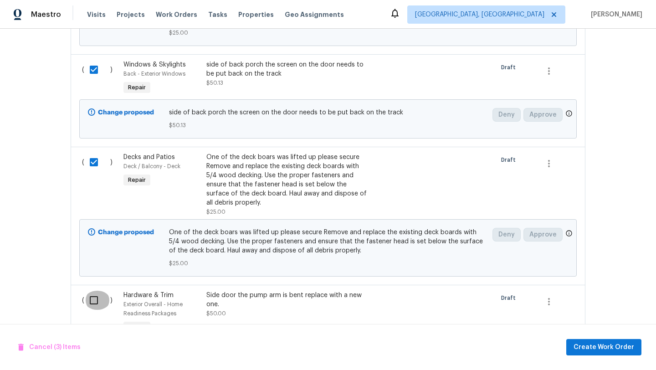
click at [91, 303] on input "checkbox" at bounding box center [97, 300] width 26 height 19
checkbox input "true"
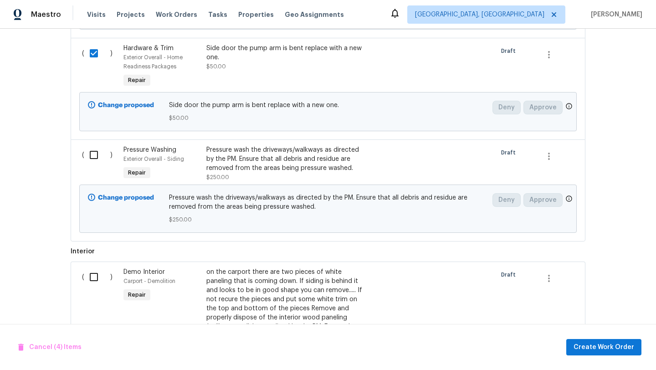
scroll to position [748, 0]
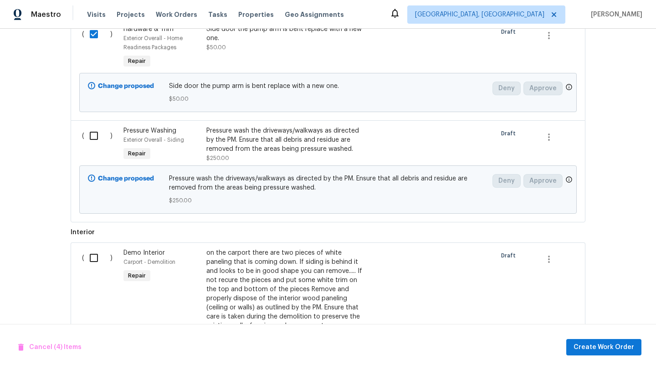
click at [92, 136] on input "checkbox" at bounding box center [97, 135] width 26 height 19
checkbox input "true"
click at [92, 259] on input "checkbox" at bounding box center [97, 257] width 26 height 19
checkbox input "true"
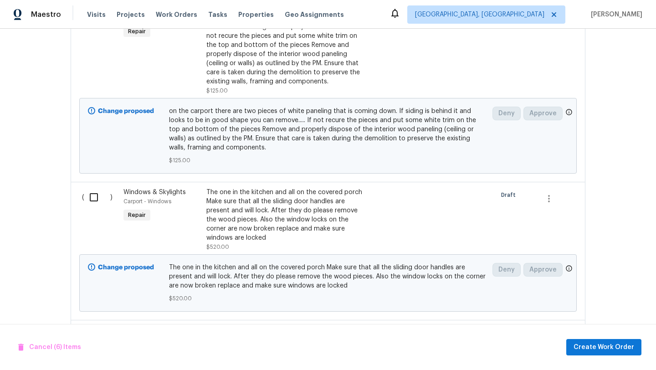
scroll to position [1006, 0]
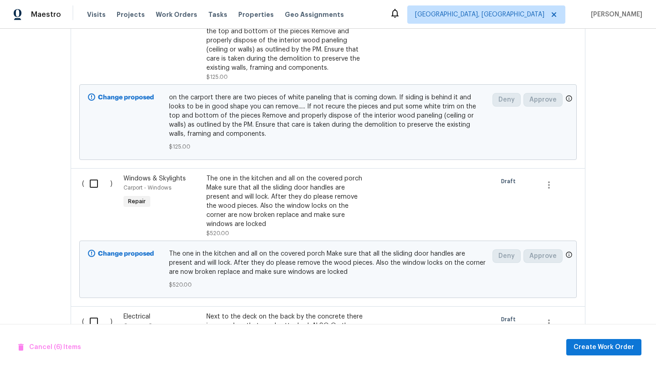
click at [92, 187] on input "checkbox" at bounding box center [97, 183] width 26 height 19
checkbox input "true"
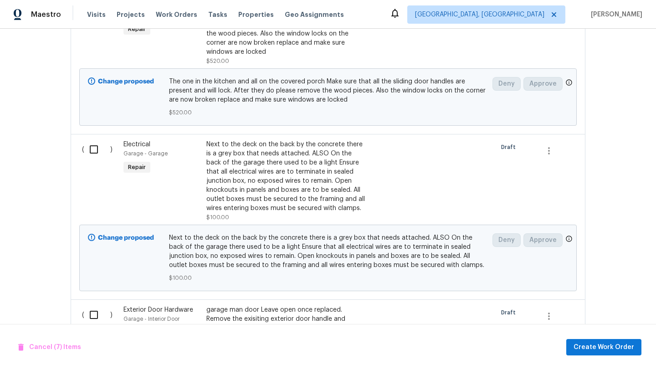
scroll to position [1216, 0]
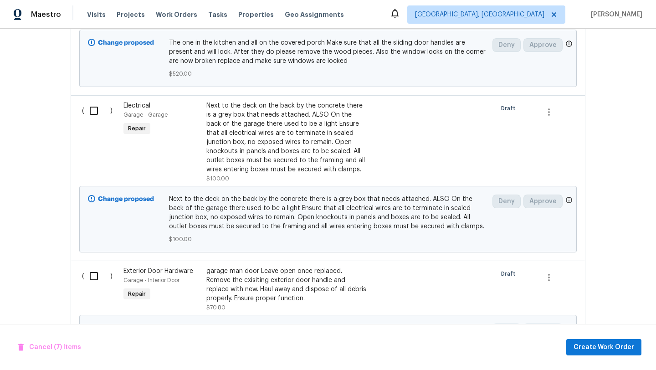
click at [91, 115] on input "checkbox" at bounding box center [97, 110] width 26 height 19
checkbox input "true"
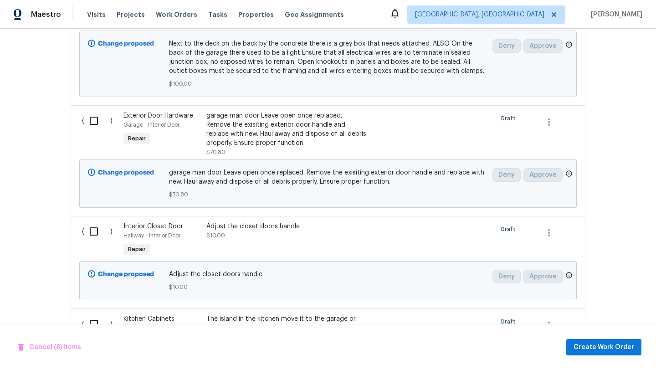
scroll to position [1465, 0]
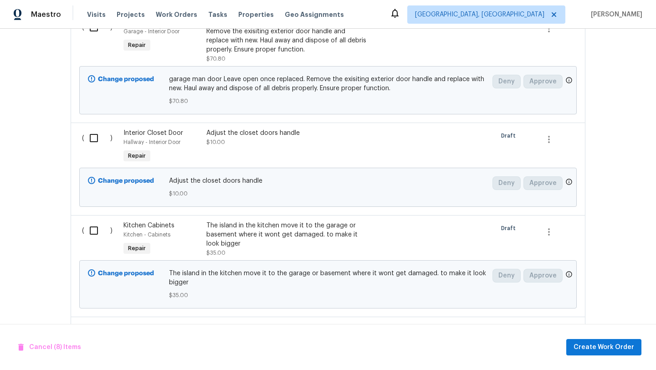
click at [94, 32] on input "checkbox" at bounding box center [97, 27] width 26 height 19
checkbox input "true"
click at [94, 139] on input "checkbox" at bounding box center [97, 137] width 26 height 19
checkbox input "true"
click at [94, 232] on input "checkbox" at bounding box center [97, 230] width 26 height 19
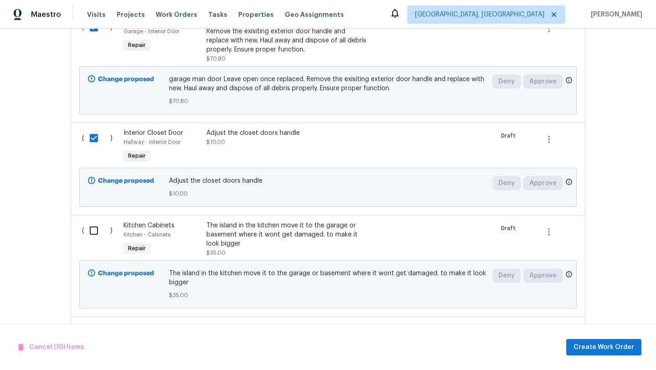
checkbox input "true"
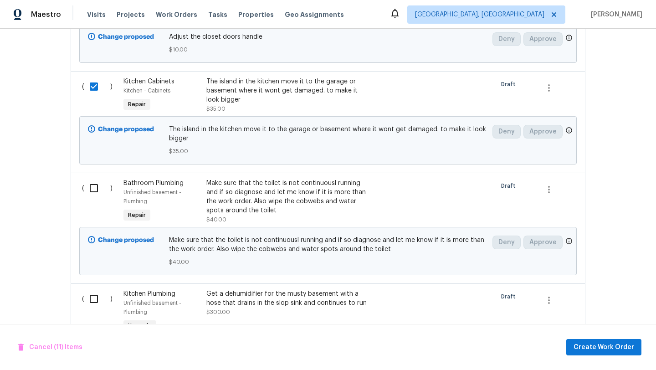
scroll to position [1648, 0]
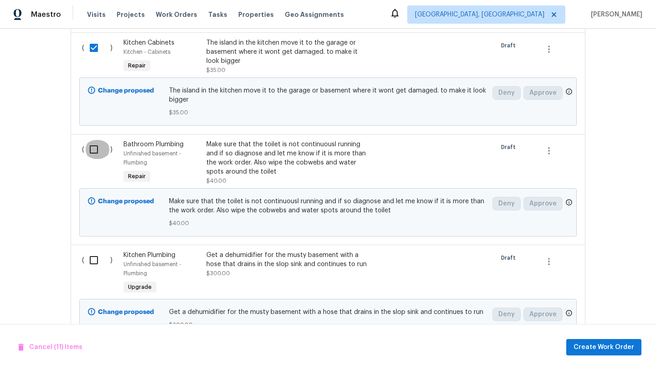
click at [93, 153] on input "checkbox" at bounding box center [97, 149] width 26 height 19
checkbox input "true"
click at [91, 266] on input "checkbox" at bounding box center [97, 260] width 26 height 19
checkbox input "true"
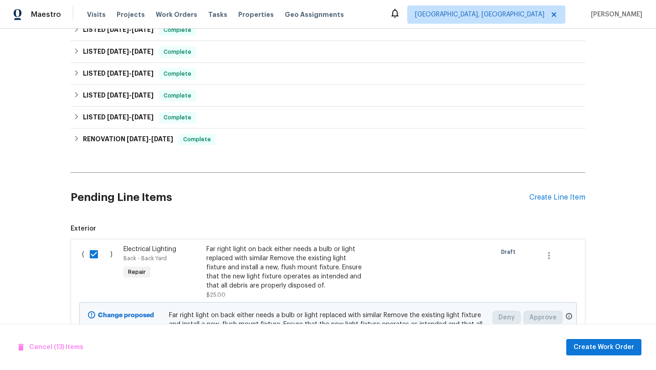
scroll to position [166, 0]
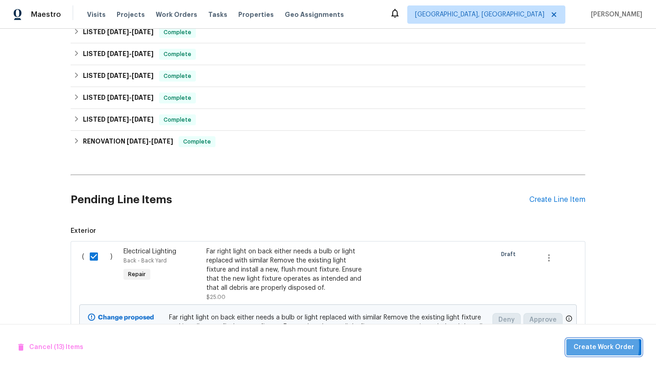
click at [585, 345] on span "Create Work Order" at bounding box center [604, 347] width 61 height 11
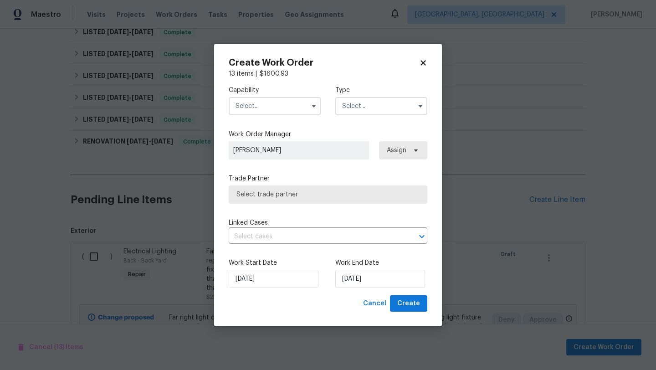
checkbox input "false"
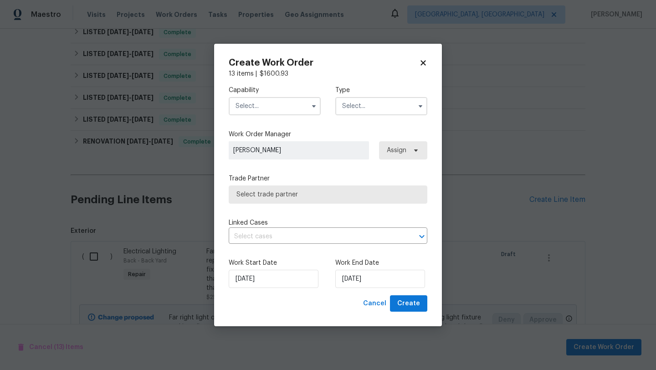
checkbox input "false"
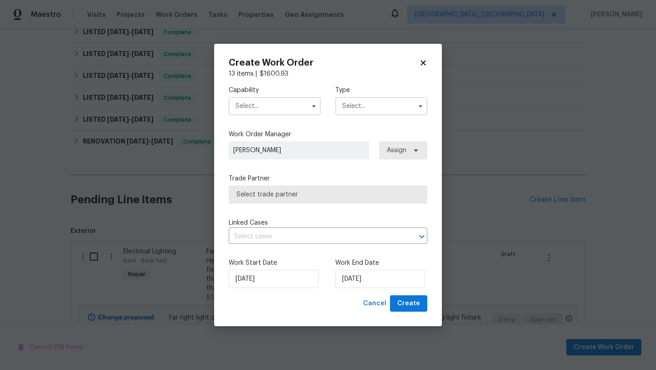
checkbox input "false"
click at [271, 113] on input "text" at bounding box center [275, 106] width 92 height 18
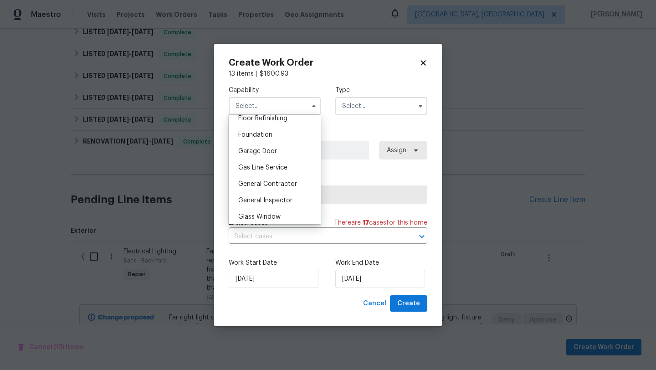
scroll to position [384, 0]
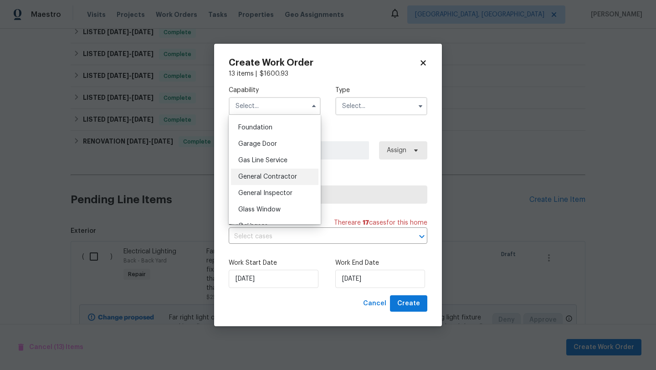
click at [281, 177] on span "General Contractor" at bounding box center [267, 177] width 59 height 6
type input "General Contractor"
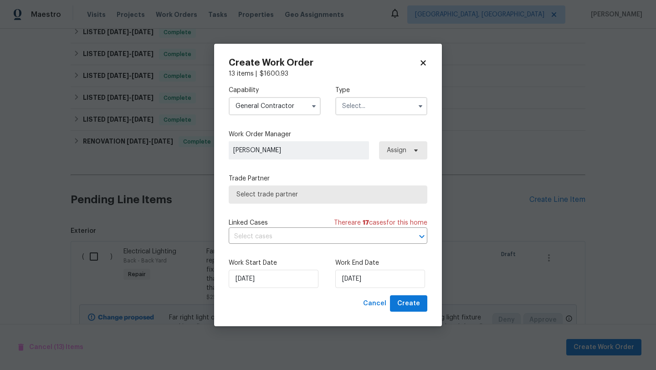
click at [359, 110] on input "text" at bounding box center [381, 106] width 92 height 18
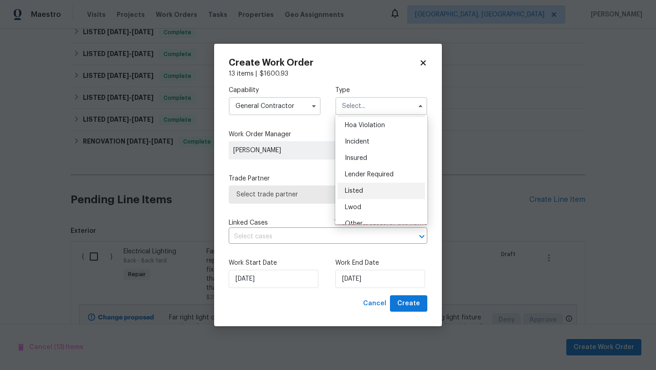
scroll to position [18, 0]
click at [361, 186] on span "Listed" at bounding box center [354, 189] width 18 height 6
type input "Listed"
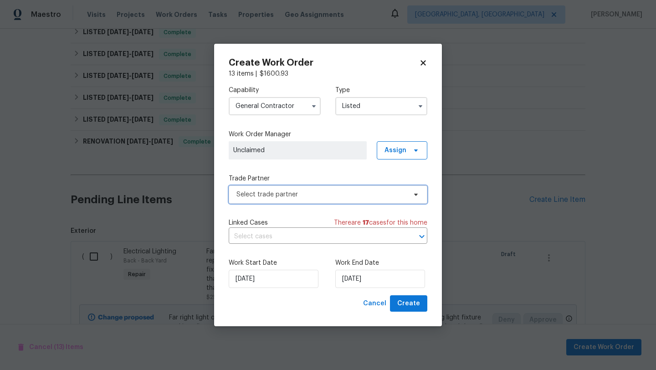
click at [273, 194] on span "Select trade partner" at bounding box center [321, 194] width 170 height 9
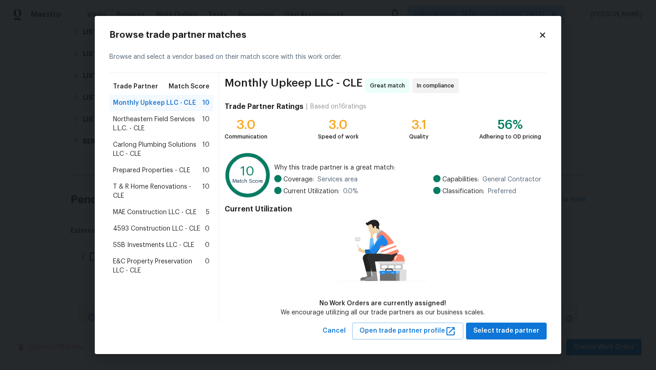
click at [147, 189] on span "T & R Home Renovations - CLE" at bounding box center [157, 191] width 89 height 18
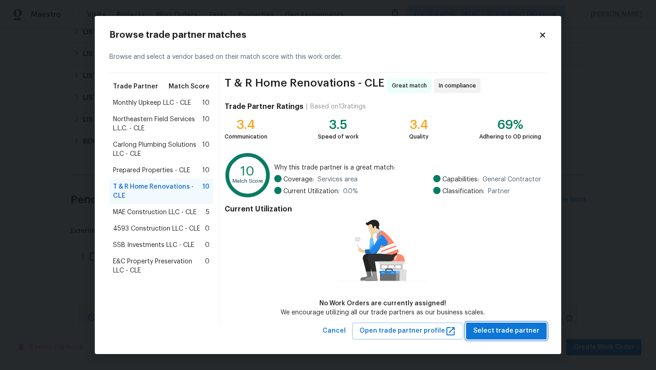
click at [506, 327] on span "Select trade partner" at bounding box center [506, 330] width 66 height 11
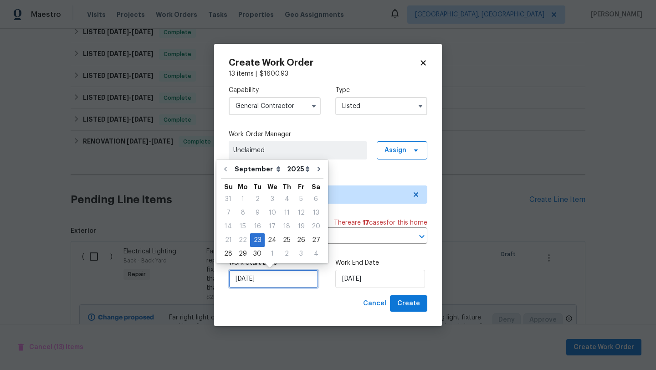
click at [263, 277] on input "9/23/2025" at bounding box center [274, 279] width 90 height 18
click at [270, 237] on div "24" at bounding box center [272, 240] width 15 height 13
type input "9/24/2025"
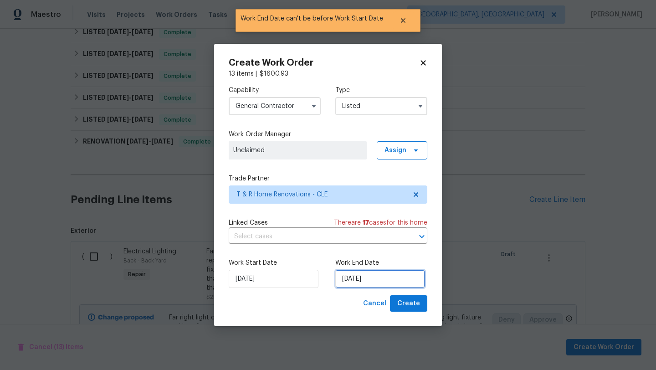
click at [369, 277] on input "9/24/2025" at bounding box center [380, 279] width 90 height 18
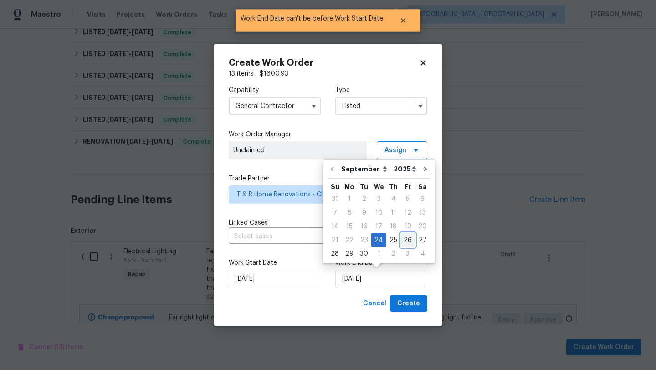
click at [405, 237] on div "26" at bounding box center [407, 240] width 15 height 13
type input "9/26/2025"
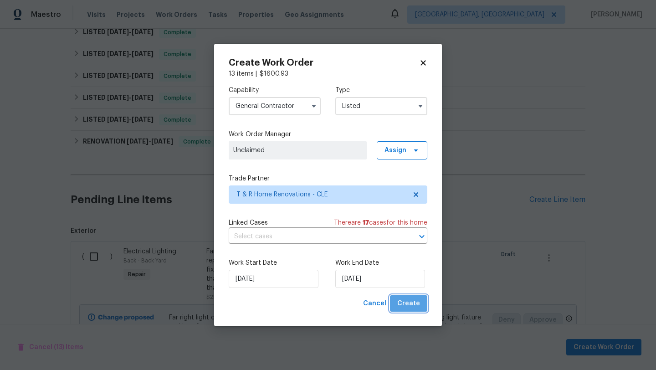
click at [421, 305] on button "Create" at bounding box center [408, 303] width 37 height 17
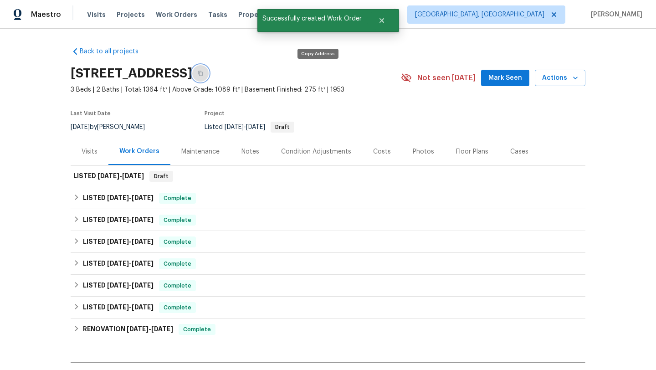
click at [203, 72] on icon "button" at bounding box center [200, 73] width 5 height 5
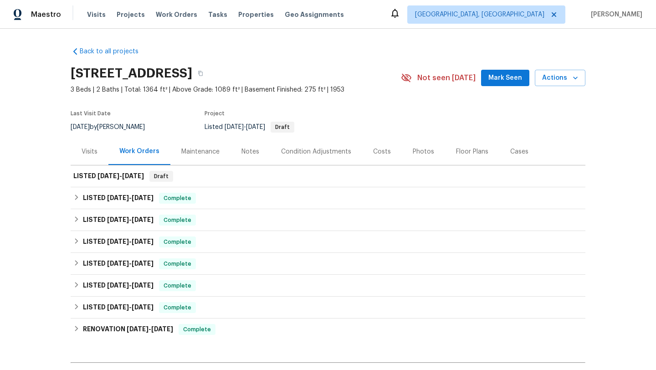
click at [88, 150] on div "Visits" at bounding box center [90, 151] width 16 height 9
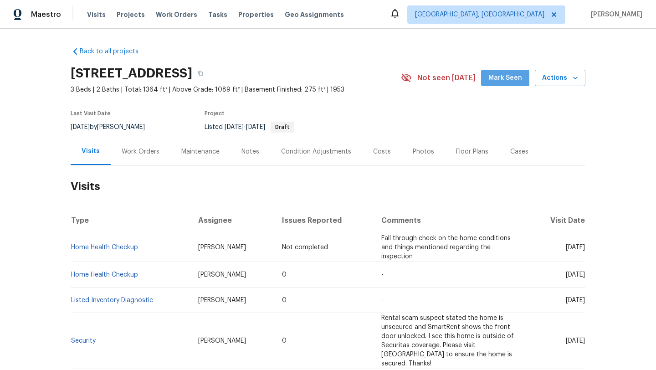
click at [503, 73] on span "Mark Seen" at bounding box center [505, 77] width 34 height 11
click at [146, 153] on div "Work Orders" at bounding box center [141, 151] width 38 height 9
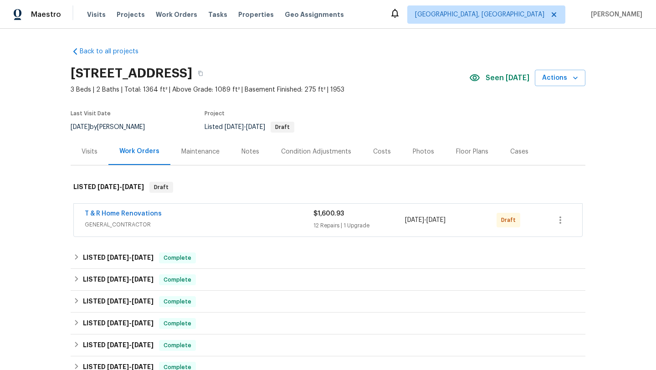
click at [125, 207] on div "T & R Home Renovations GENERAL_CONTRACTOR $1,600.93 12 Repairs | 1 Upgrade 9/24…" at bounding box center [328, 220] width 508 height 33
click at [123, 218] on div "T & R Home Renovations" at bounding box center [199, 214] width 229 height 11
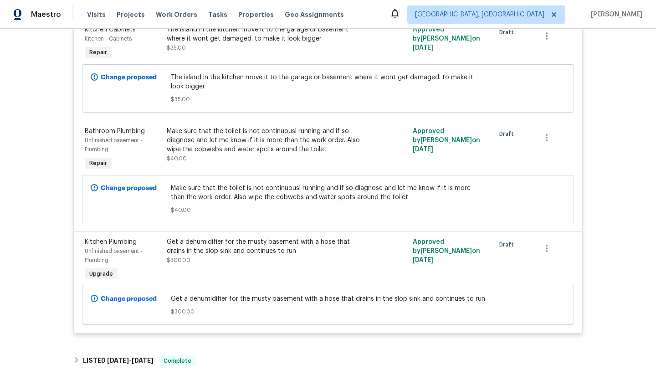
scroll to position [1440, 0]
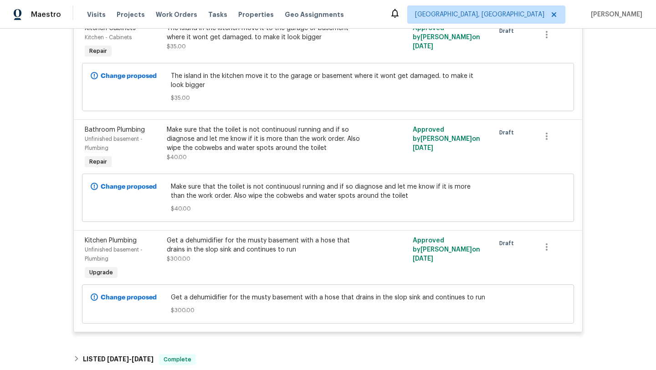
click at [217, 236] on div "Get a dehumidifier for the musty basement with a hose that drains in the slop s…" at bounding box center [267, 245] width 200 height 18
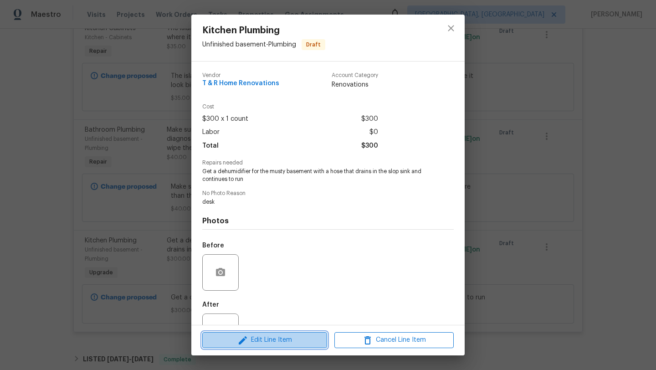
click at [249, 342] on span "Edit Line Item" at bounding box center [264, 339] width 119 height 11
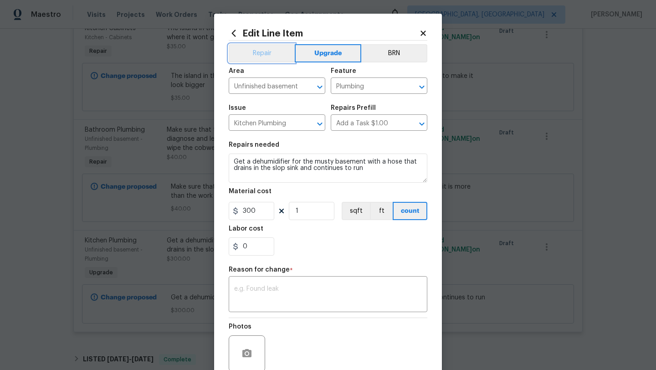
click at [277, 53] on button "Repair" at bounding box center [262, 53] width 66 height 18
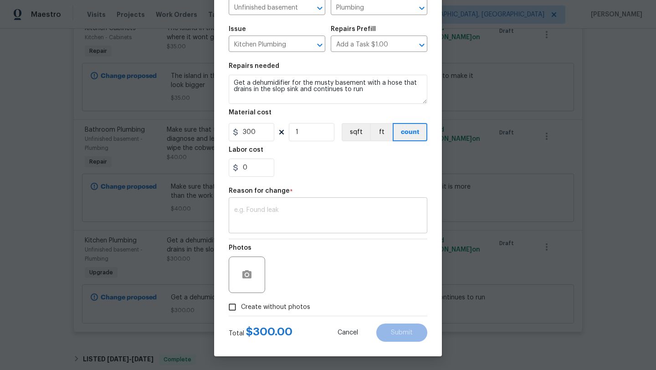
click at [294, 226] on div "x ​" at bounding box center [328, 217] width 199 height 34
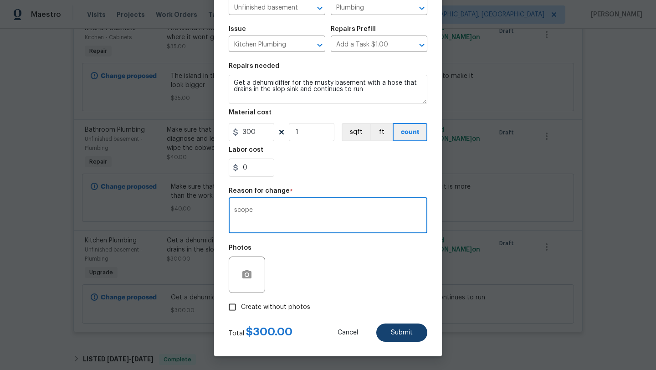
type textarea "scope"
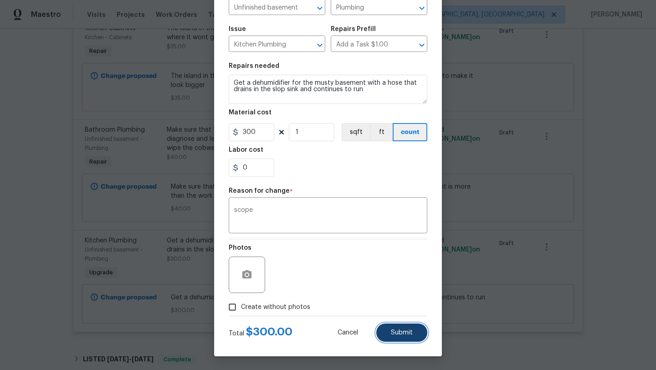
click at [394, 331] on span "Submit" at bounding box center [402, 332] width 22 height 7
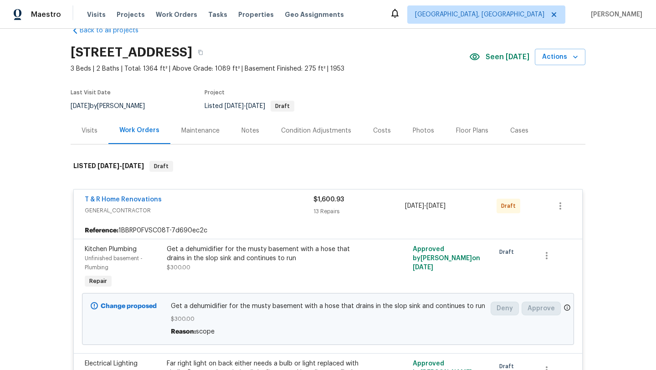
scroll to position [0, 0]
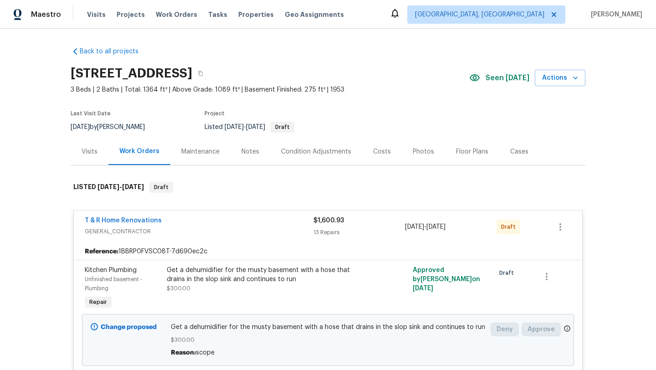
click at [88, 150] on div "Visits" at bounding box center [90, 151] width 16 height 9
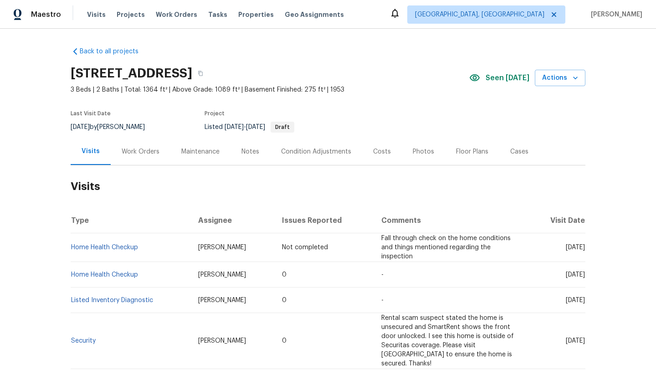
click at [140, 151] on div "Work Orders" at bounding box center [141, 151] width 38 height 9
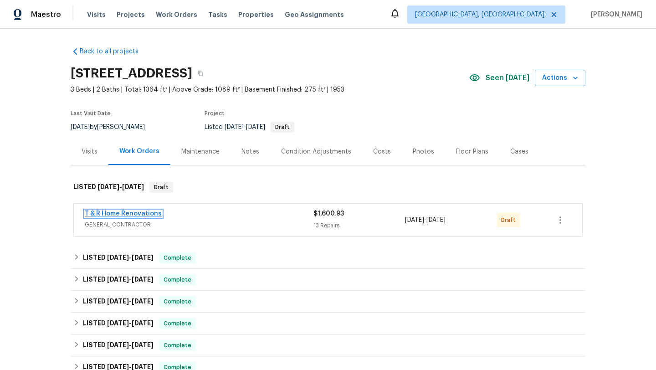
click at [139, 212] on link "T & R Home Renovations" at bounding box center [123, 213] width 77 height 6
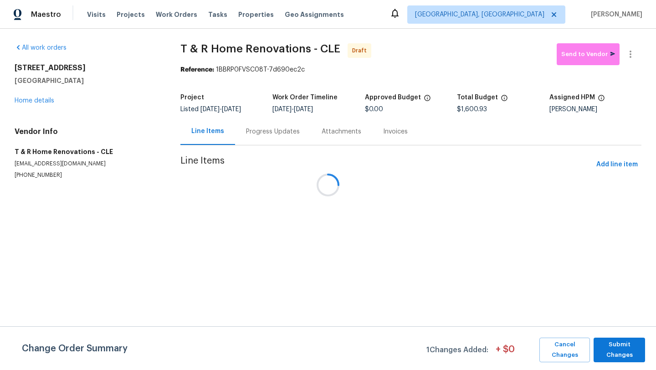
click at [311, 134] on div "Attachments" at bounding box center [342, 131] width 62 height 27
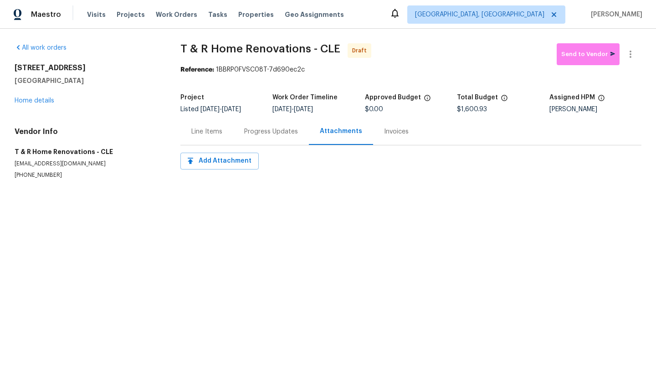
click at [264, 129] on div "Progress Updates" at bounding box center [271, 131] width 54 height 9
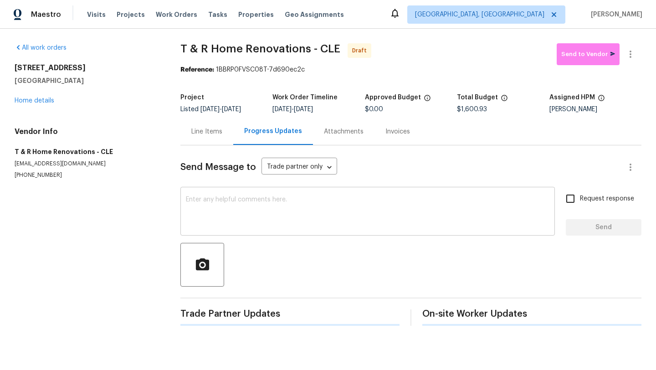
click at [265, 210] on textarea at bounding box center [368, 212] width 364 height 32
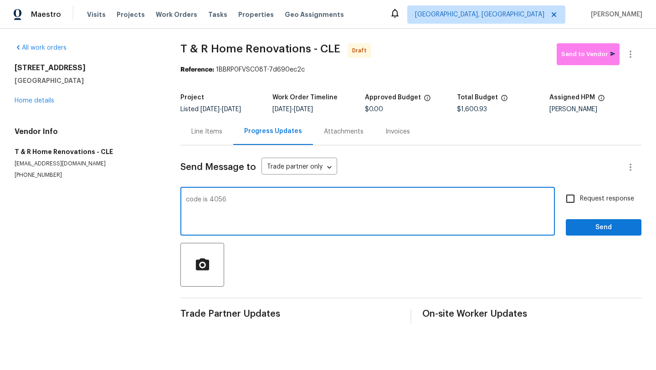
type textarea "code is 4056"
click at [577, 229] on span "Send" at bounding box center [603, 227] width 61 height 11
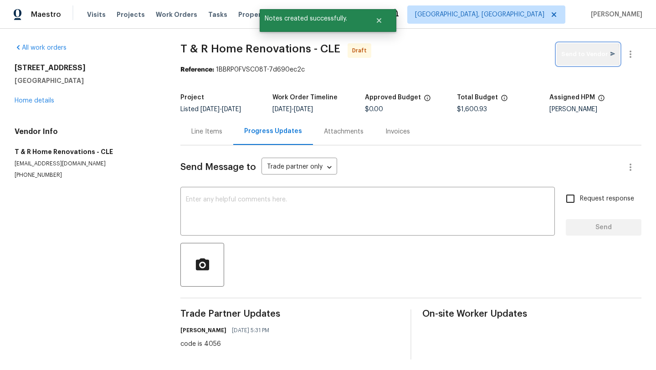
click at [582, 56] on span "Send to Vendor" at bounding box center [588, 54] width 54 height 10
click at [36, 103] on link "Home details" at bounding box center [35, 101] width 40 height 6
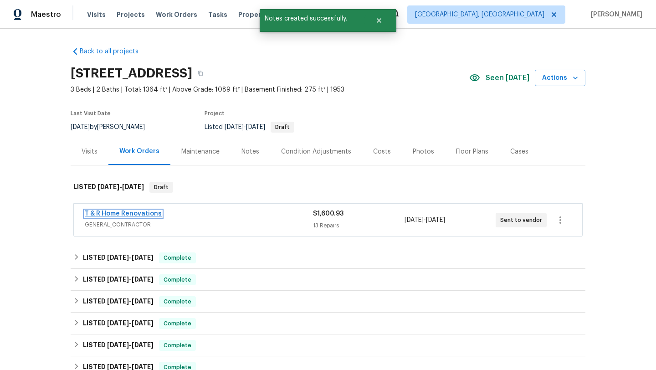
click at [103, 215] on link "T & R Home Renovations" at bounding box center [123, 213] width 77 height 6
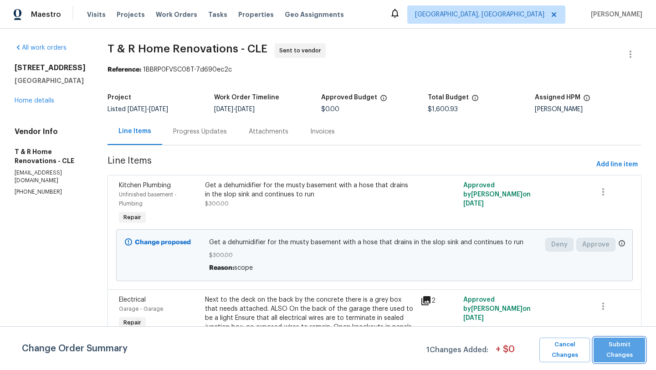
click at [624, 354] on span "Submit Changes" at bounding box center [619, 349] width 42 height 21
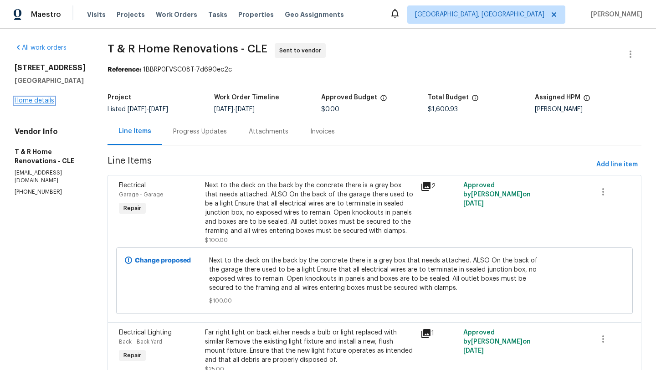
click at [45, 101] on link "Home details" at bounding box center [35, 101] width 40 height 6
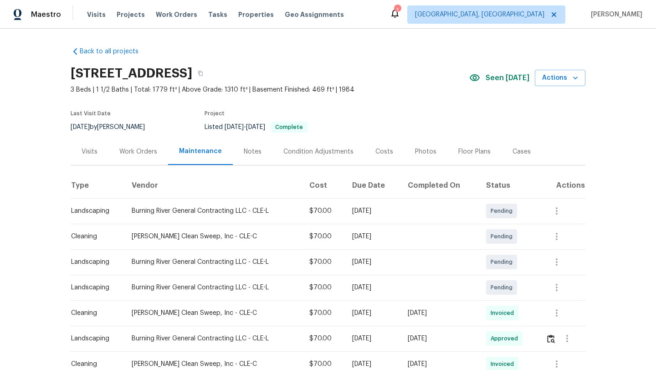
click at [383, 154] on div "Costs" at bounding box center [384, 151] width 18 height 9
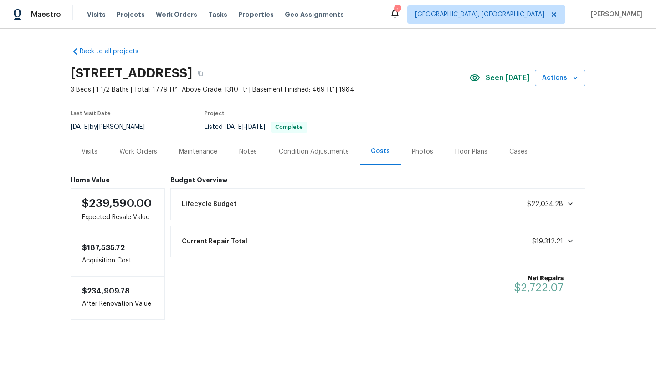
click at [419, 148] on div "Photos" at bounding box center [422, 151] width 21 height 9
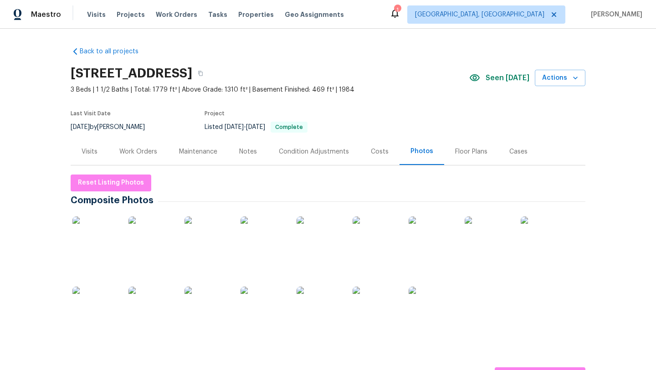
click at [103, 235] on img at bounding box center [95, 239] width 46 height 46
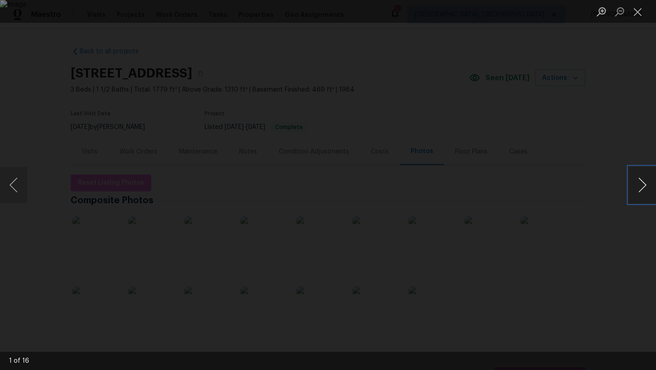
click at [638, 182] on button "Next image" at bounding box center [642, 185] width 27 height 36
click at [642, 181] on button "Next image" at bounding box center [642, 185] width 27 height 36
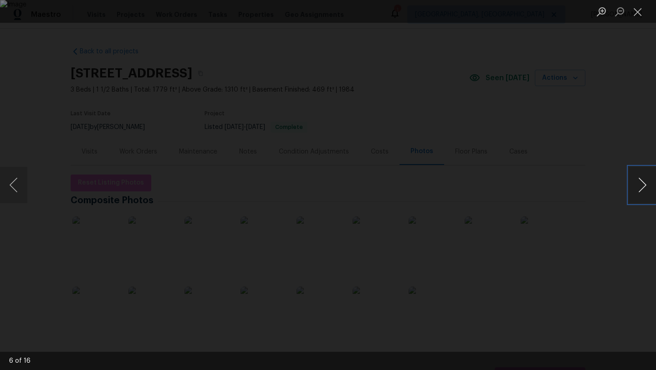
click at [642, 181] on button "Next image" at bounding box center [642, 185] width 27 height 36
click at [642, 182] on button "Next image" at bounding box center [642, 185] width 27 height 36
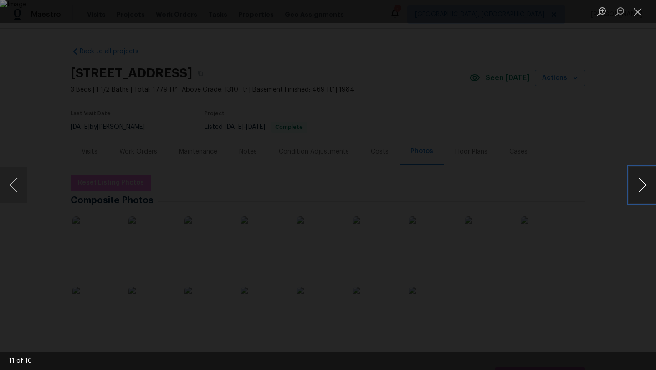
click at [642, 182] on button "Next image" at bounding box center [642, 185] width 27 height 36
click at [17, 175] on button "Previous image" at bounding box center [13, 185] width 27 height 36
click at [632, 183] on button "Next image" at bounding box center [642, 185] width 27 height 36
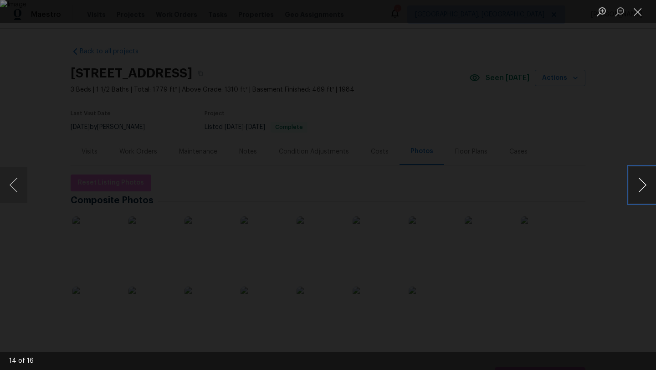
click at [632, 183] on button "Next image" at bounding box center [642, 185] width 27 height 36
click at [647, 192] on button "Next image" at bounding box center [642, 185] width 27 height 36
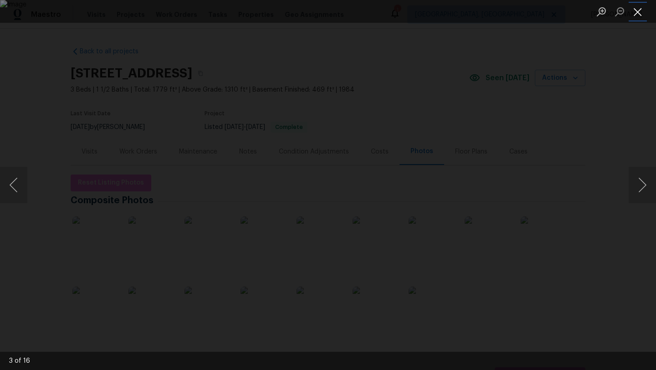
click at [642, 14] on button "Close lightbox" at bounding box center [638, 12] width 18 height 16
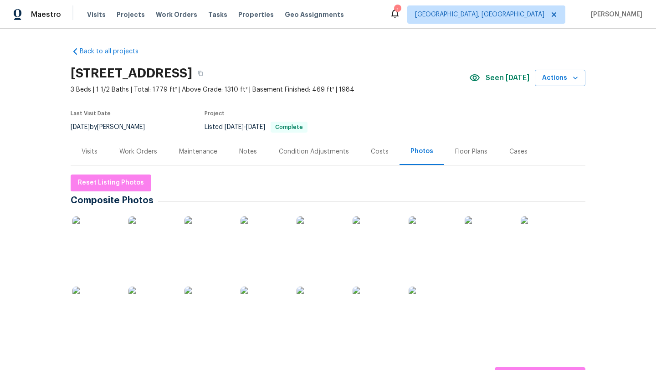
click at [85, 147] on div "Visits" at bounding box center [90, 151] width 16 height 9
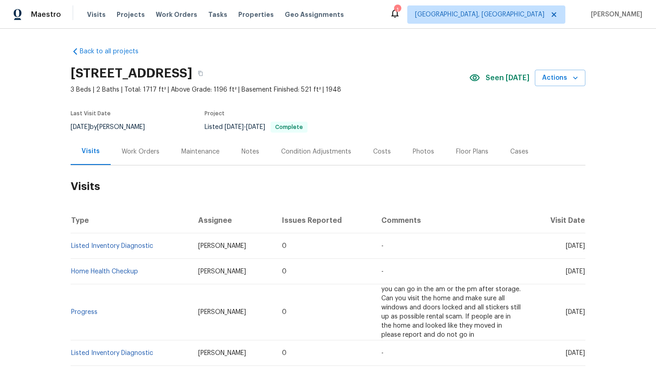
click at [382, 153] on div "Costs" at bounding box center [382, 151] width 18 height 9
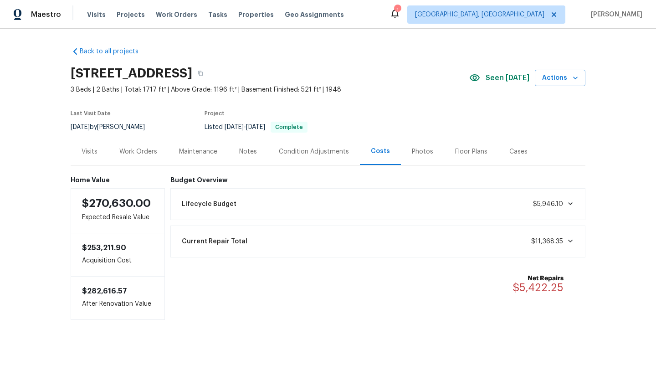
click at [425, 152] on div "Photos" at bounding box center [422, 151] width 21 height 9
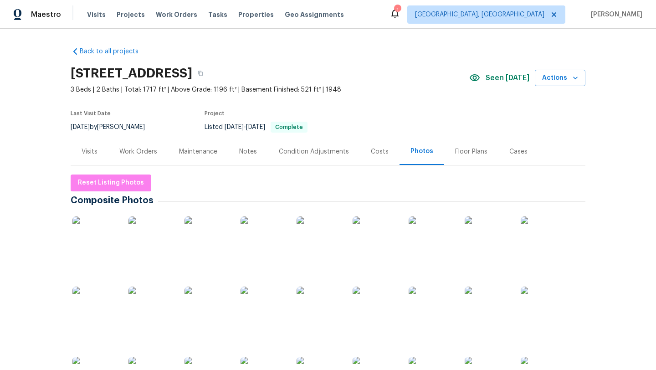
click at [90, 239] on img at bounding box center [95, 239] width 46 height 46
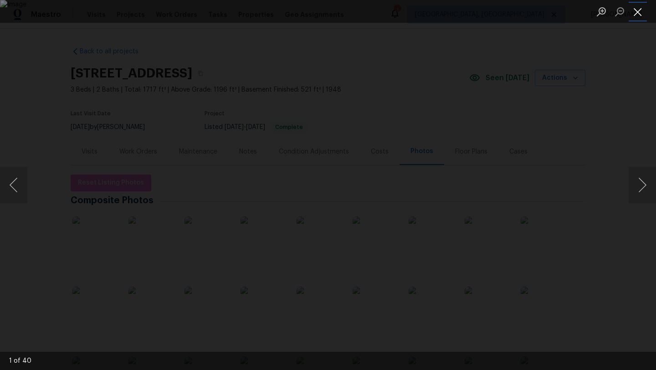
click at [636, 12] on button "Close lightbox" at bounding box center [638, 12] width 18 height 16
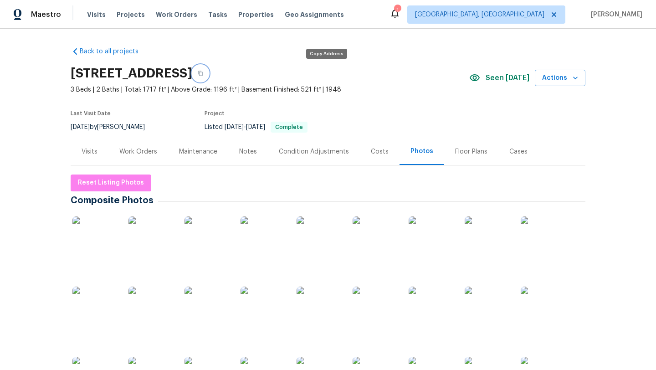
click at [203, 71] on icon "button" at bounding box center [200, 73] width 5 height 5
click at [89, 151] on div "Visits" at bounding box center [90, 151] width 16 height 9
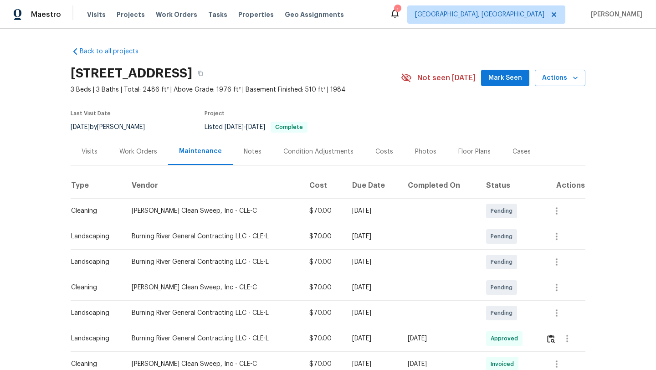
click at [93, 155] on div "Visits" at bounding box center [90, 151] width 16 height 9
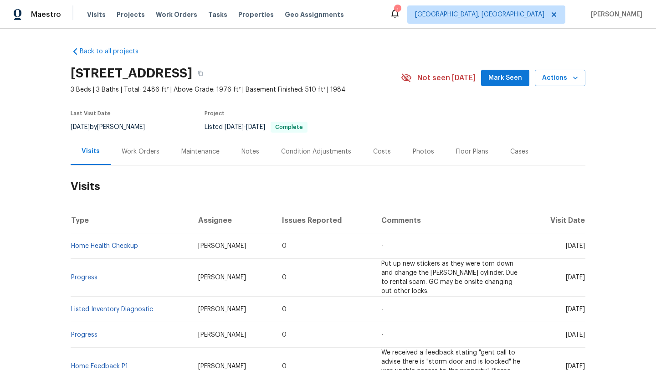
click at [499, 82] on span "Mark Seen" at bounding box center [505, 77] width 34 height 11
click at [383, 153] on div "Costs" at bounding box center [382, 151] width 18 height 9
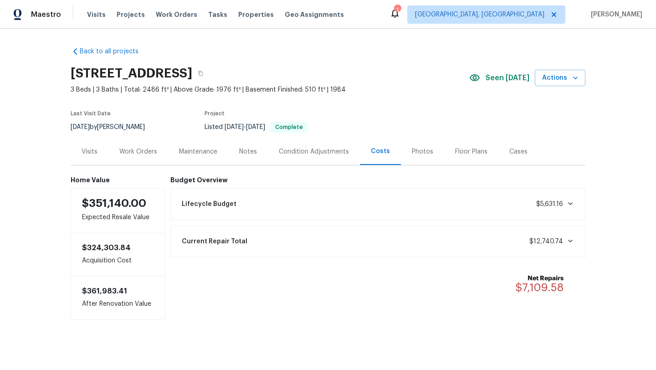
click at [91, 150] on div "Visits" at bounding box center [90, 151] width 16 height 9
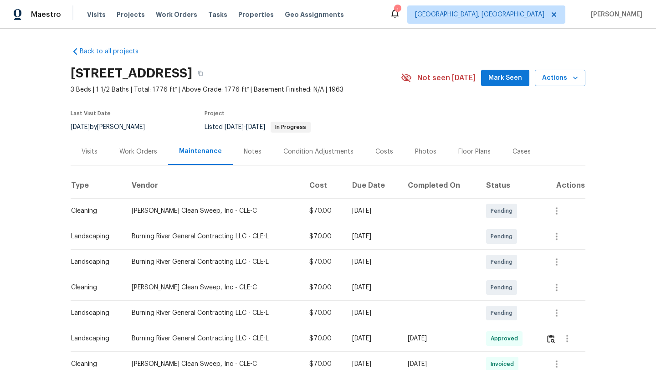
click at [90, 151] on div "Visits" at bounding box center [90, 151] width 16 height 9
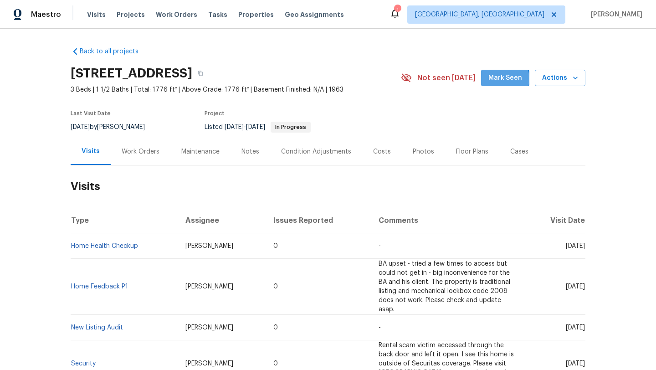
click at [502, 79] on span "Mark Seen" at bounding box center [505, 77] width 34 height 11
click at [413, 154] on div "Photos" at bounding box center [423, 151] width 21 height 9
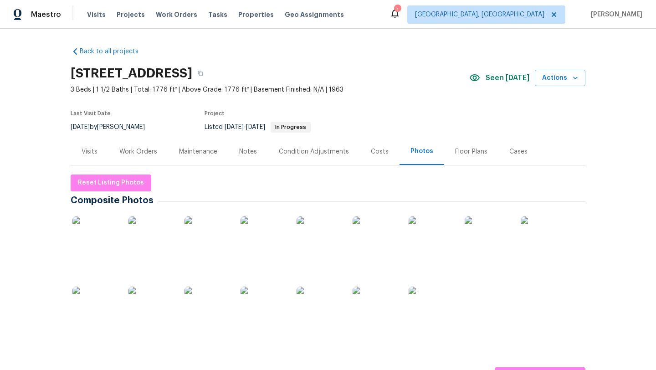
click at [88, 153] on div "Visits" at bounding box center [90, 151] width 16 height 9
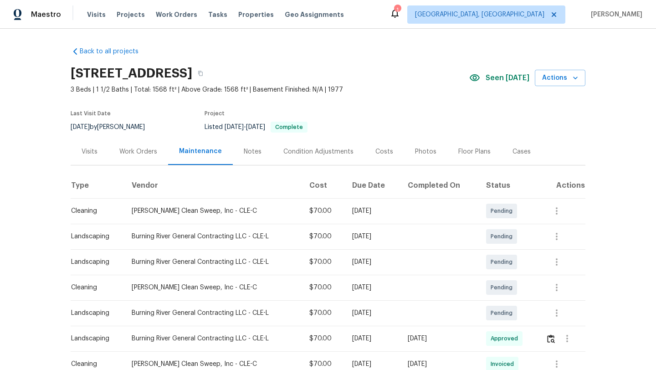
click at [93, 147] on div "Visits" at bounding box center [90, 151] width 16 height 9
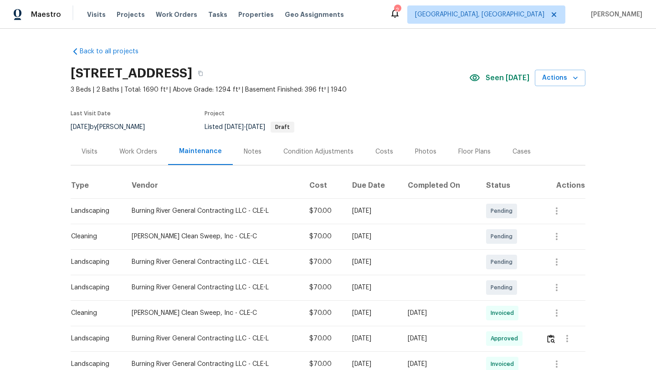
click at [92, 149] on div "Visits" at bounding box center [90, 151] width 16 height 9
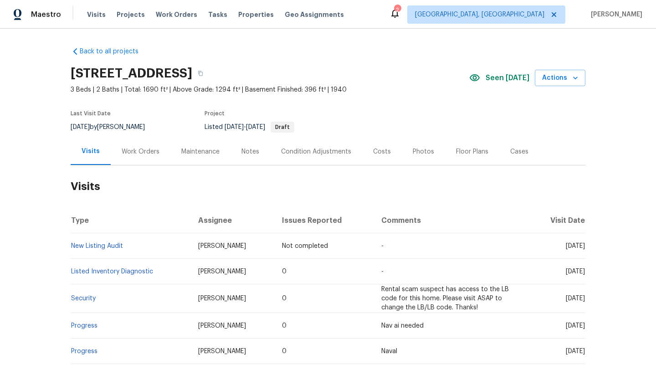
click at [378, 149] on div "Costs" at bounding box center [382, 151] width 18 height 9
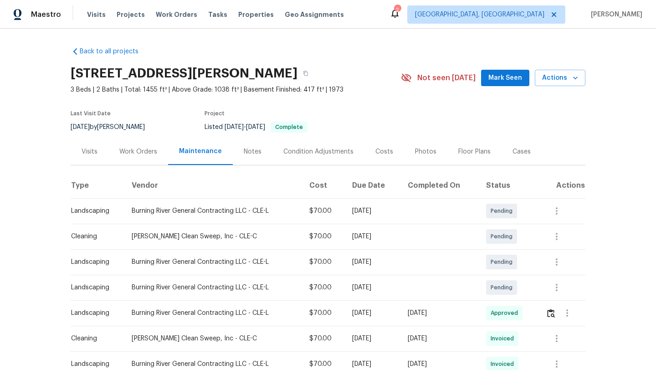
click at [90, 147] on div "Visits" at bounding box center [90, 151] width 16 height 9
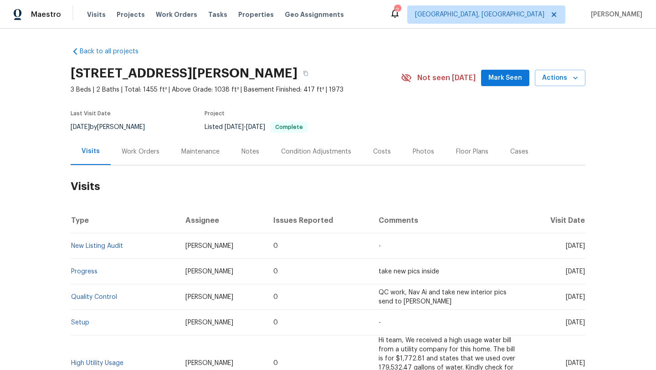
click at [509, 85] on button "Mark Seen" at bounding box center [505, 78] width 48 height 17
click at [418, 152] on div "Photos" at bounding box center [423, 151] width 21 height 9
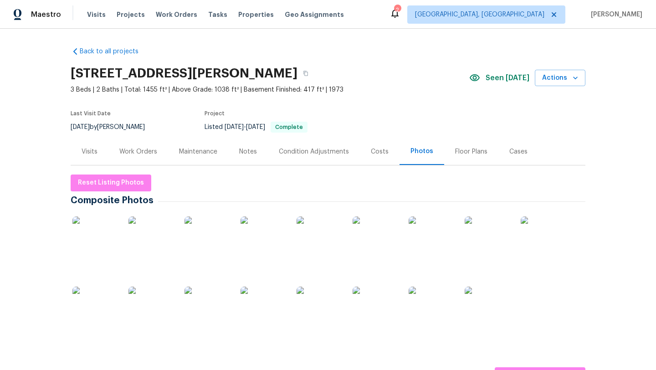
click at [84, 151] on div "Visits" at bounding box center [90, 151] width 16 height 9
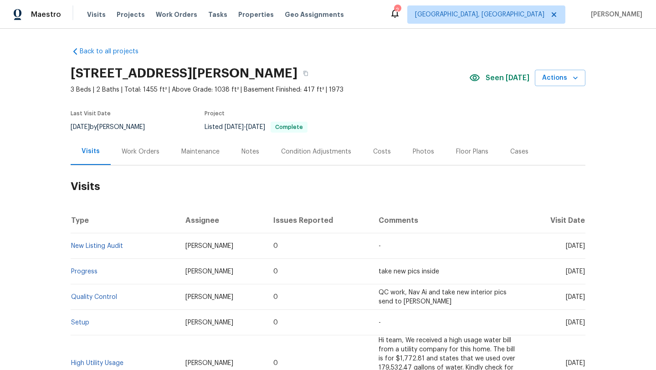
click at [425, 152] on div "Photos" at bounding box center [423, 151] width 21 height 9
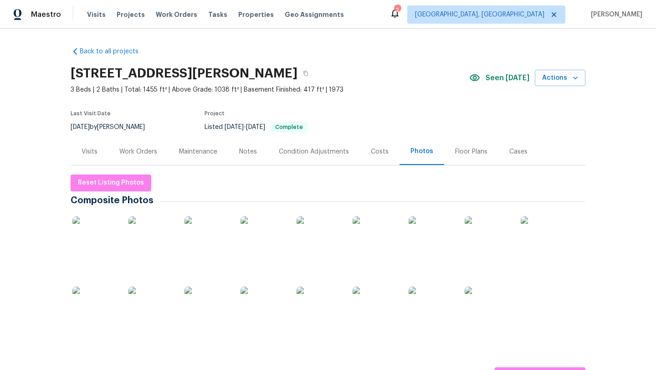
click at [390, 239] on img at bounding box center [376, 239] width 46 height 46
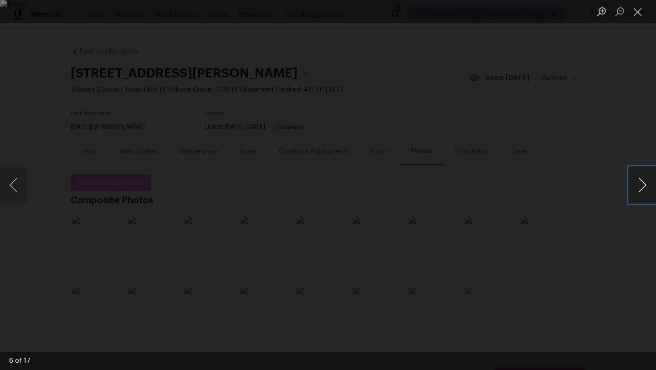
click at [635, 190] on button "Next image" at bounding box center [642, 185] width 27 height 36
click at [634, 191] on button "Next image" at bounding box center [642, 185] width 27 height 36
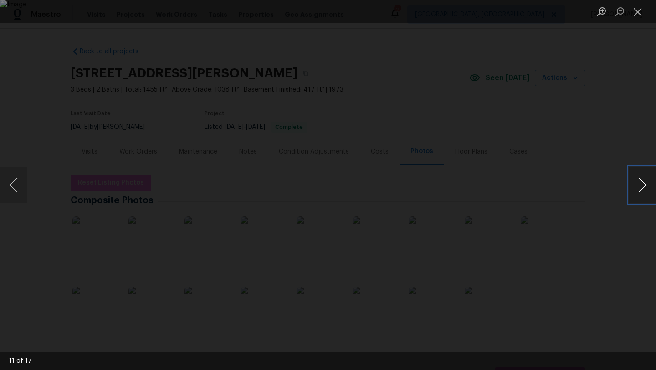
click at [634, 191] on button "Next image" at bounding box center [642, 185] width 27 height 36
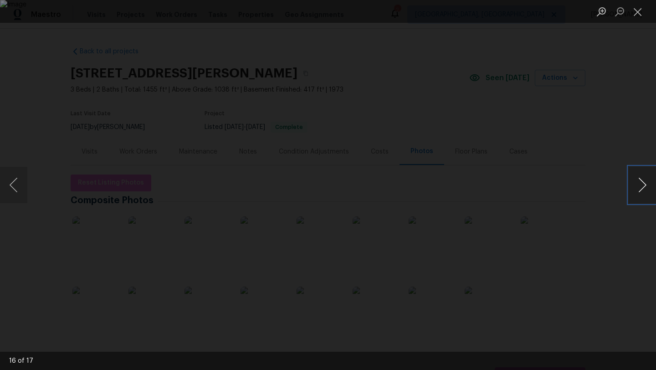
click at [634, 191] on button "Next image" at bounding box center [642, 185] width 27 height 36
click at [638, 13] on button "Close lightbox" at bounding box center [638, 12] width 18 height 16
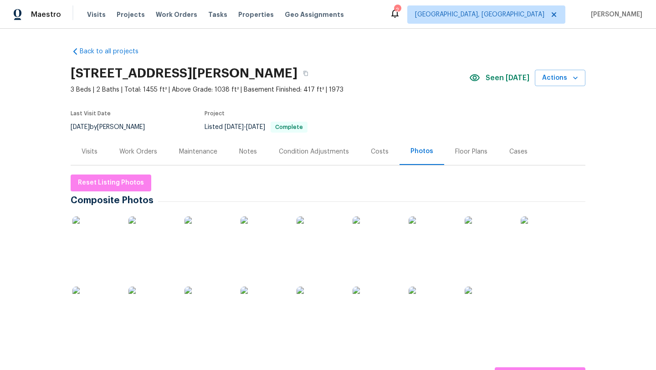
click at [91, 149] on div "Visits" at bounding box center [90, 151] width 16 height 9
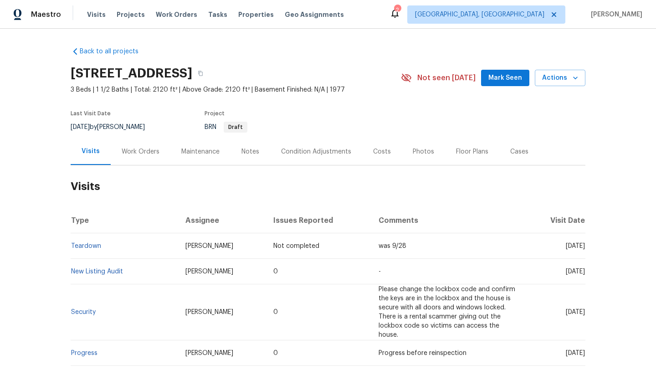
click at [506, 76] on span "Mark Seen" at bounding box center [505, 77] width 34 height 11
click at [142, 152] on div "Work Orders" at bounding box center [141, 151] width 38 height 9
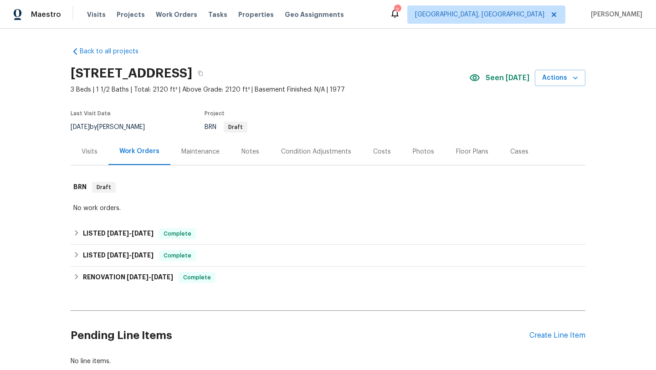
click at [91, 154] on div "Visits" at bounding box center [90, 151] width 16 height 9
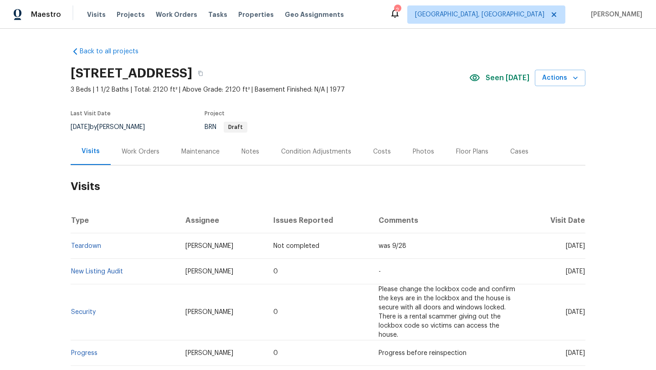
click at [210, 151] on div "Maintenance" at bounding box center [200, 151] width 38 height 9
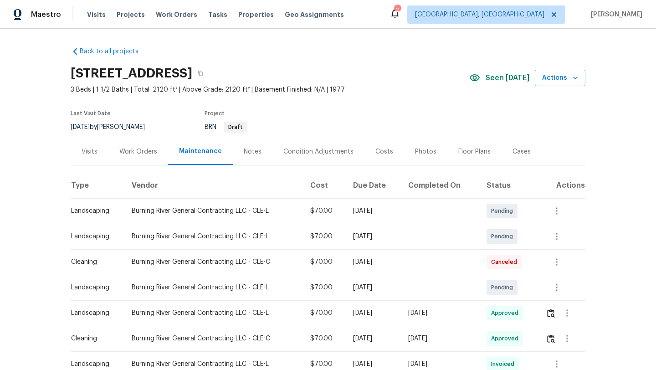
click at [101, 150] on div "Visits" at bounding box center [90, 151] width 38 height 27
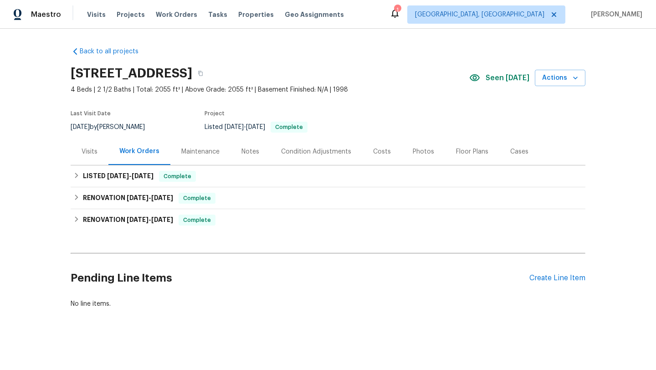
click at [194, 150] on div "Maintenance" at bounding box center [200, 151] width 38 height 9
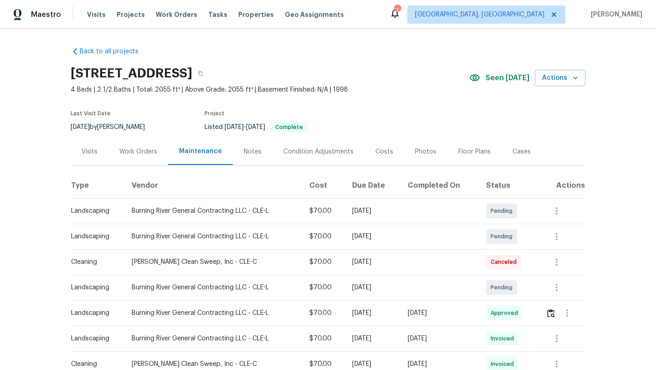
click at [516, 289] on span "Pending" at bounding box center [504, 287] width 26 height 9
click at [558, 286] on icon "button" at bounding box center [556, 287] width 11 height 11
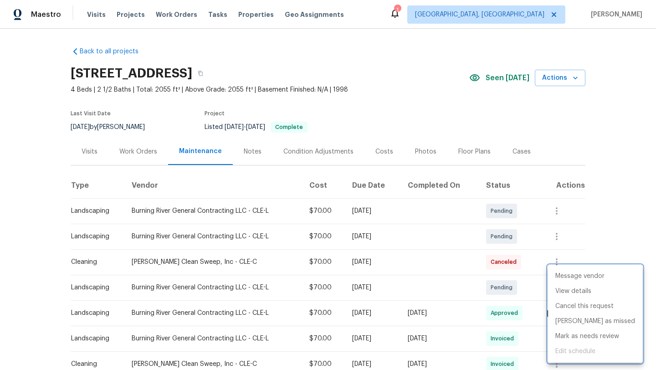
click at [496, 284] on div at bounding box center [328, 185] width 656 height 370
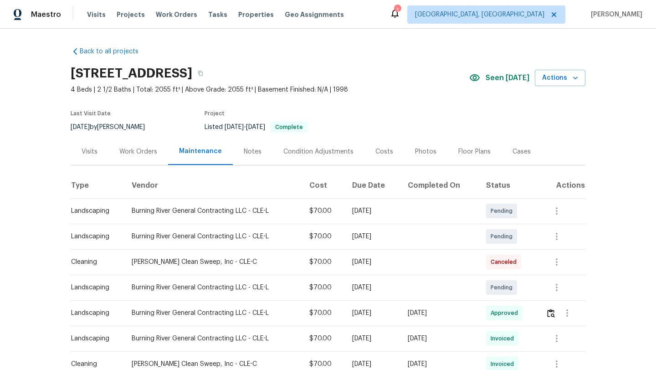
click at [89, 153] on div "Visits" at bounding box center [90, 151] width 16 height 9
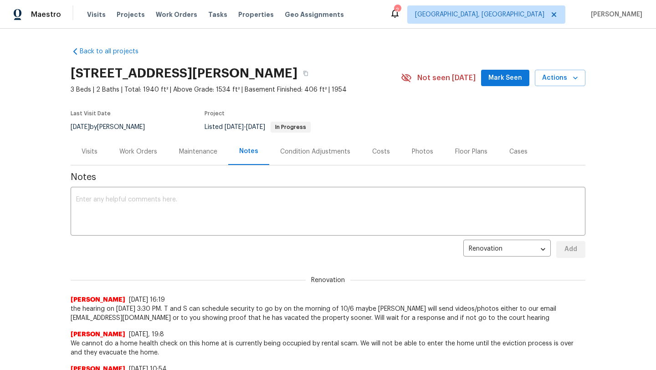
click at [93, 154] on div "Visits" at bounding box center [90, 151] width 16 height 9
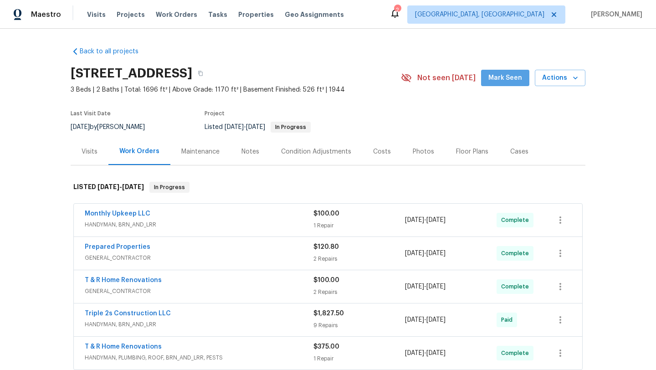
click at [512, 82] on span "Mark Seen" at bounding box center [505, 77] width 34 height 11
click at [190, 154] on div "Maintenance" at bounding box center [200, 151] width 38 height 9
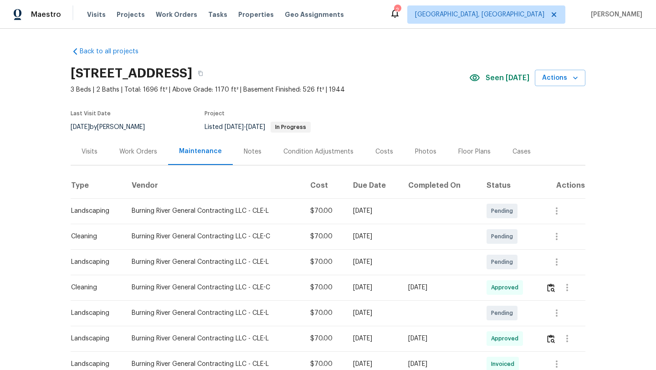
click at [91, 149] on div "Visits" at bounding box center [90, 151] width 16 height 9
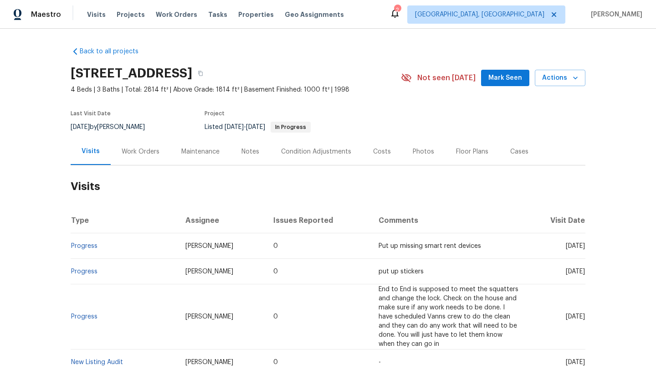
click at [504, 77] on span "Mark Seen" at bounding box center [505, 77] width 34 height 11
click at [422, 154] on div "Photos" at bounding box center [423, 151] width 21 height 9
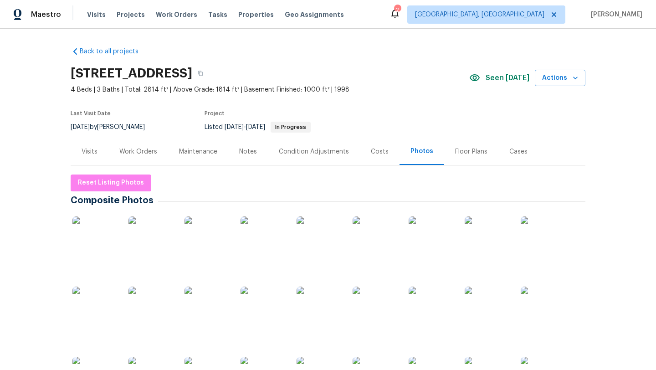
click at [88, 151] on div "Visits" at bounding box center [90, 151] width 16 height 9
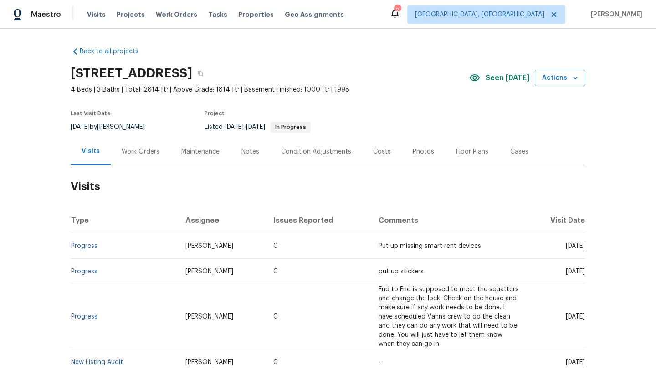
click at [378, 151] on div "Costs" at bounding box center [382, 151] width 18 height 9
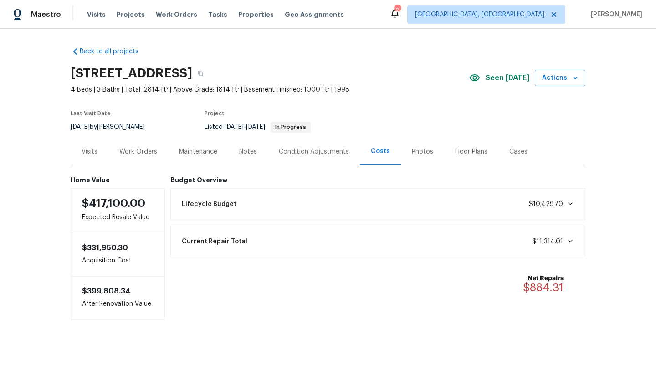
click at [88, 154] on div "Visits" at bounding box center [90, 151] width 16 height 9
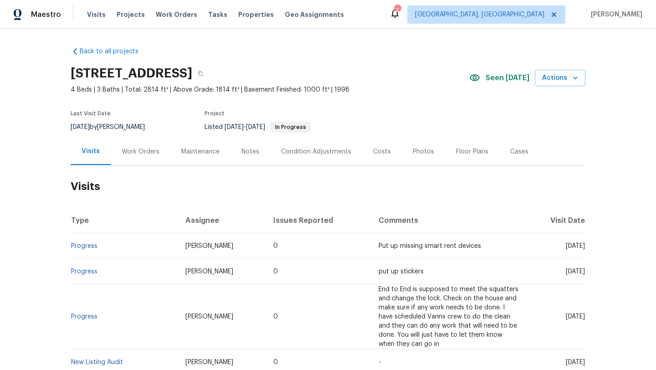
click at [200, 152] on div "Maintenance" at bounding box center [200, 151] width 38 height 9
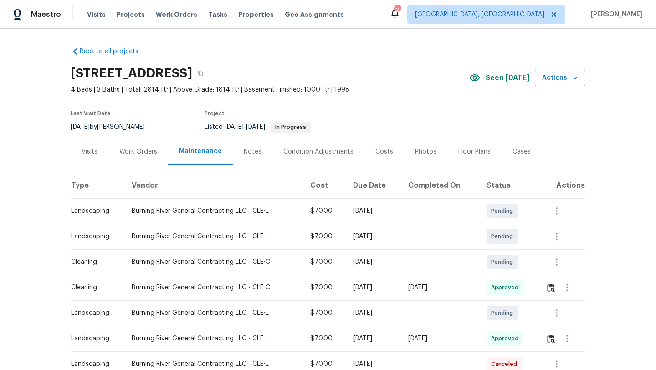
click at [90, 150] on div "Visits" at bounding box center [90, 151] width 16 height 9
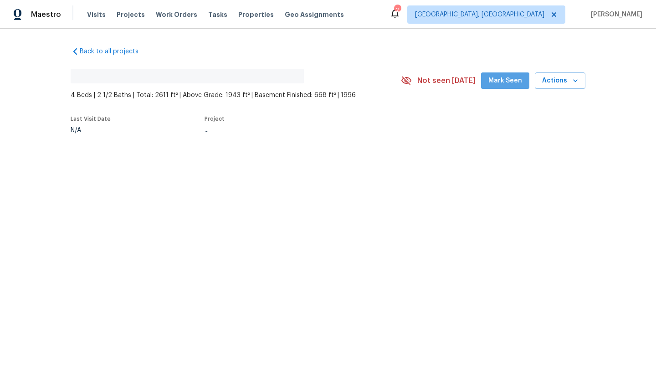
click at [522, 78] on span "Mark Seen" at bounding box center [505, 80] width 34 height 11
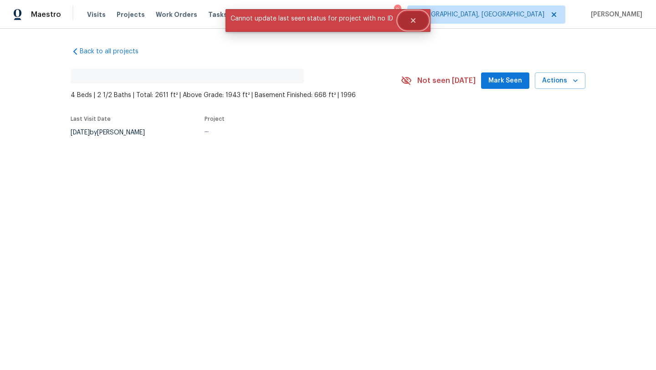
click at [411, 19] on icon "Close" at bounding box center [413, 20] width 5 height 5
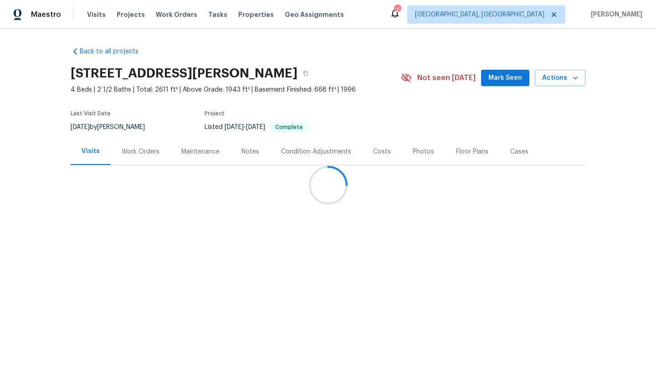
click at [509, 79] on div at bounding box center [328, 185] width 656 height 370
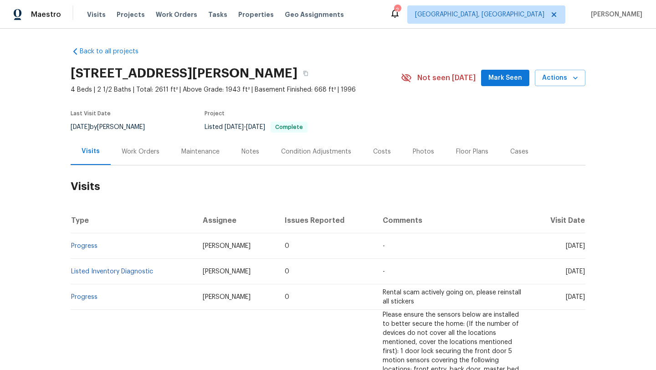
click at [189, 150] on div "Maintenance" at bounding box center [200, 151] width 38 height 9
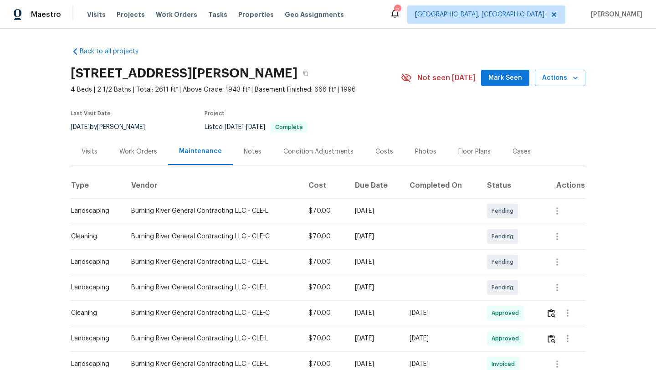
click at [378, 152] on div "Costs" at bounding box center [384, 151] width 18 height 9
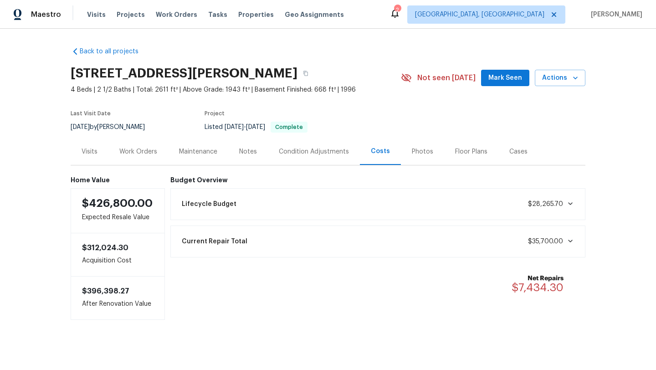
click at [89, 150] on div "Visits" at bounding box center [90, 151] width 16 height 9
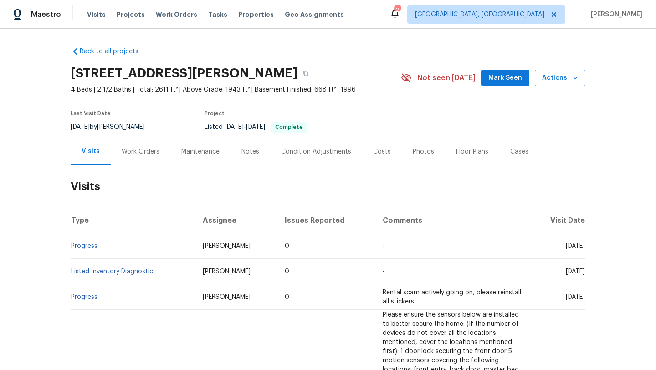
click at [513, 82] on span "Mark Seen" at bounding box center [505, 77] width 34 height 11
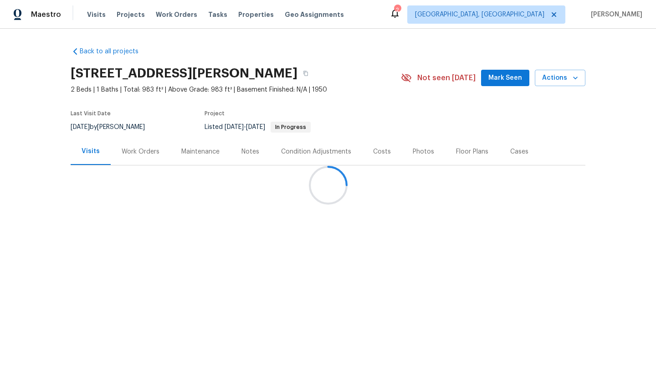
click at [501, 83] on div at bounding box center [328, 185] width 656 height 370
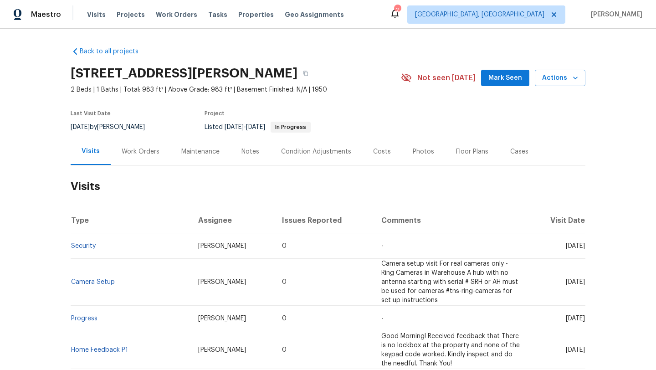
click at [501, 83] on button "Mark Seen" at bounding box center [505, 78] width 48 height 17
click at [383, 154] on div "Costs" at bounding box center [382, 151] width 18 height 9
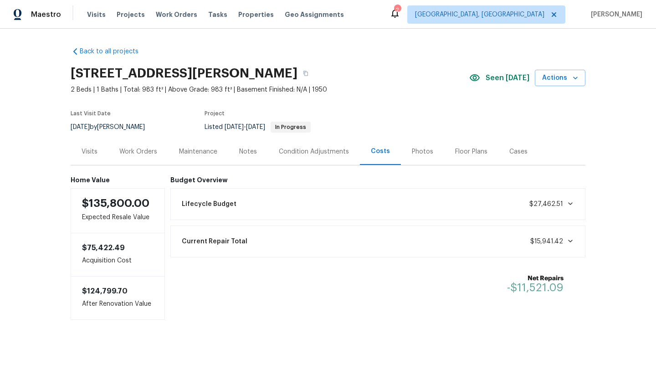
click at [87, 152] on div "Visits" at bounding box center [90, 151] width 16 height 9
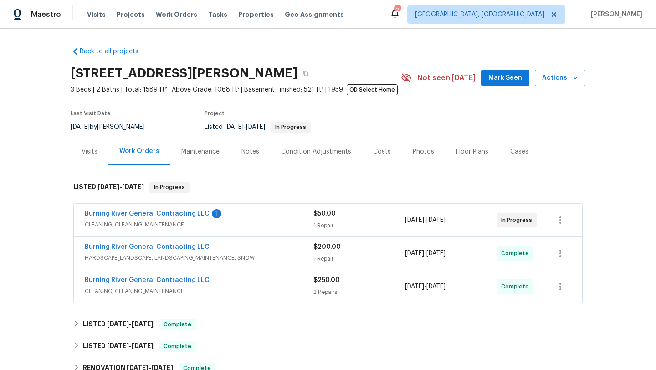
click at [499, 82] on span "Mark Seen" at bounding box center [505, 77] width 34 height 11
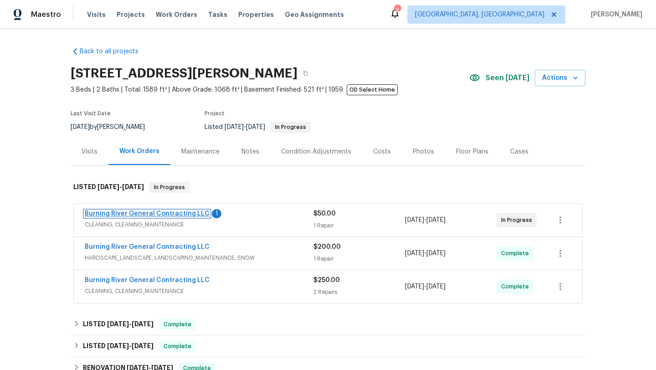
click at [152, 214] on link "Burning River General Contracting LLC" at bounding box center [147, 213] width 125 height 6
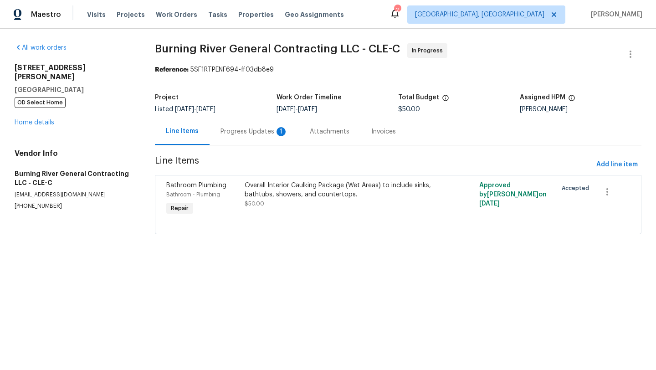
click at [241, 129] on div "Progress Updates 1" at bounding box center [254, 131] width 67 height 9
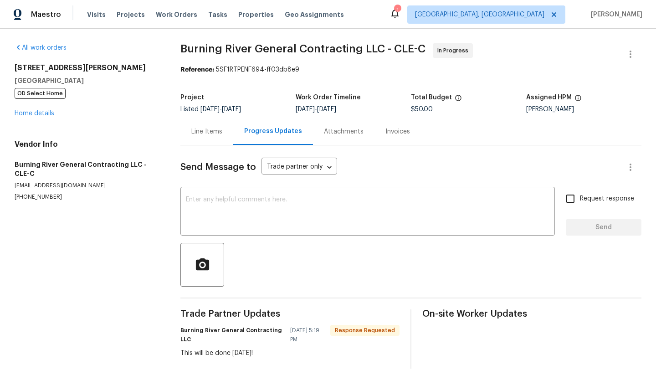
click at [201, 131] on div "Line Items" at bounding box center [206, 131] width 31 height 9
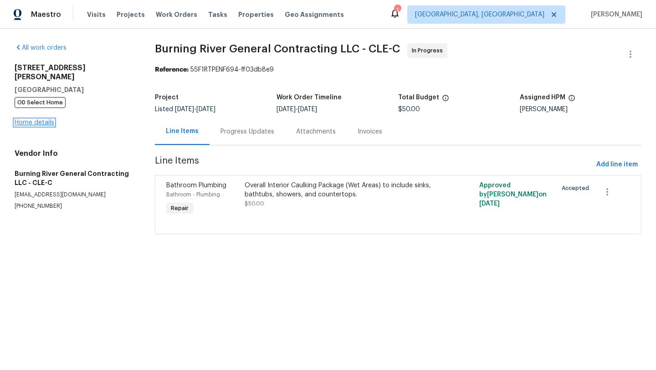
click at [41, 119] on link "Home details" at bounding box center [35, 122] width 40 height 6
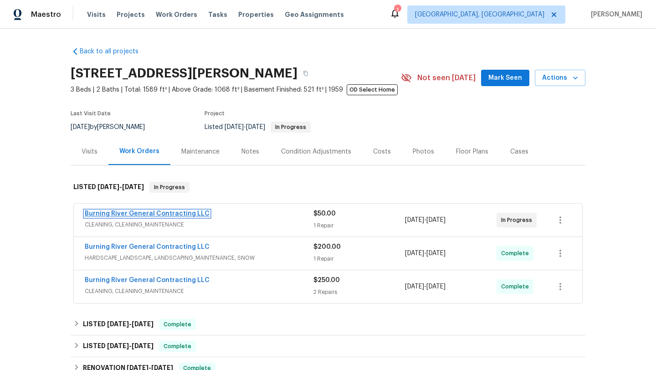
click at [118, 215] on link "Burning River General Contracting LLC" at bounding box center [147, 213] width 125 height 6
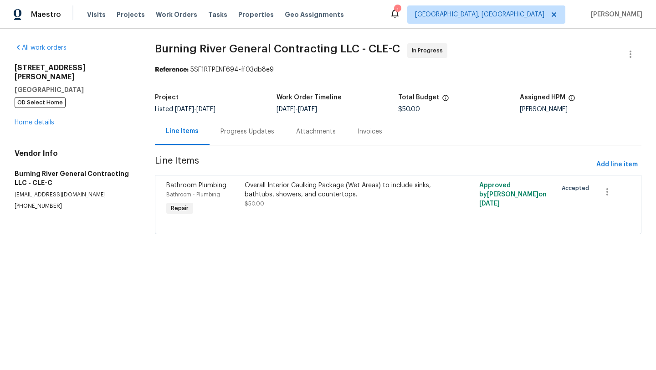
click at [235, 131] on div "Progress Updates" at bounding box center [248, 131] width 54 height 9
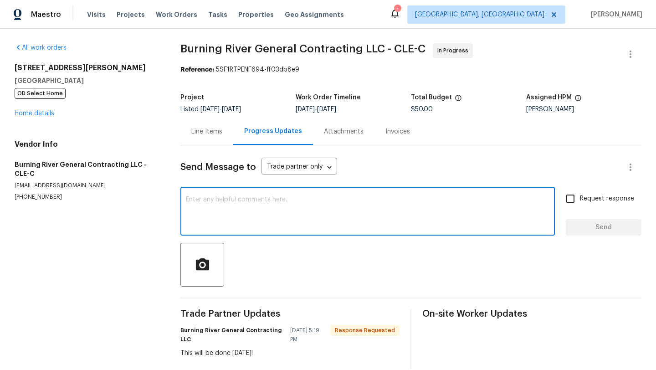
click at [231, 209] on textarea at bounding box center [368, 212] width 364 height 32
type textarea "ok thanks"
click at [607, 229] on span "Send" at bounding box center [603, 227] width 61 height 11
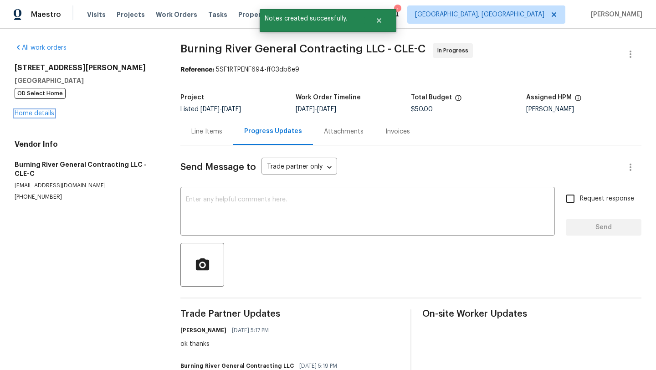
click at [37, 114] on link "Home details" at bounding box center [35, 113] width 40 height 6
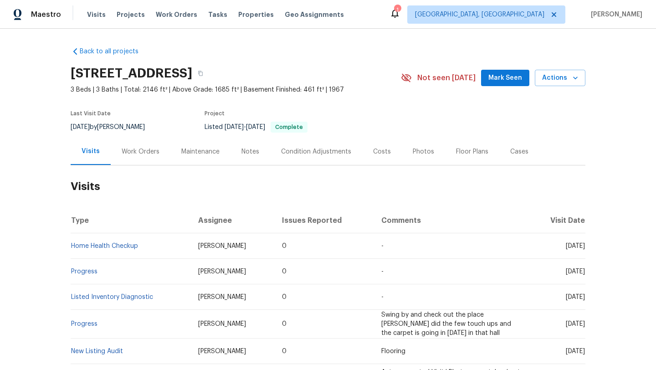
click at [418, 153] on div "Photos" at bounding box center [423, 151] width 21 height 9
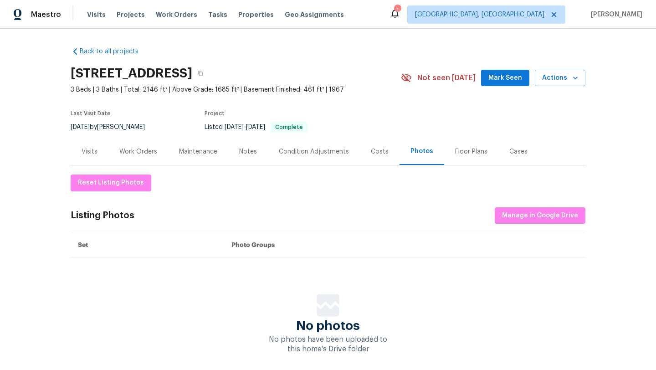
click at [88, 149] on div "Visits" at bounding box center [90, 151] width 16 height 9
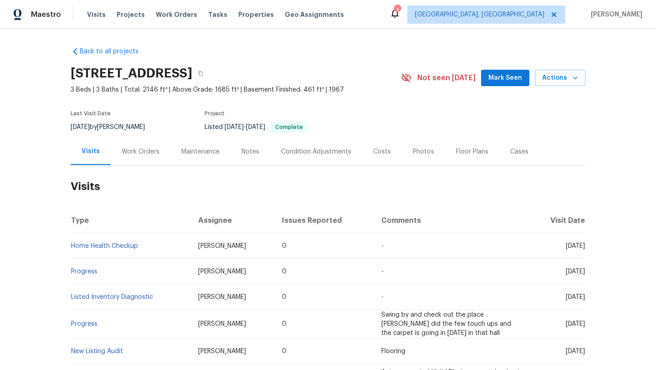
click at [488, 78] on button "Mark Seen" at bounding box center [505, 78] width 48 height 17
click at [378, 154] on div "Costs" at bounding box center [382, 151] width 18 height 9
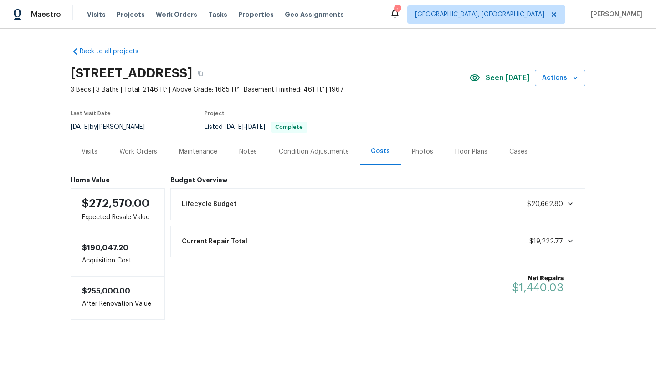
click at [83, 155] on div "Visits" at bounding box center [90, 151] width 16 height 9
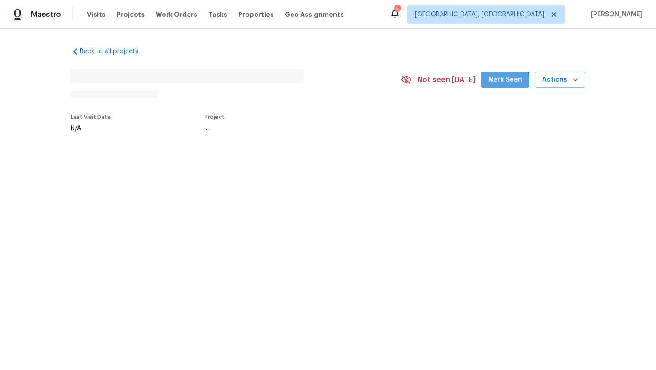
click at [498, 81] on span "Mark Seen" at bounding box center [505, 79] width 34 height 11
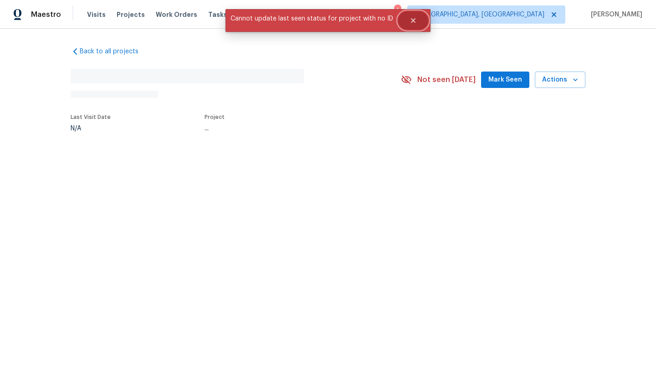
click at [411, 21] on icon "Close" at bounding box center [413, 20] width 5 height 5
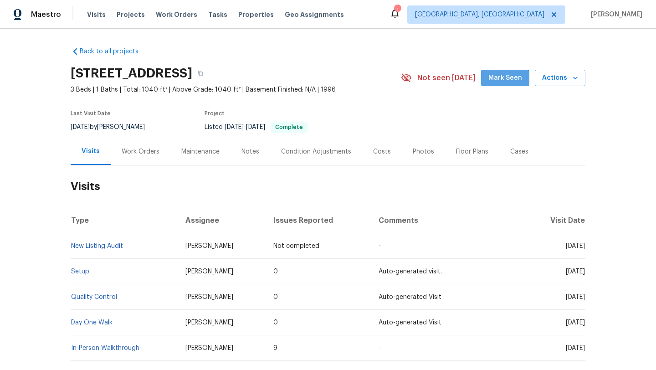
click at [500, 84] on button "Mark Seen" at bounding box center [505, 78] width 48 height 17
click at [378, 151] on div "Costs" at bounding box center [382, 151] width 18 height 9
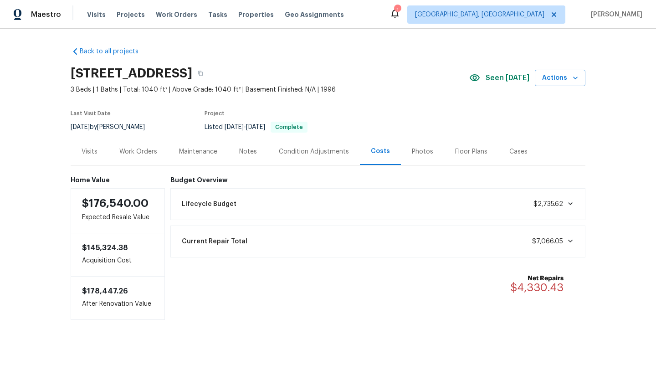
click at [87, 149] on div "Visits" at bounding box center [90, 151] width 16 height 9
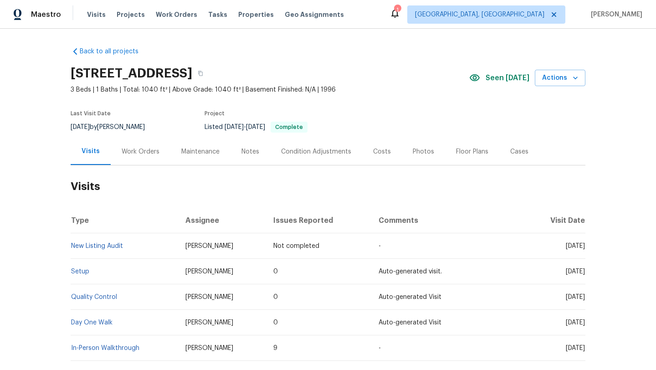
click at [381, 152] on div "Costs" at bounding box center [382, 151] width 18 height 9
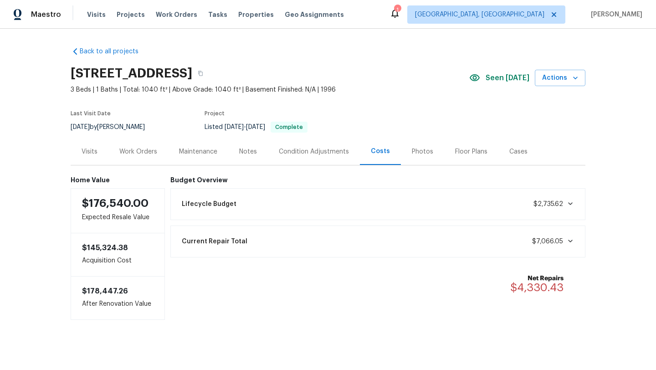
click at [149, 147] on div "Work Orders" at bounding box center [138, 151] width 38 height 9
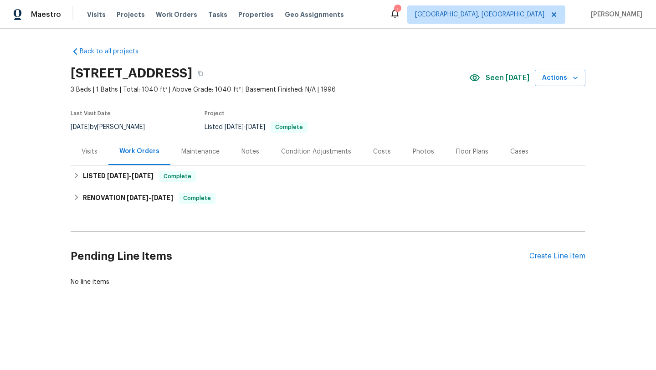
click at [93, 149] on div "Visits" at bounding box center [90, 151] width 16 height 9
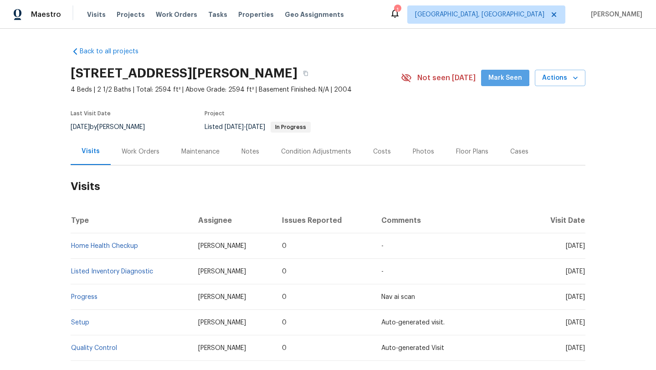
click at [504, 71] on button "Mark Seen" at bounding box center [505, 78] width 48 height 17
click at [142, 156] on div "Work Orders" at bounding box center [141, 151] width 60 height 27
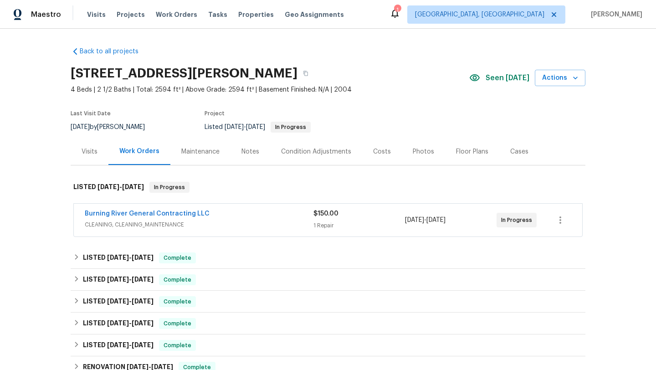
click at [87, 149] on div "Visits" at bounding box center [90, 151] width 16 height 9
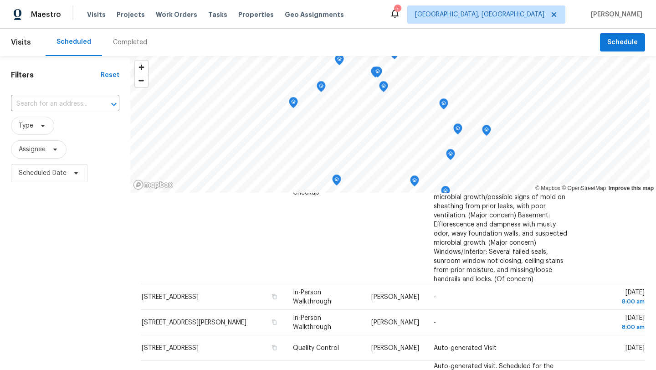
scroll to position [199, 0]
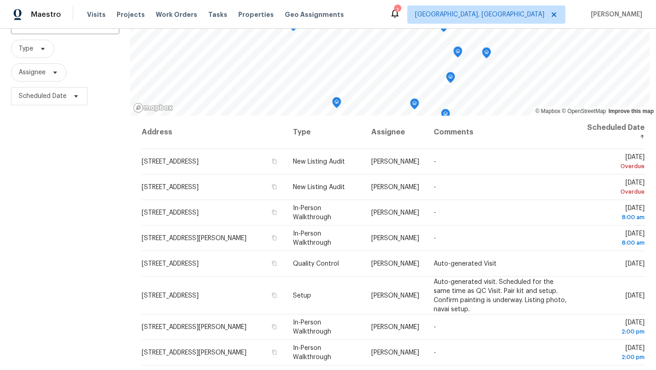
scroll to position [89, 0]
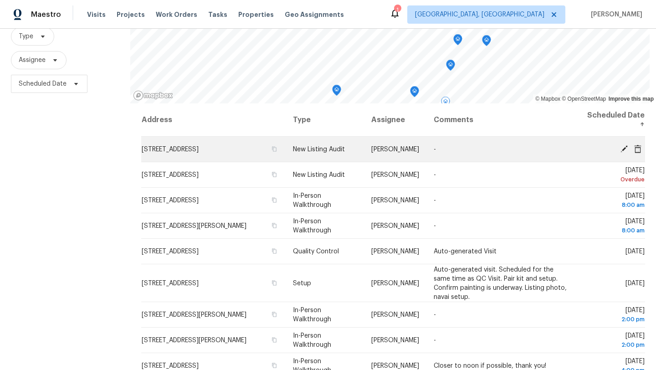
click at [621, 149] on icon at bounding box center [624, 148] width 8 height 8
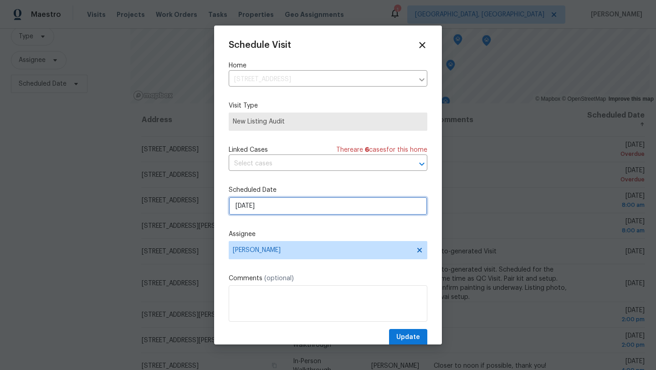
click at [283, 210] on input "[DATE]" at bounding box center [328, 206] width 199 height 18
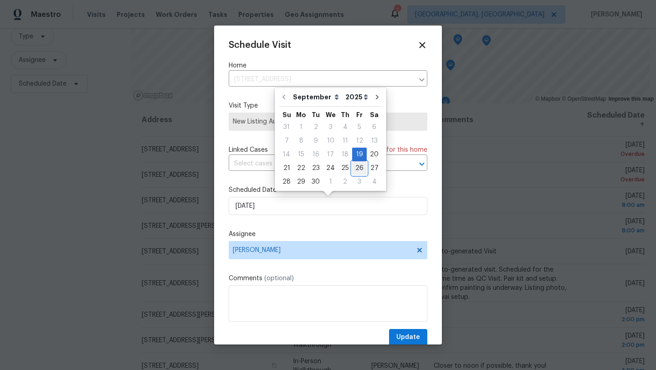
click at [355, 169] on div "26" at bounding box center [359, 168] width 15 height 13
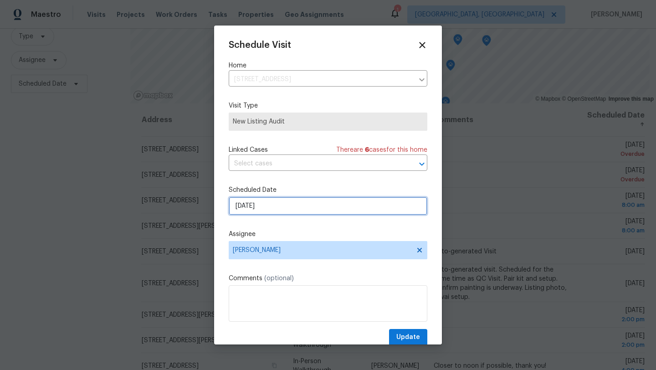
click at [266, 207] on input "9/26/2025" at bounding box center [328, 206] width 199 height 18
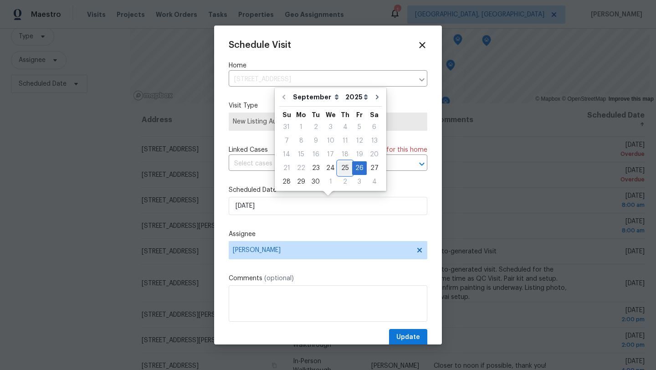
click at [342, 166] on div "25" at bounding box center [345, 168] width 14 height 13
type input "9/25/2025"
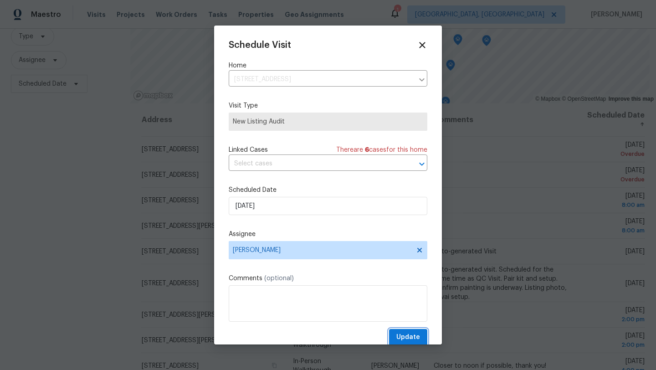
click at [406, 334] on span "Update" at bounding box center [408, 337] width 24 height 11
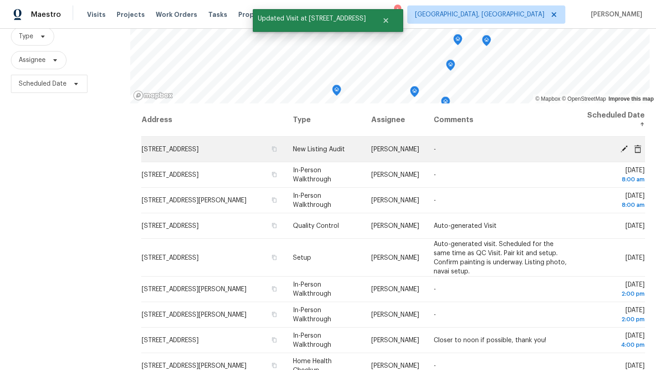
click at [622, 149] on icon at bounding box center [624, 148] width 7 height 7
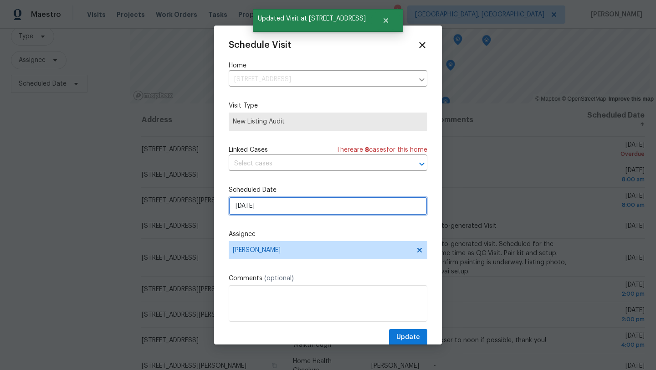
click at [293, 206] on input "9/19/2025" at bounding box center [328, 206] width 199 height 18
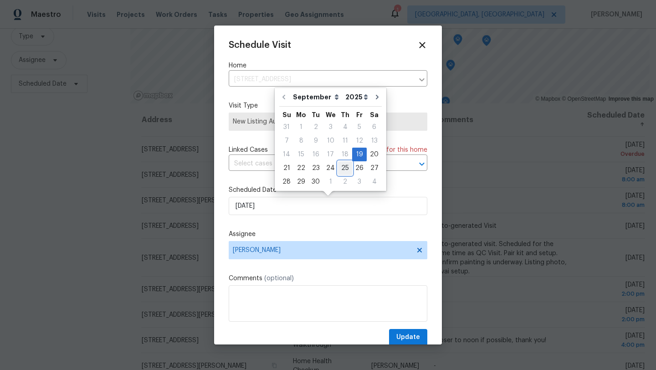
click at [342, 164] on div "25" at bounding box center [345, 168] width 14 height 13
type input "9/25/2025"
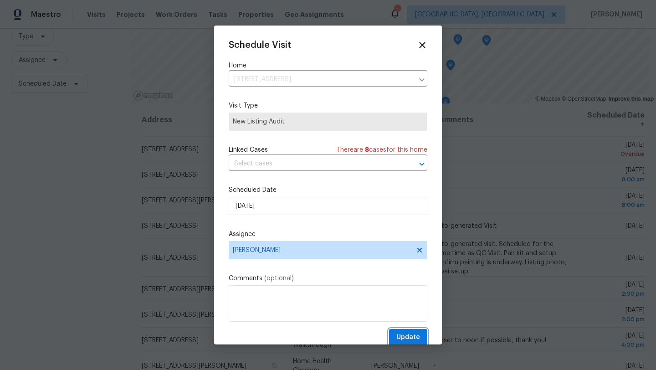
click at [405, 336] on span "Update" at bounding box center [408, 337] width 24 height 11
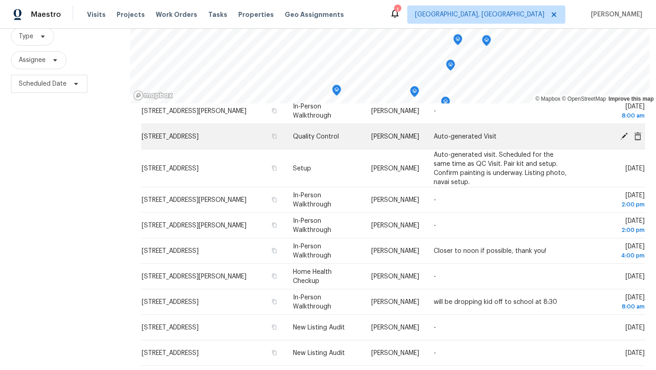
scroll to position [64, 0]
click at [224, 144] on div "© Mapbox © OpenStreetMap Improve this map Address Type Assignee Comments Schedu…" at bounding box center [393, 183] width 526 height 433
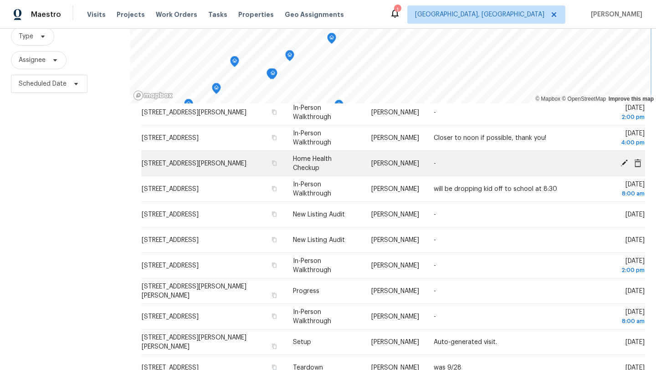
scroll to position [176, 0]
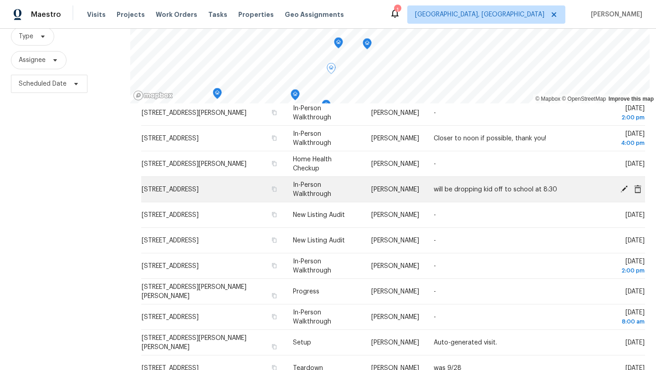
click at [625, 190] on icon at bounding box center [624, 189] width 8 height 8
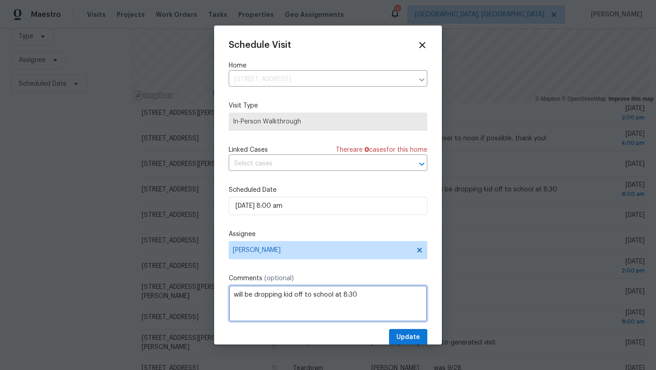
click at [230, 298] on textarea "will be dropping kid off to school at 8:30" at bounding box center [328, 303] width 199 height 36
type textarea "Becky. will be dropping kid off to school at 8:30"
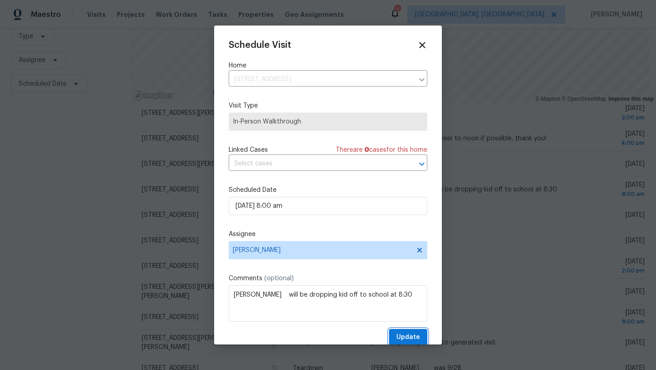
click at [404, 338] on span "Update" at bounding box center [408, 337] width 24 height 11
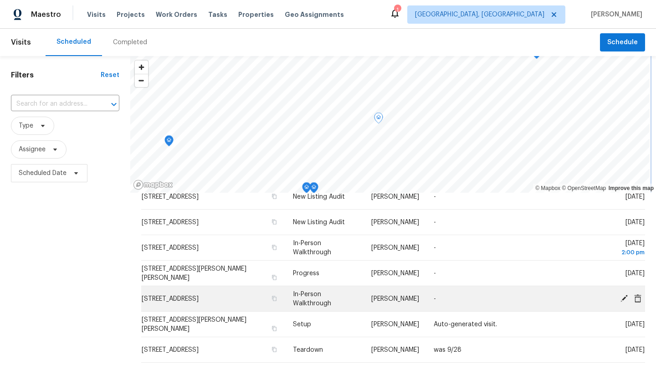
scroll to position [284, 0]
click at [626, 298] on icon at bounding box center [624, 298] width 8 height 8
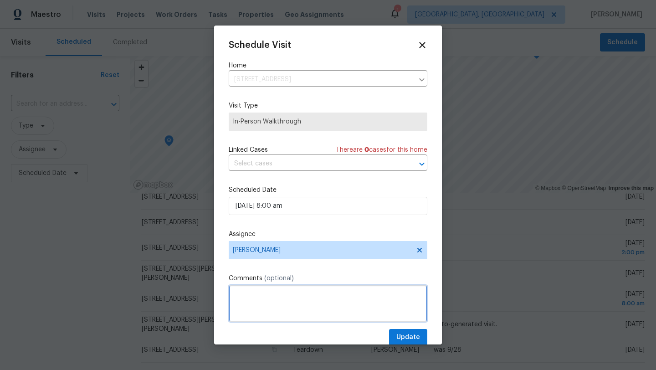
click at [282, 303] on textarea at bounding box center [328, 303] width 199 height 36
type textarea "Marissa"
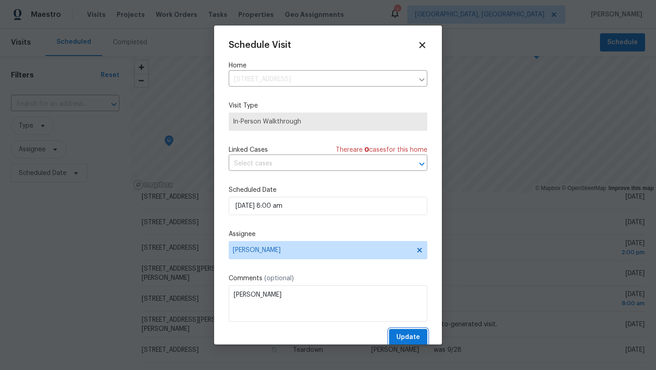
click at [418, 336] on span "Update" at bounding box center [408, 337] width 24 height 11
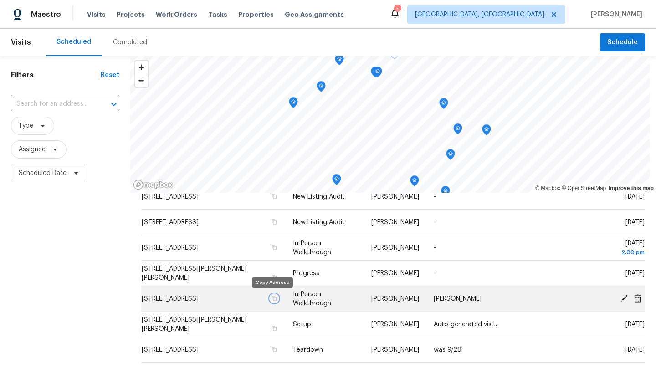
click at [272, 298] on icon "button" at bounding box center [274, 298] width 5 height 5
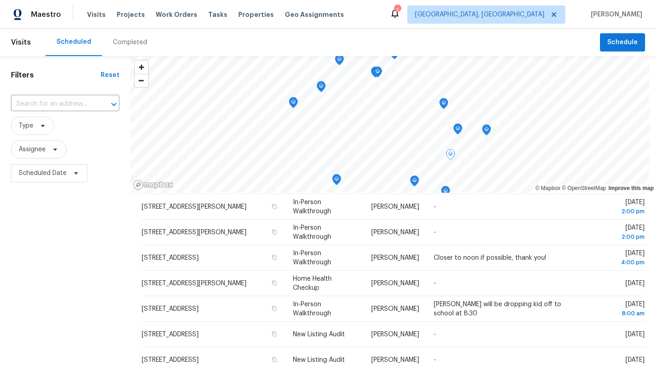
scroll to position [145, 0]
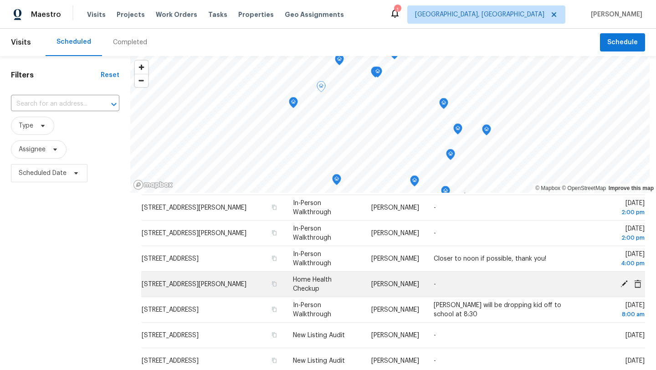
click at [625, 283] on icon at bounding box center [624, 283] width 7 height 7
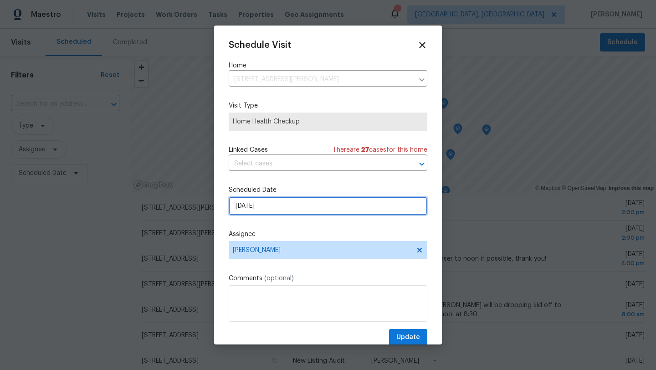
click at [255, 207] on input "9/24/2025" at bounding box center [328, 206] width 199 height 18
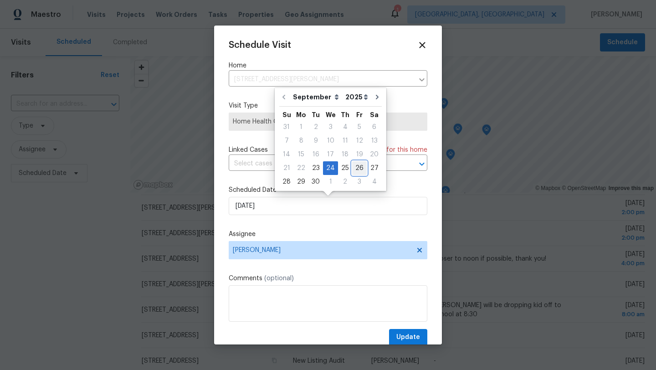
click at [359, 168] on div "26" at bounding box center [359, 168] width 15 height 13
type input "9/26/2025"
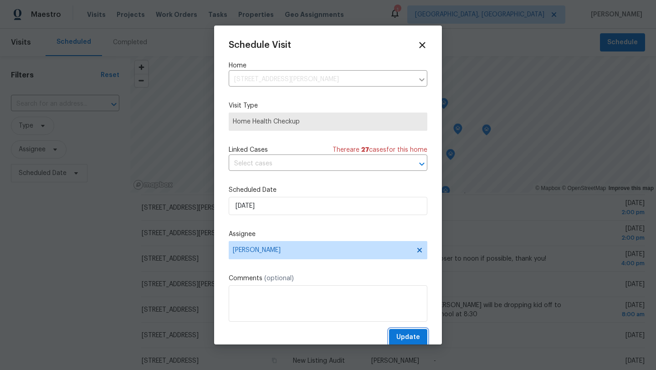
click at [419, 336] on span "Update" at bounding box center [408, 337] width 24 height 11
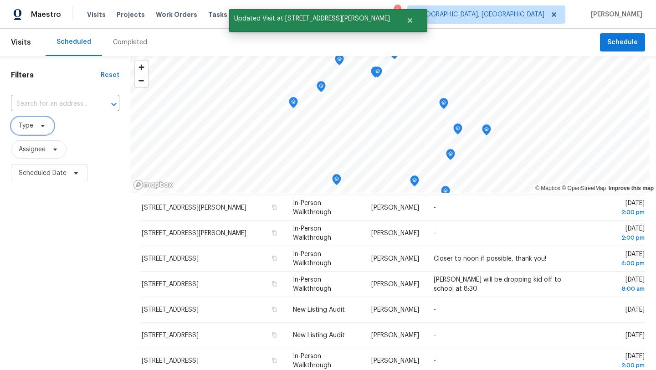
click at [38, 128] on span at bounding box center [41, 125] width 10 height 7
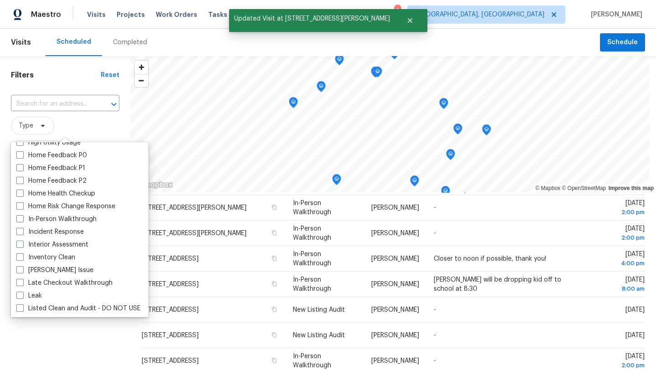
scroll to position [313, 0]
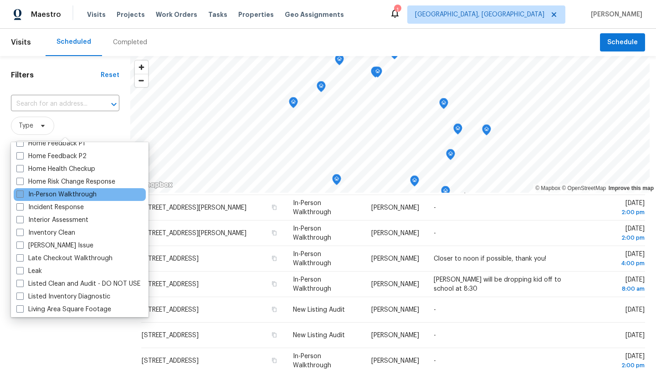
click at [73, 198] on label "In-Person Walkthrough" at bounding box center [56, 194] width 80 height 9
click at [22, 196] on input "In-Person Walkthrough" at bounding box center [19, 193] width 6 height 6
checkbox input "true"
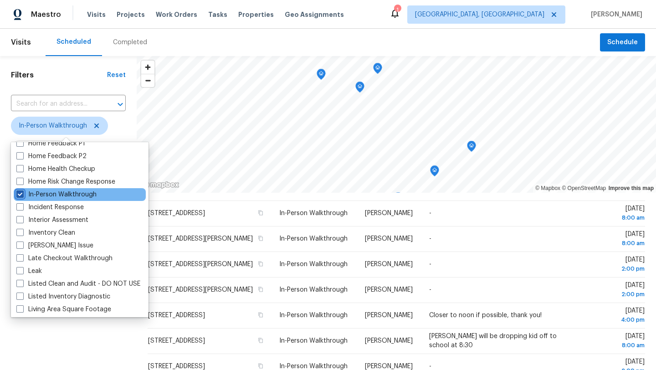
scroll to position [25, 0]
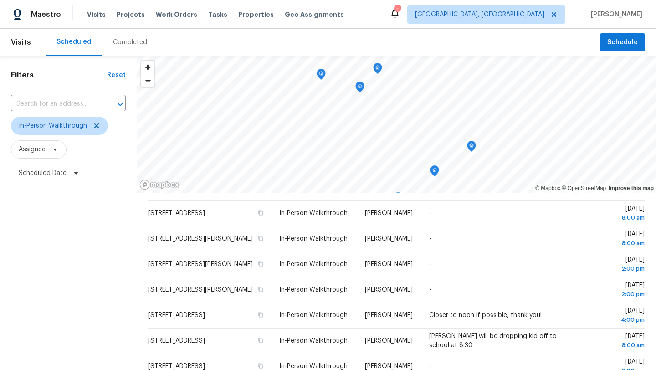
click at [48, 345] on div "Filters Reset ​ In-Person Walkthrough Assignee Scheduled Date" at bounding box center [68, 272] width 137 height 433
click at [95, 126] on icon at bounding box center [96, 125] width 5 height 5
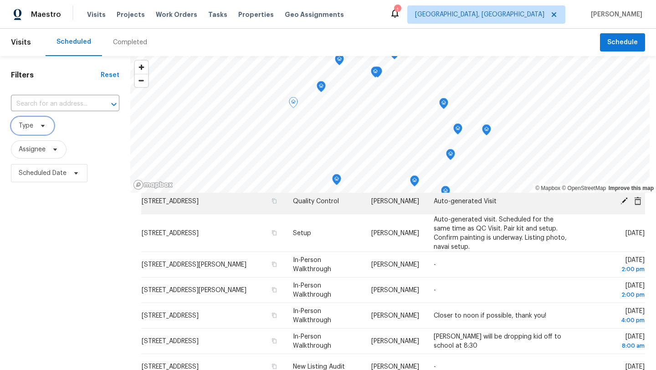
scroll to position [91, 0]
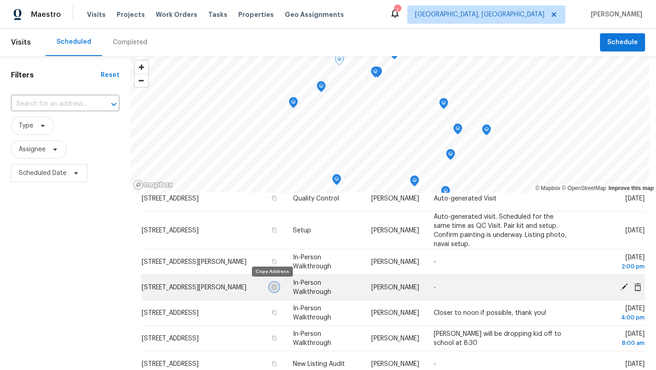
click at [272, 287] on icon "button" at bounding box center [274, 286] width 5 height 5
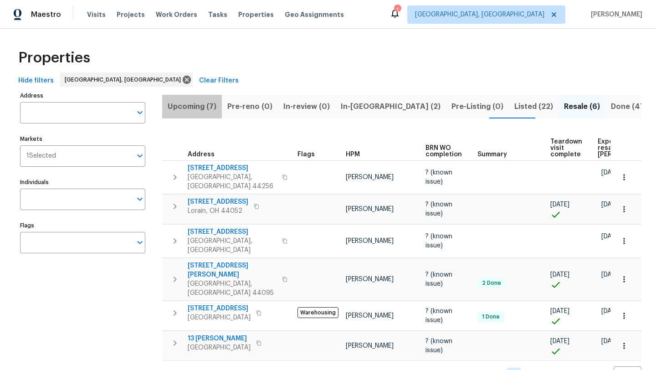
click at [185, 106] on span "Upcoming (7)" at bounding box center [192, 106] width 49 height 13
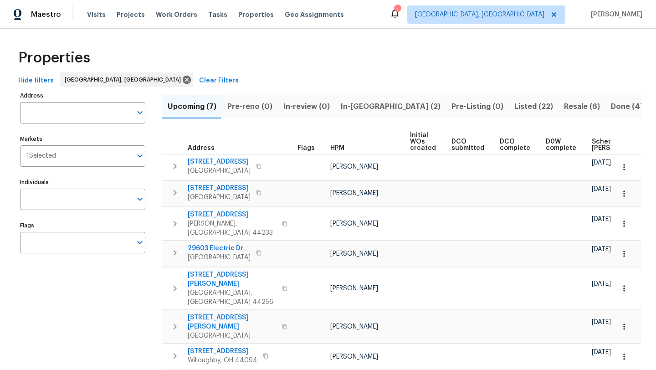
click at [592, 146] on span "Scheduled COE" at bounding box center [617, 145] width 51 height 13
